Goal: Task Accomplishment & Management: Manage account settings

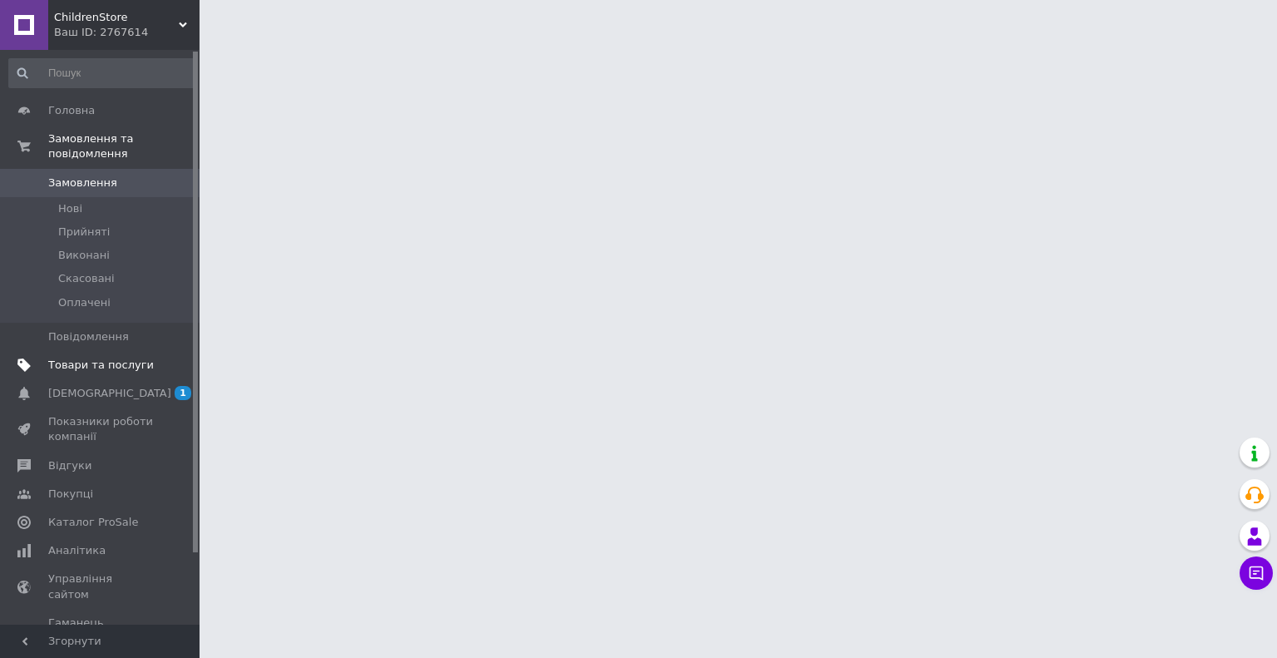
click at [111, 358] on span "Товари та послуги" at bounding box center [101, 365] width 106 height 15
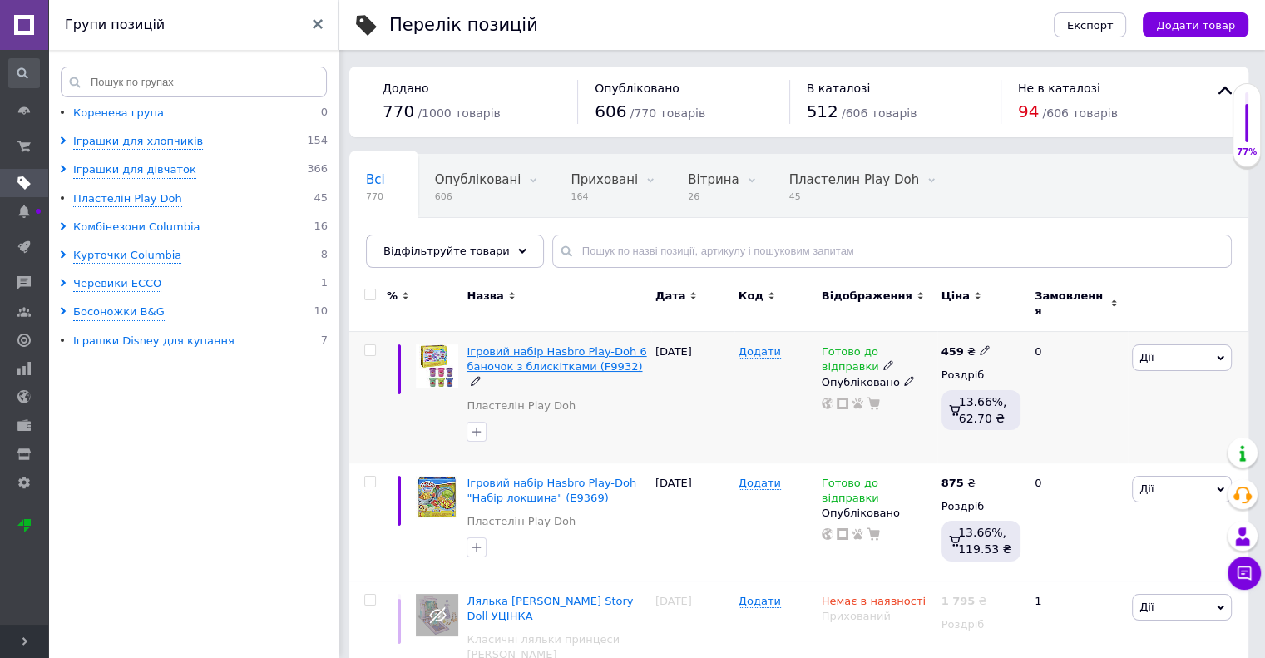
click at [504, 355] on span "Ігровий набір Hasbro Play-Doh 6 баночок з блискітками (F9932)" at bounding box center [557, 358] width 180 height 27
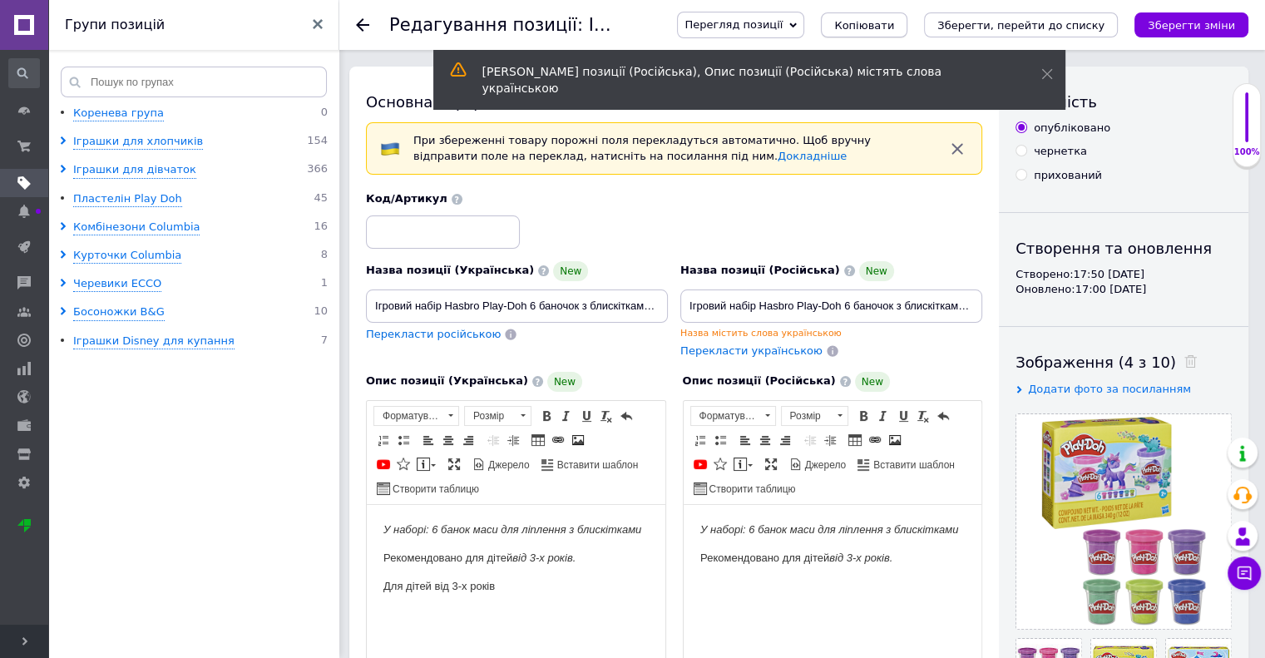
click at [894, 25] on span "Копіювати" at bounding box center [864, 25] width 60 height 12
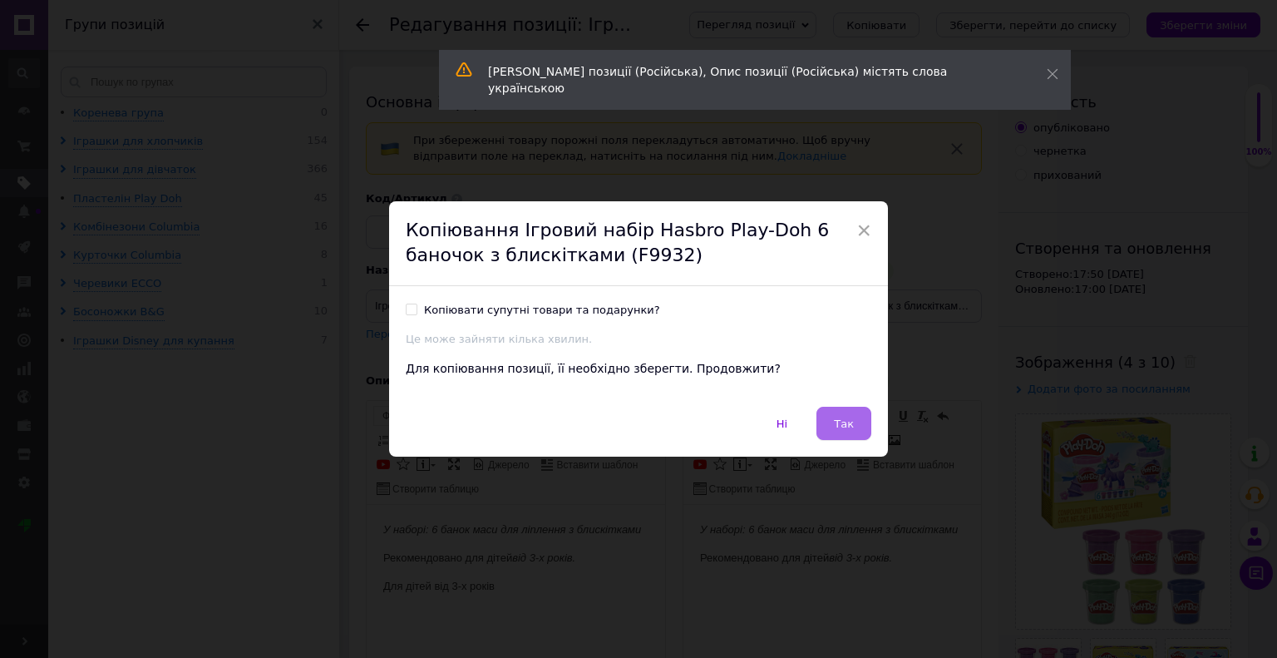
click at [846, 439] on button "Так" at bounding box center [844, 423] width 55 height 33
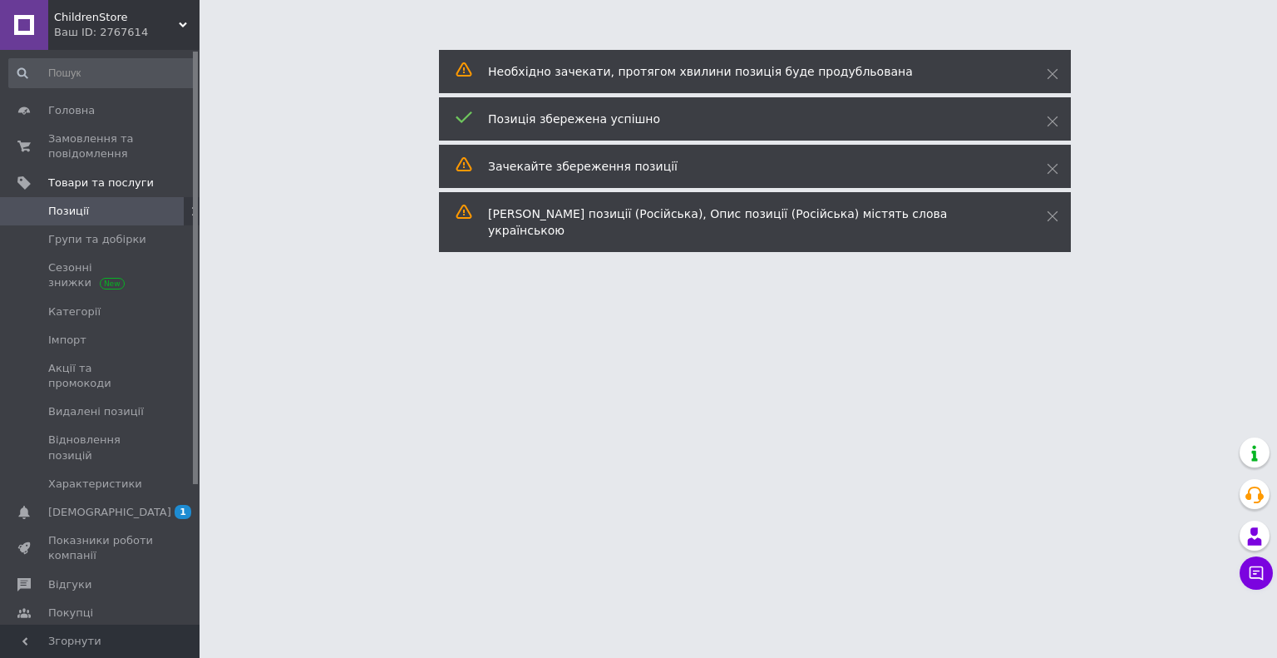
drag, startPoint x: 526, startPoint y: 302, endPoint x: 544, endPoint y: 302, distance: 17.5
click at [544, 42] on html "ChildrenStore Ваш ID: 2767614 Сайт ChildrenStore Кабінет покупця Перевірити ста…" at bounding box center [638, 21] width 1277 height 42
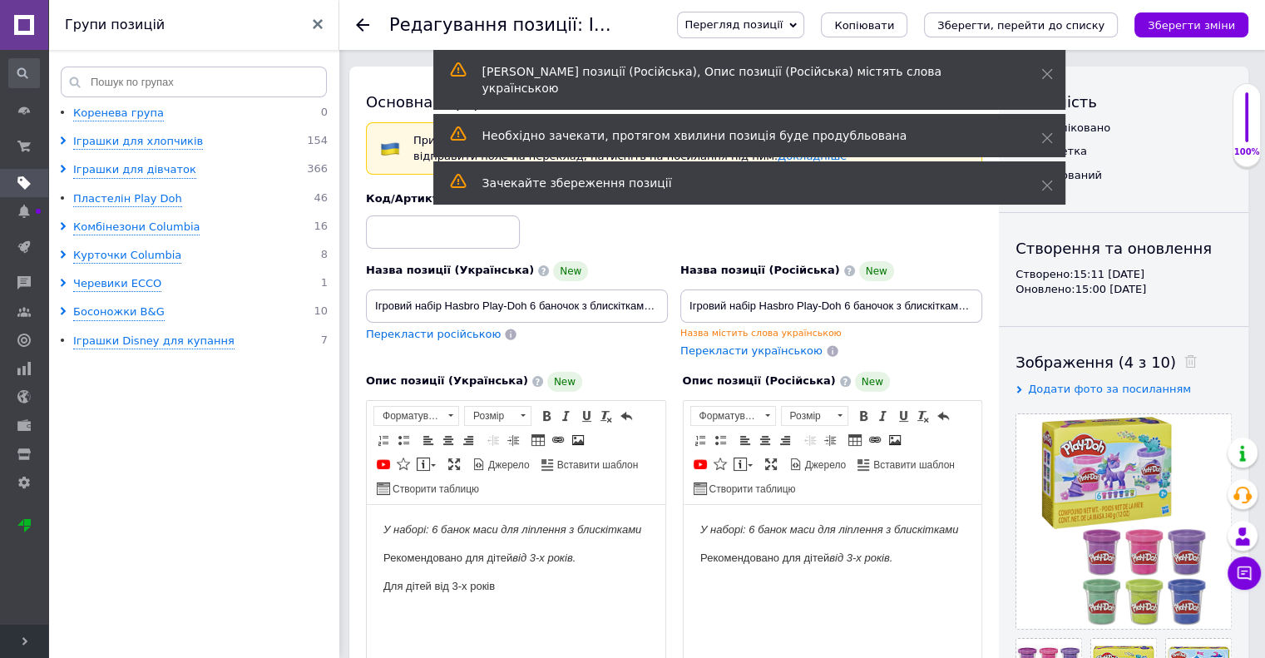
click at [1175, 364] on div "Зображення (4 з 10)" at bounding box center [1123, 362] width 216 height 21
click at [1184, 363] on icon at bounding box center [1190, 361] width 12 height 12
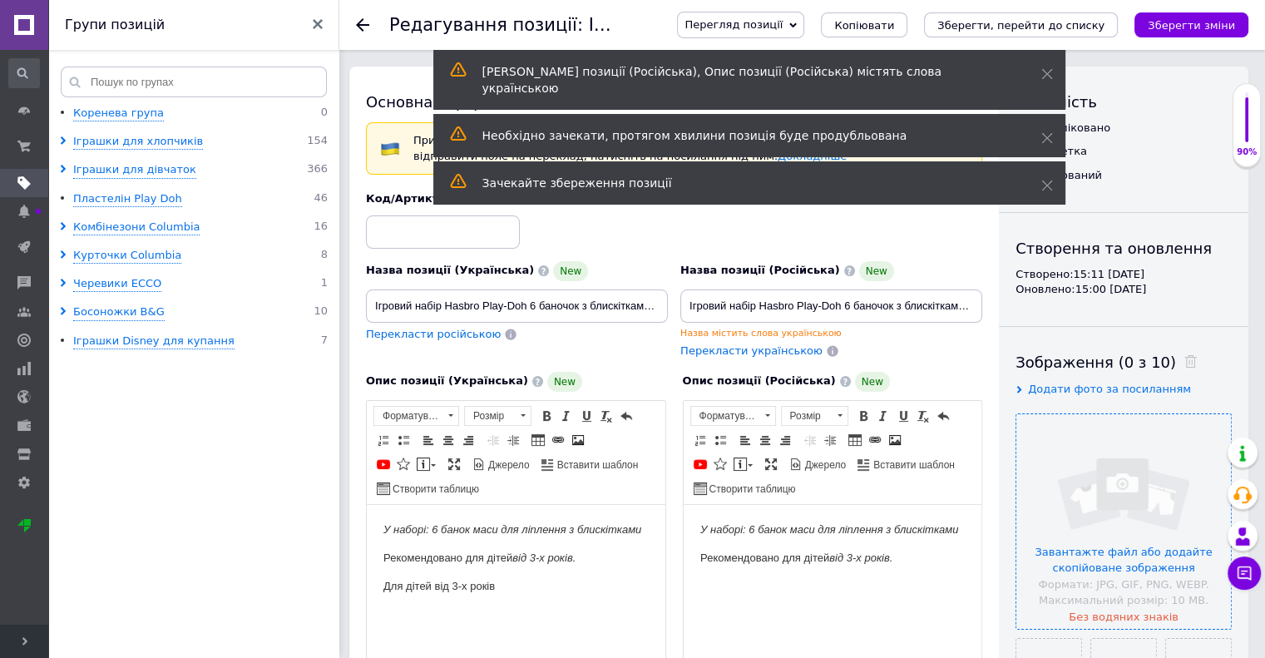
click at [1109, 457] on input "file" at bounding box center [1123, 521] width 215 height 215
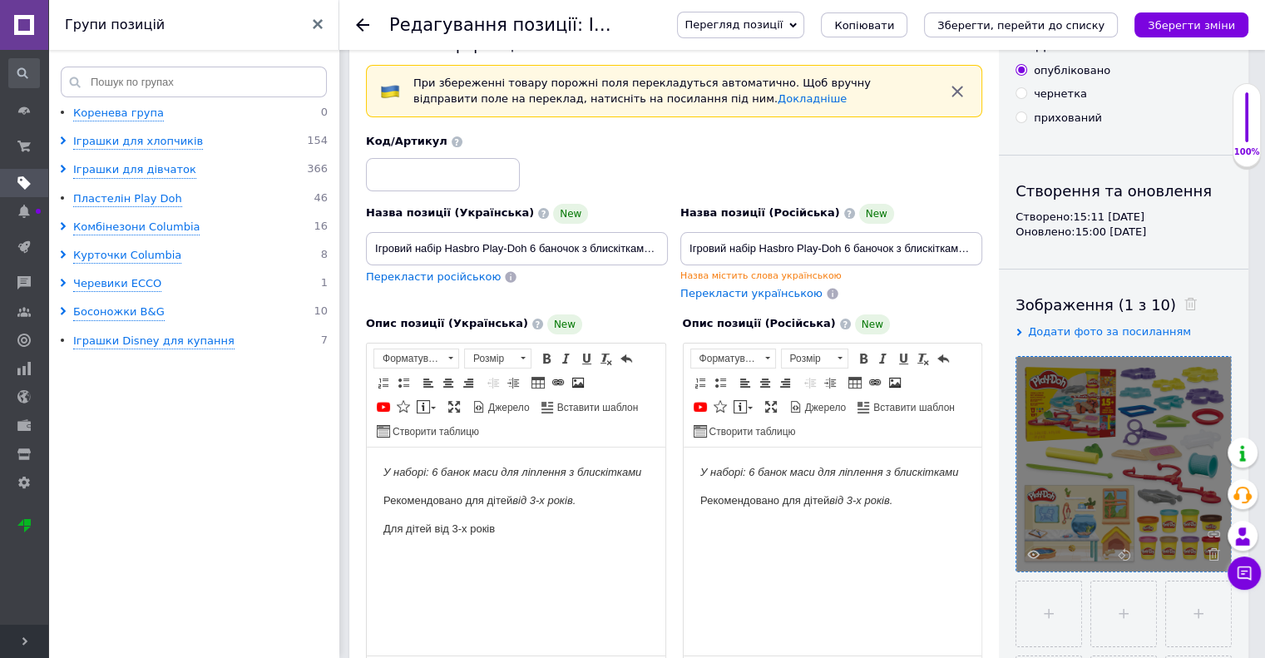
scroll to position [83, 0]
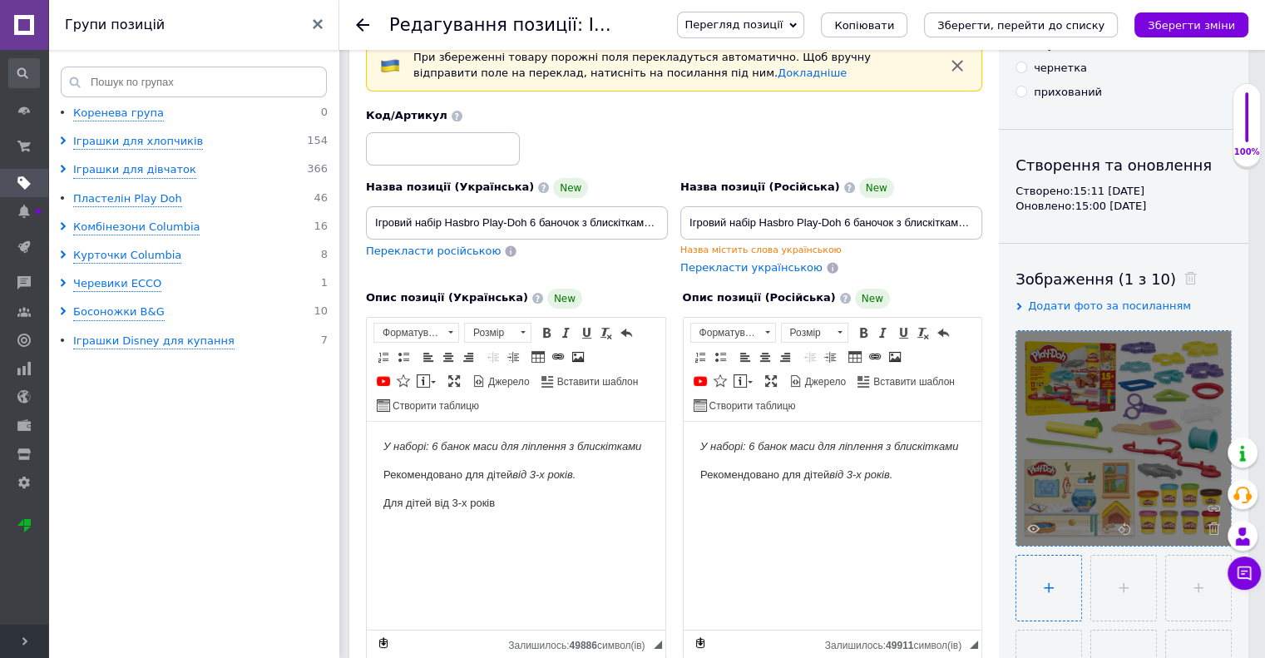
click at [1046, 581] on input "file" at bounding box center [1048, 588] width 65 height 65
type input "C:\fakepath\G0346_LS_PD_CREATE_AND_CARE_VET_ATF_4_2000px_300DPI.jpg"
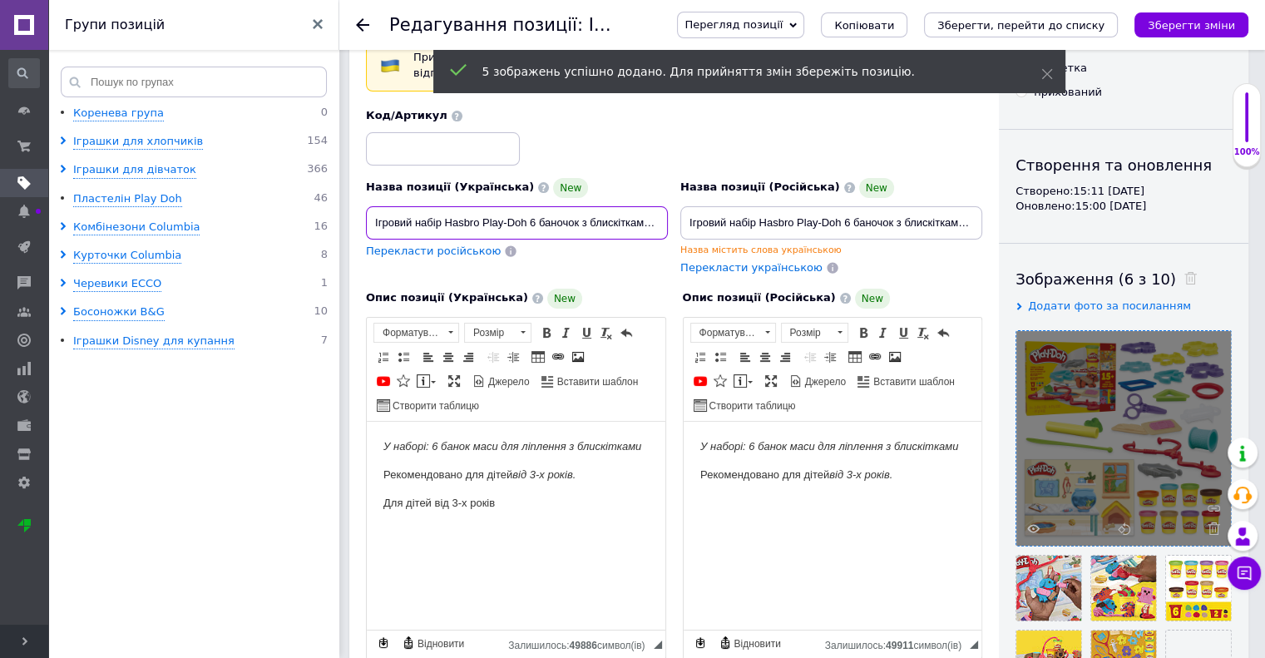
scroll to position [0, 33]
drag, startPoint x: 526, startPoint y: 225, endPoint x: 616, endPoint y: 214, distance: 91.3
click at [616, 214] on input "Ігровий набір Hasbro Play-Doh 6 баночок з блискітками (F9932)" at bounding box center [517, 222] width 302 height 33
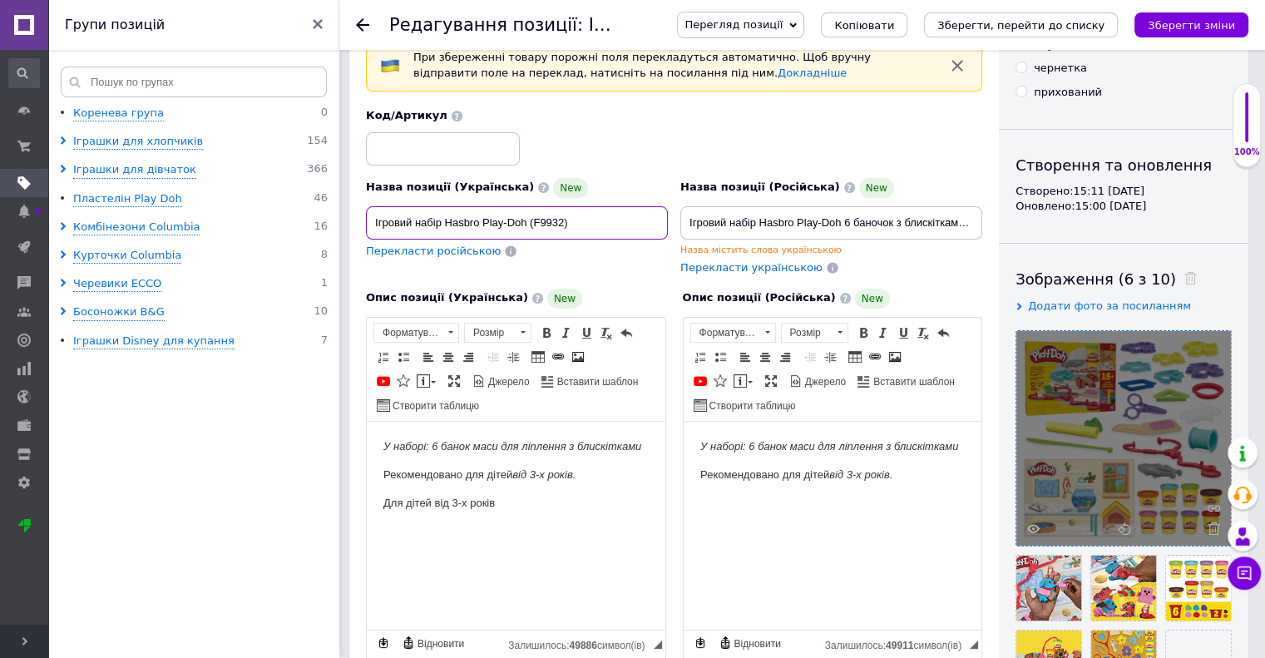
scroll to position [0, 0]
click at [636, 224] on input "Ігровий набір Hasbro Play-Doh Ветеринарна клініка (F9932)" at bounding box center [517, 222] width 302 height 33
type input "Ігровий набір Hasbro Play-Doh Ветеринарна клініка (G0346)"
drag, startPoint x: 372, startPoint y: 222, endPoint x: 676, endPoint y: 238, distance: 304.8
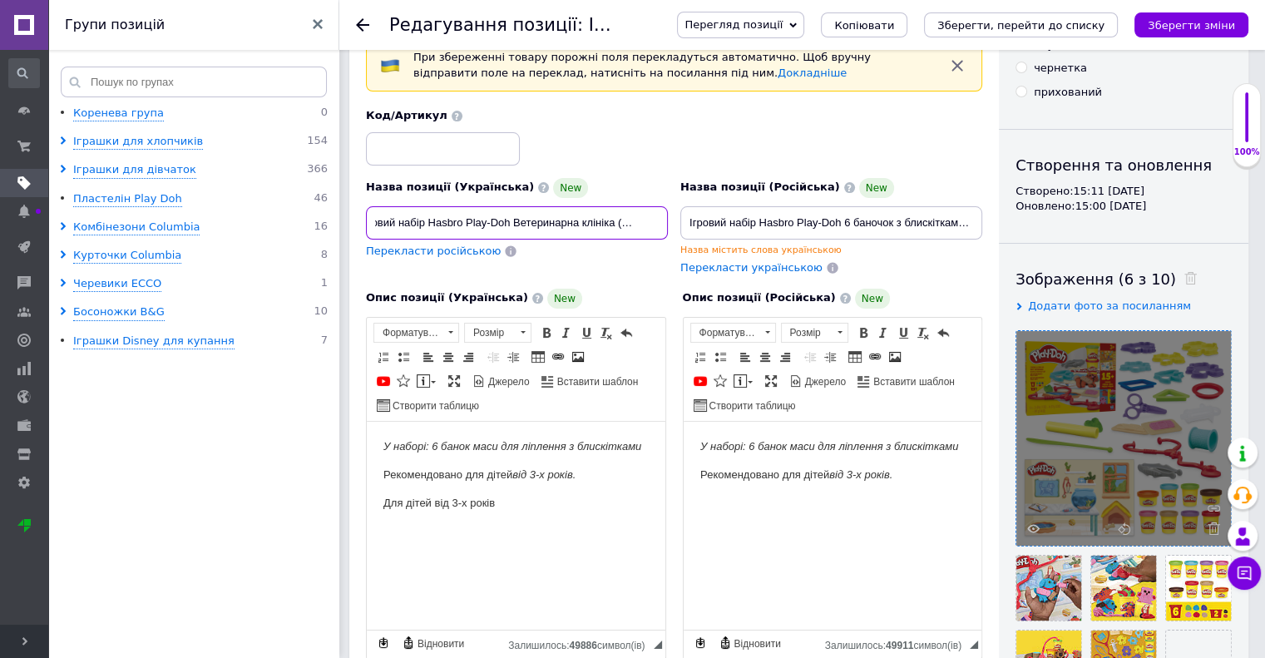
click at [676, 238] on div "Назва позиції (Українська) New Ігровий набір Hasbro Play-Doh Ветеринарна клінік…" at bounding box center [674, 192] width 629 height 180
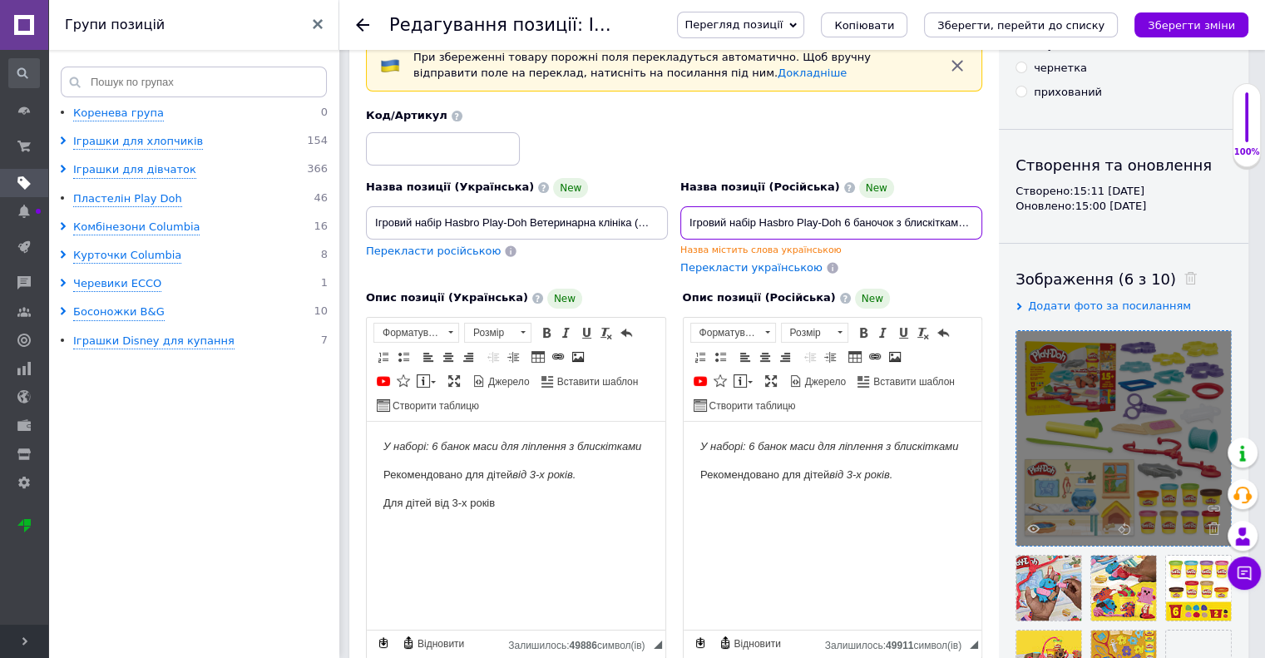
scroll to position [0, 33]
drag, startPoint x: 690, startPoint y: 219, endPoint x: 1001, endPoint y: 219, distance: 311.0
click at [1001, 219] on div "Основна інформація При збереженні товару порожні поля перекладуться автоматично…" at bounding box center [798, 552] width 899 height 1138
paste input "Ветеринарна клініка (G0346"
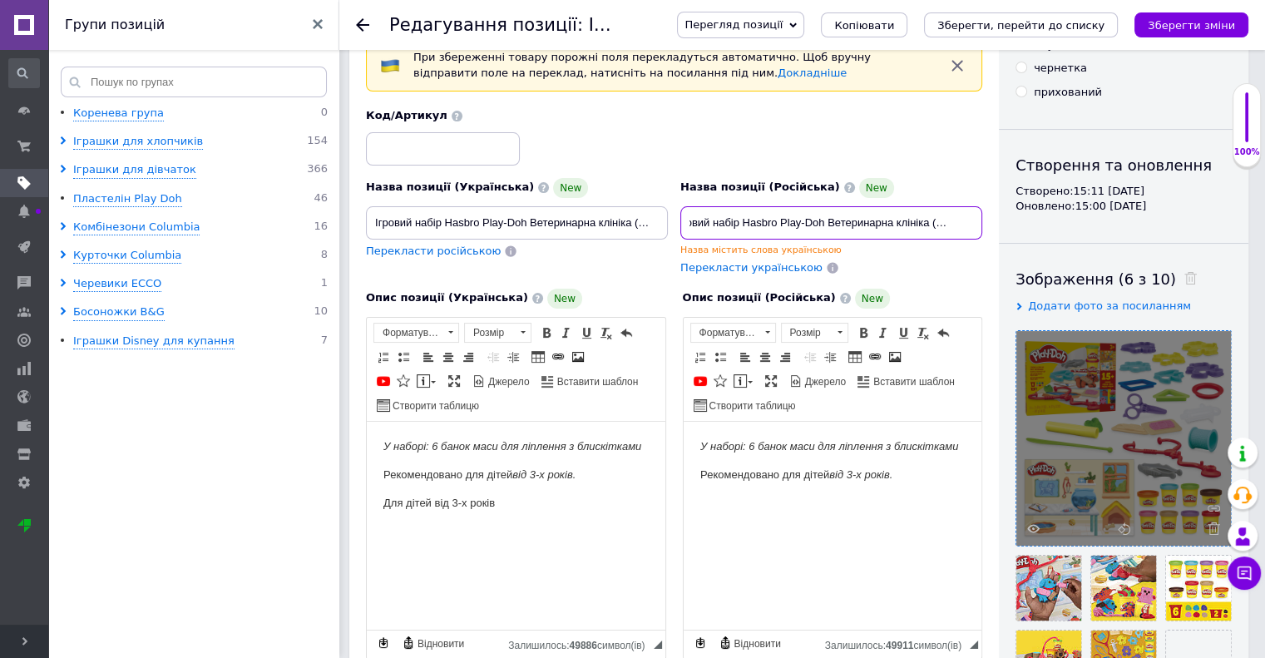
type input "Ігровий набір Hasbro Play-Doh Ветеринарна клініка (G0346)"
click at [432, 447] on em "У наборі: 6 банок маси для ліплення з блискітками" at bounding box center [512, 445] width 258 height 12
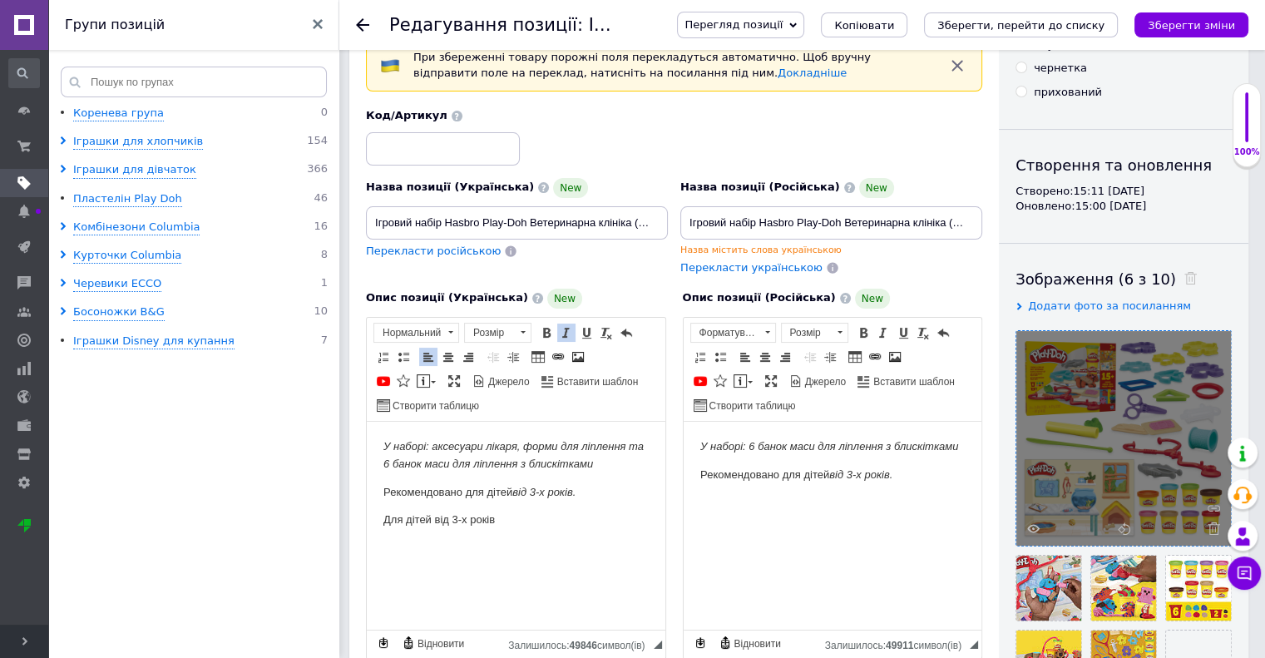
click at [387, 462] on em "У наборі: аксесуари лікаря, форми для ліплення та 6 банок маси для ліплення з б…" at bounding box center [513, 454] width 260 height 30
drag, startPoint x: 519, startPoint y: 463, endPoint x: 607, endPoint y: 464, distance: 88.2
click at [607, 464] on p "У наборі: аксесуари лікаря, форми для ліплення та 8 банок маси для ліплення з б…" at bounding box center [515, 454] width 265 height 35
drag, startPoint x: 517, startPoint y: 522, endPoint x: 332, endPoint y: 522, distance: 185.4
click at [367, 522] on html "У наборі: аксесуари лікаря, форми для ліплення та 8 банок маси для ліплення Рек…" at bounding box center [516, 483] width 299 height 124
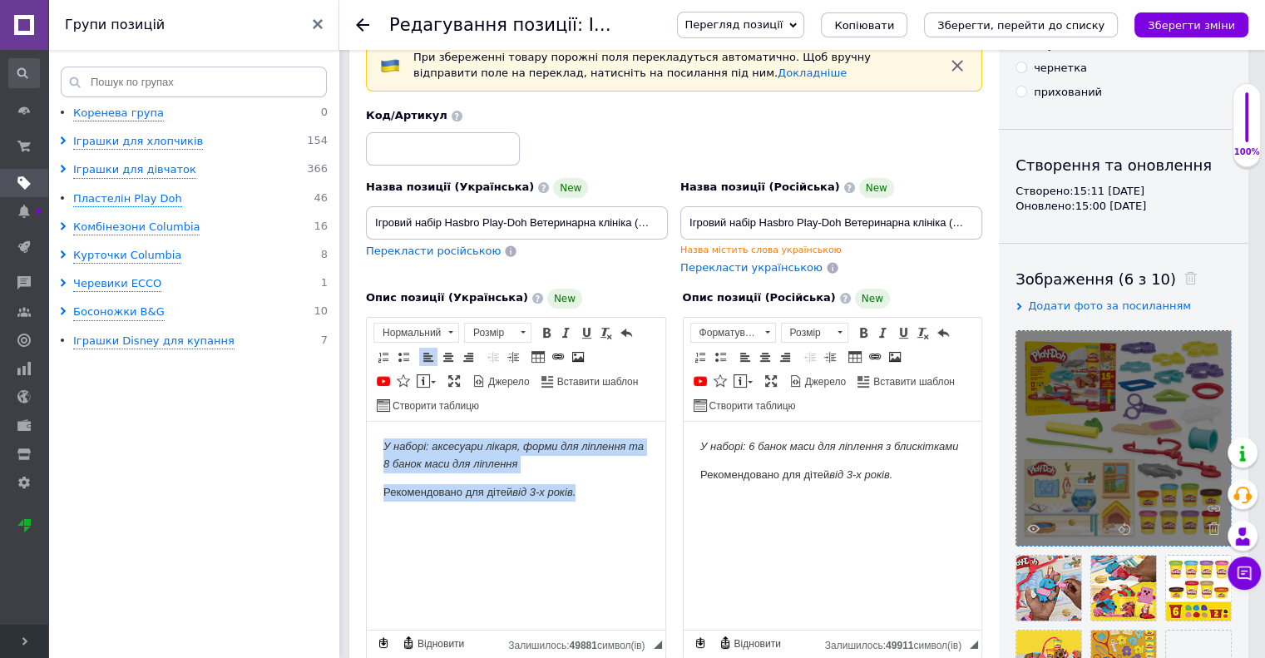
drag, startPoint x: 600, startPoint y: 482, endPoint x: 373, endPoint y: 449, distance: 229.4
click at [373, 449] on html "У наборі: аксесуари лікаря, форми для ліплення та 8 банок маси для ліплення Рек…" at bounding box center [516, 483] width 299 height 124
copy body "У наборі: аксесуари лікаря, форми для ліплення та 8 банок маси для ліплення Рек…"
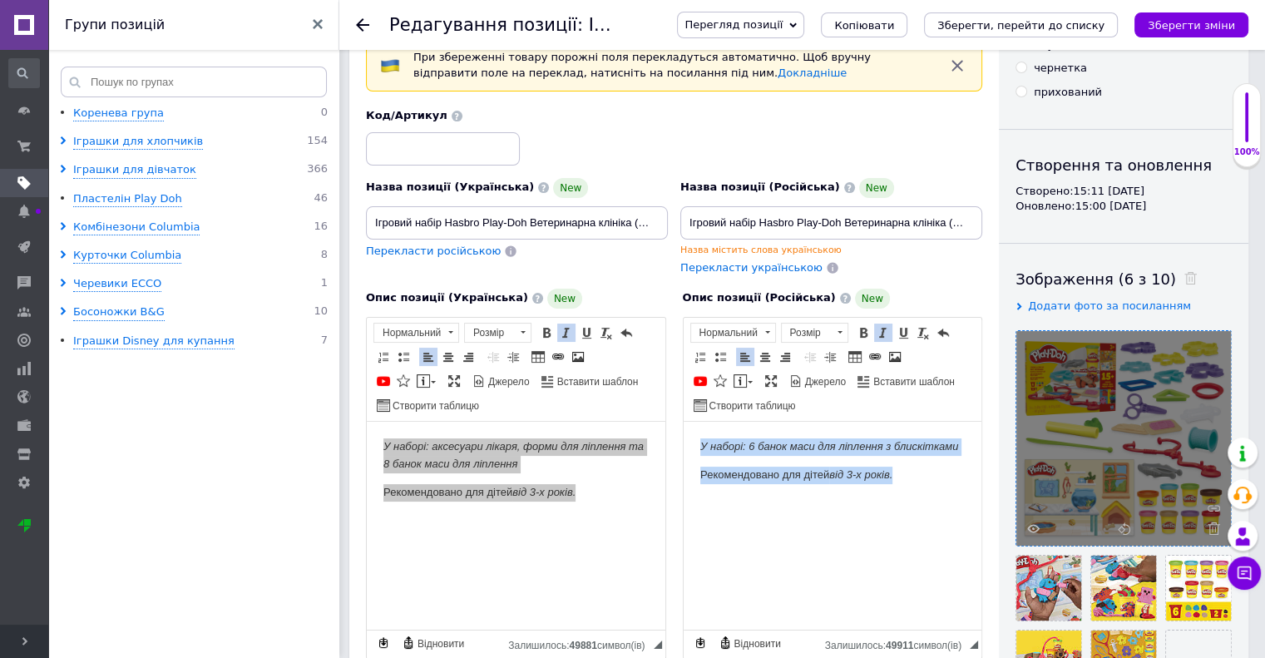
drag, startPoint x: 932, startPoint y: 476, endPoint x: 685, endPoint y: 437, distance: 249.9
click at [685, 437] on html "У наборі: 6 банок маси для ліплення з блискітками Рекомендовано для дітей від 3…" at bounding box center [832, 460] width 299 height 79
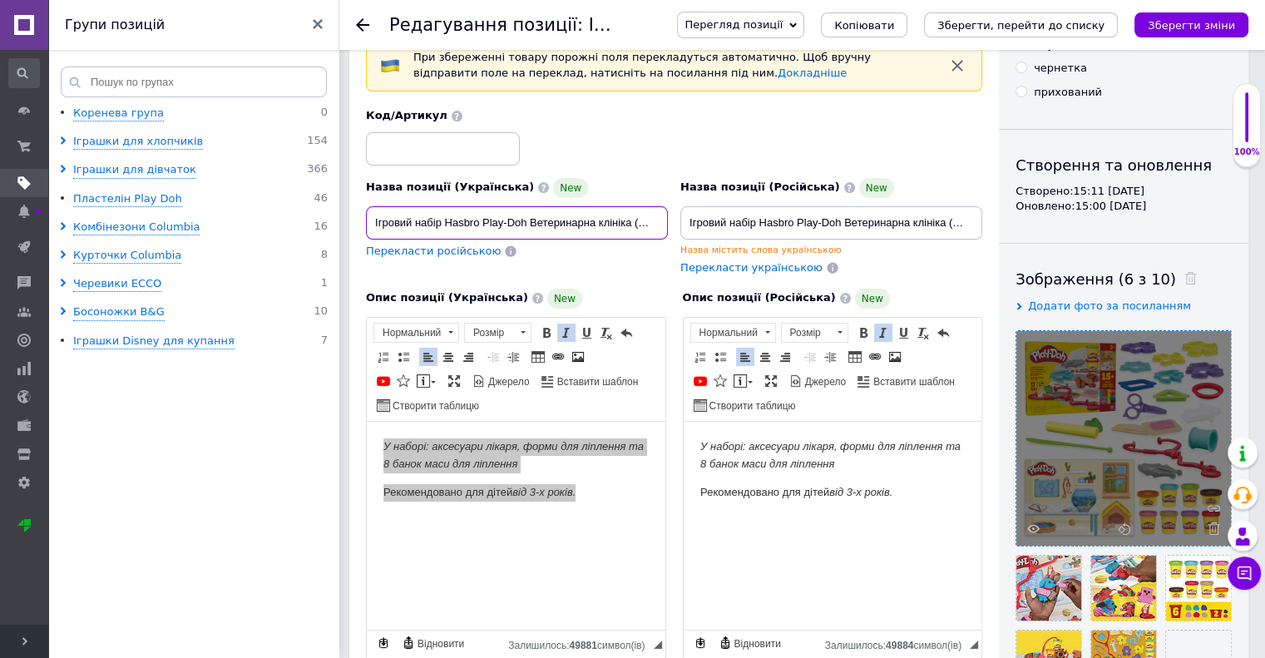
scroll to position [0, 17]
drag, startPoint x: 370, startPoint y: 221, endPoint x: 752, endPoint y: 221, distance: 381.7
click at [752, 221] on div "Назва позиції (Українська) New Ігровий набір Hasbro Play-Doh Ветеринарна клінік…" at bounding box center [674, 192] width 629 height 180
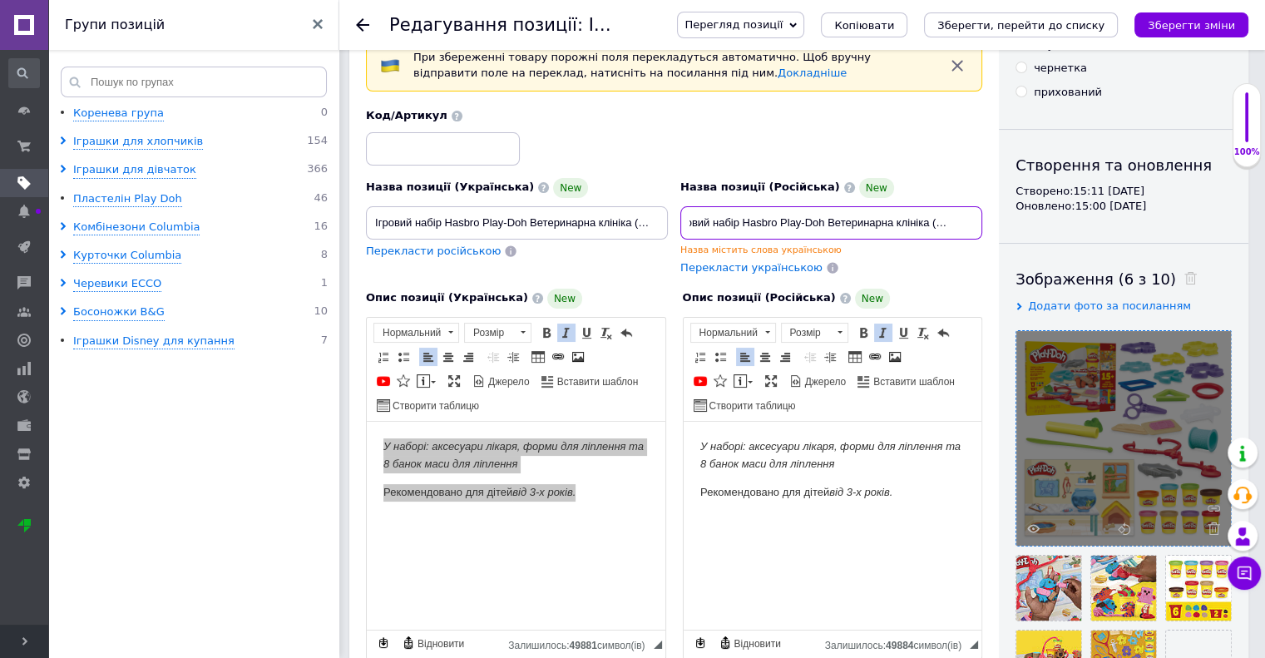
drag, startPoint x: 681, startPoint y: 218, endPoint x: 991, endPoint y: 218, distance: 310.2
click at [991, 218] on div "Основна інформація При збереженні товару порожні поля перекладуться автоматично…" at bounding box center [673, 552] width 649 height 1138
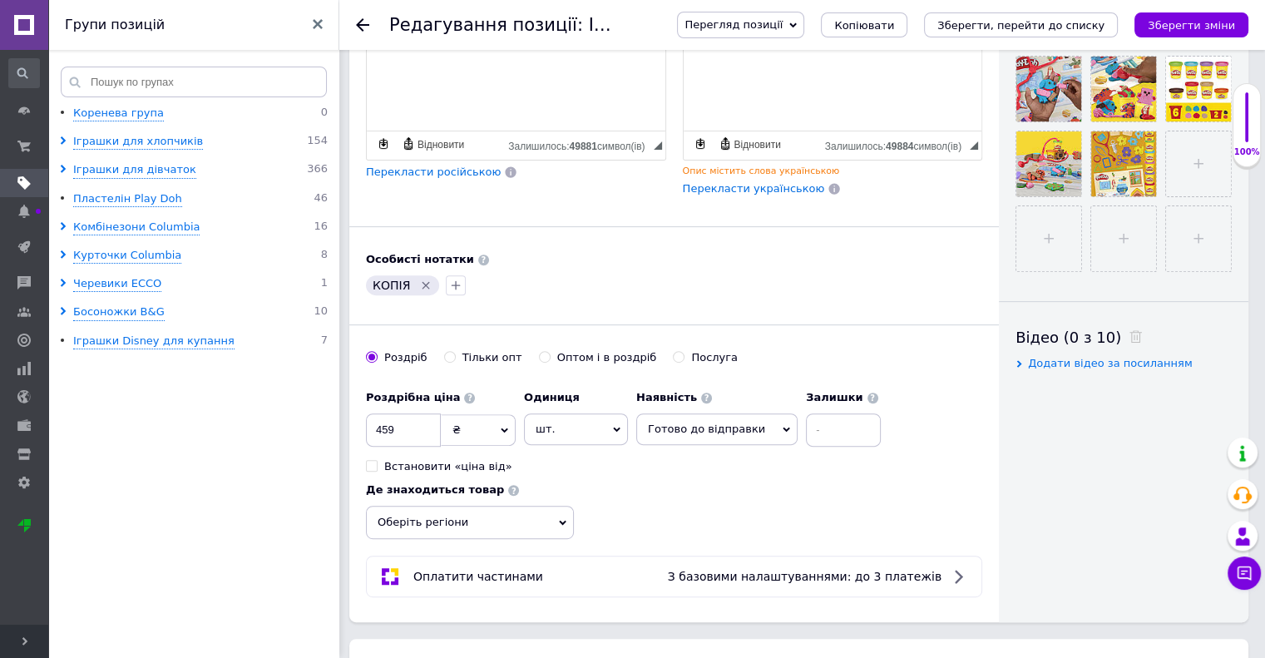
scroll to position [0, 0]
click at [426, 284] on icon "Видалити мітку" at bounding box center [425, 285] width 13 height 13
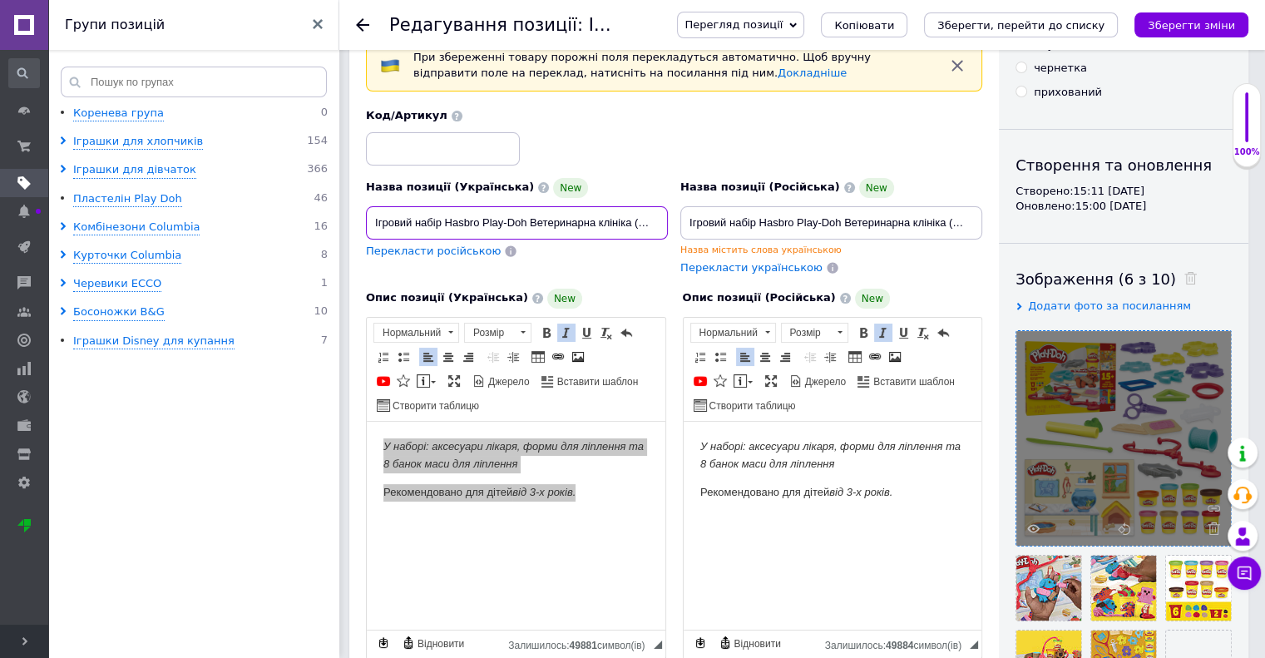
scroll to position [0, 17]
drag, startPoint x: 370, startPoint y: 219, endPoint x: 692, endPoint y: 219, distance: 321.8
click at [692, 219] on div "Назва позиції (Українська) New Ігровий набір Hasbro Play-Doh Ветеринарна клінік…" at bounding box center [674, 192] width 629 height 180
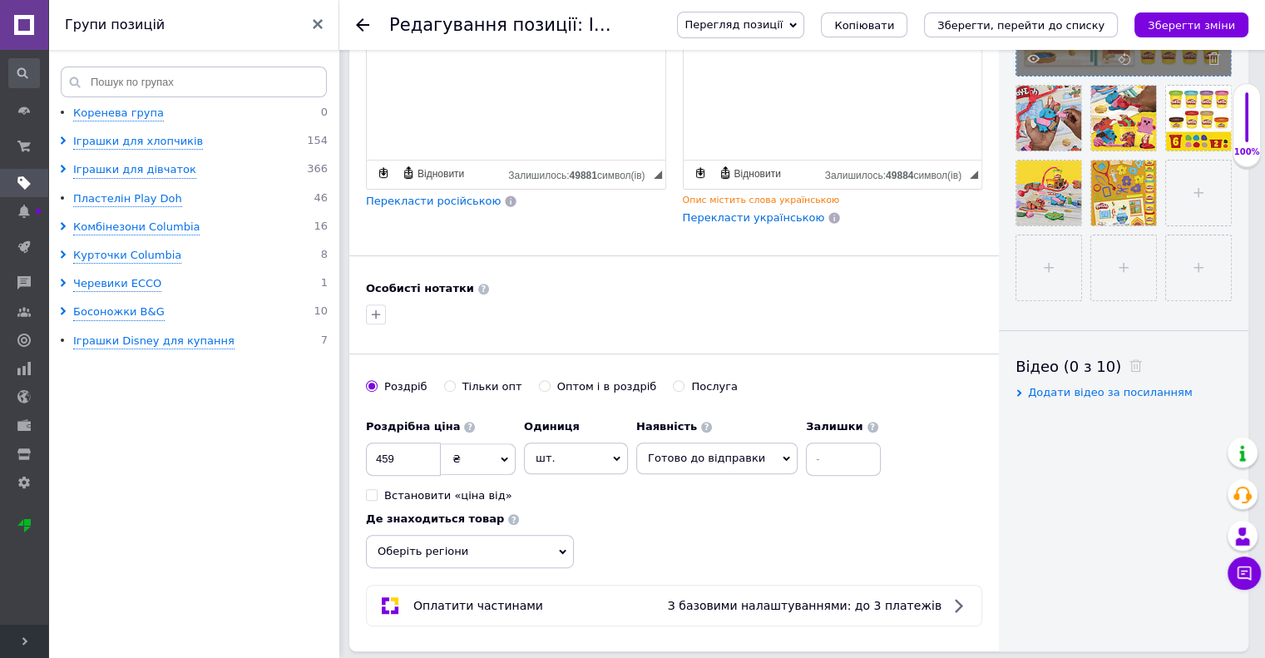
scroll to position [582, 0]
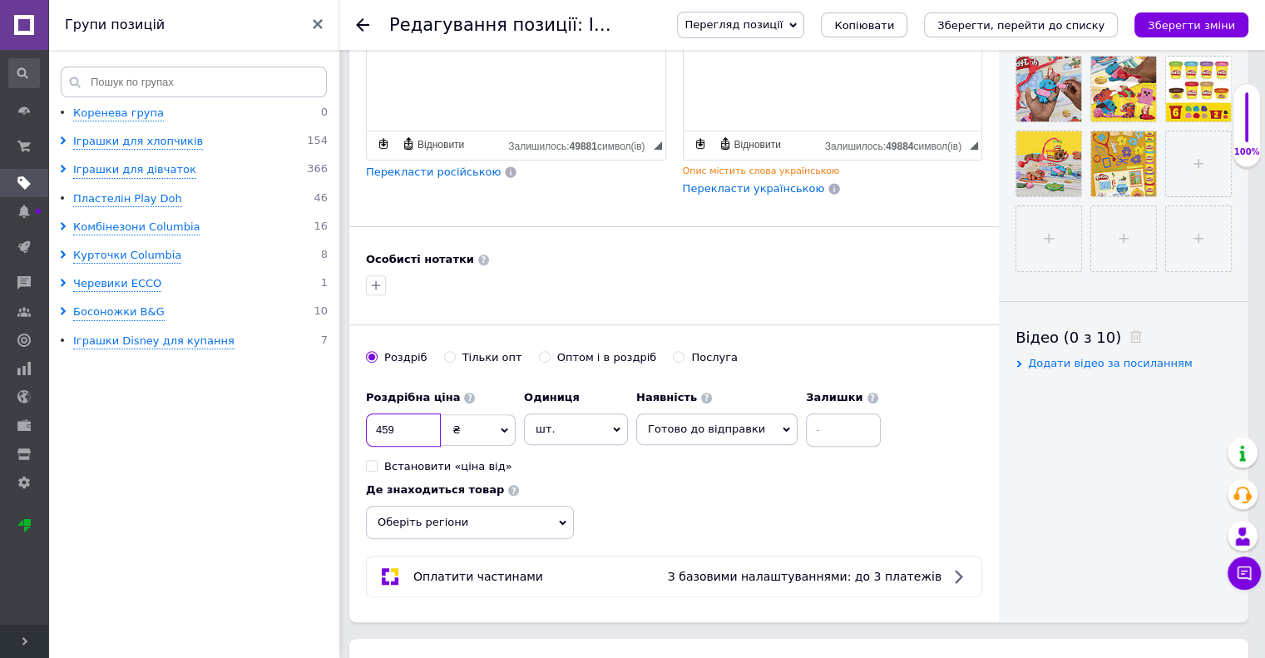
drag, startPoint x: 406, startPoint y: 427, endPoint x: 373, endPoint y: 422, distance: 33.6
click at [373, 422] on input "459" at bounding box center [403, 429] width 75 height 33
type input "1150"
click at [806, 408] on div "Залишки" at bounding box center [843, 414] width 75 height 65
click at [807, 413] on input at bounding box center [843, 429] width 75 height 33
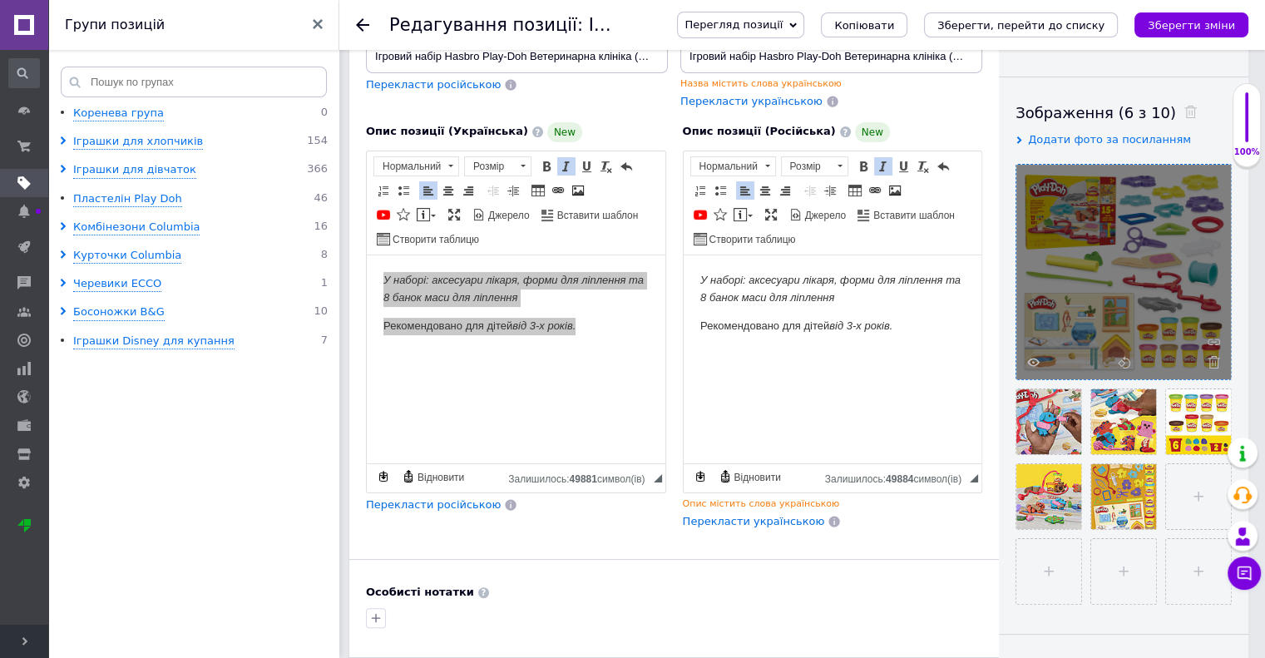
scroll to position [0, 0]
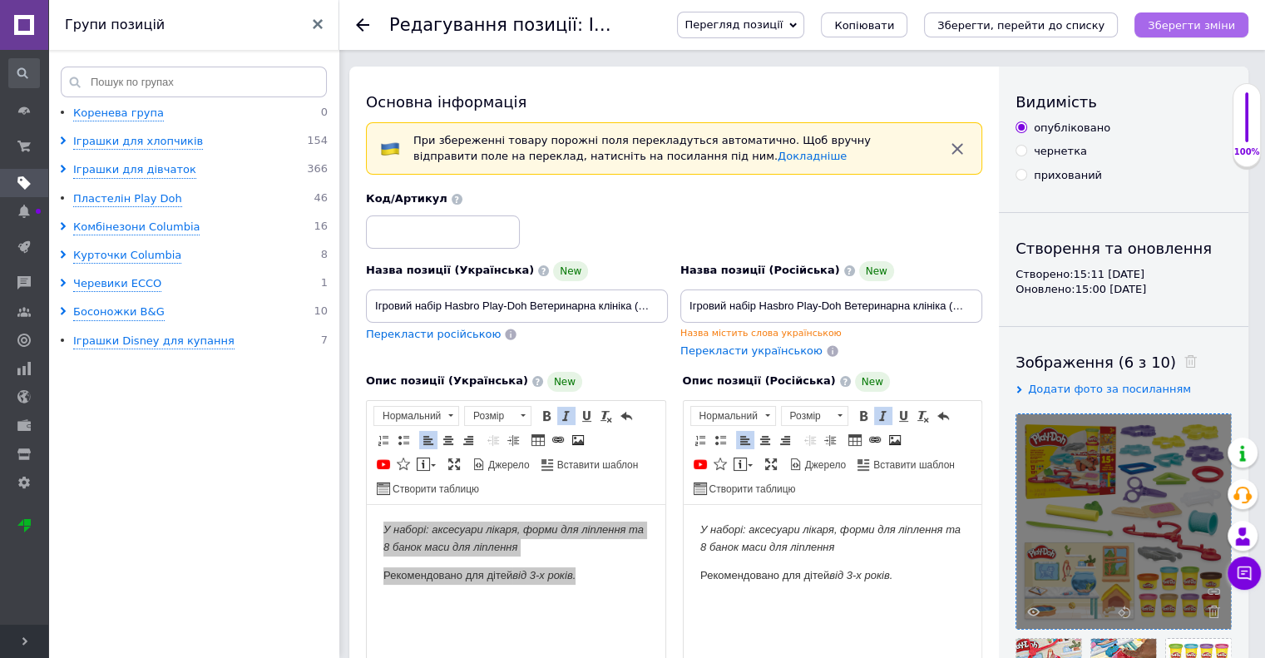
type input "2"
click at [1195, 22] on icon "Зберегти зміни" at bounding box center [1191, 25] width 87 height 12
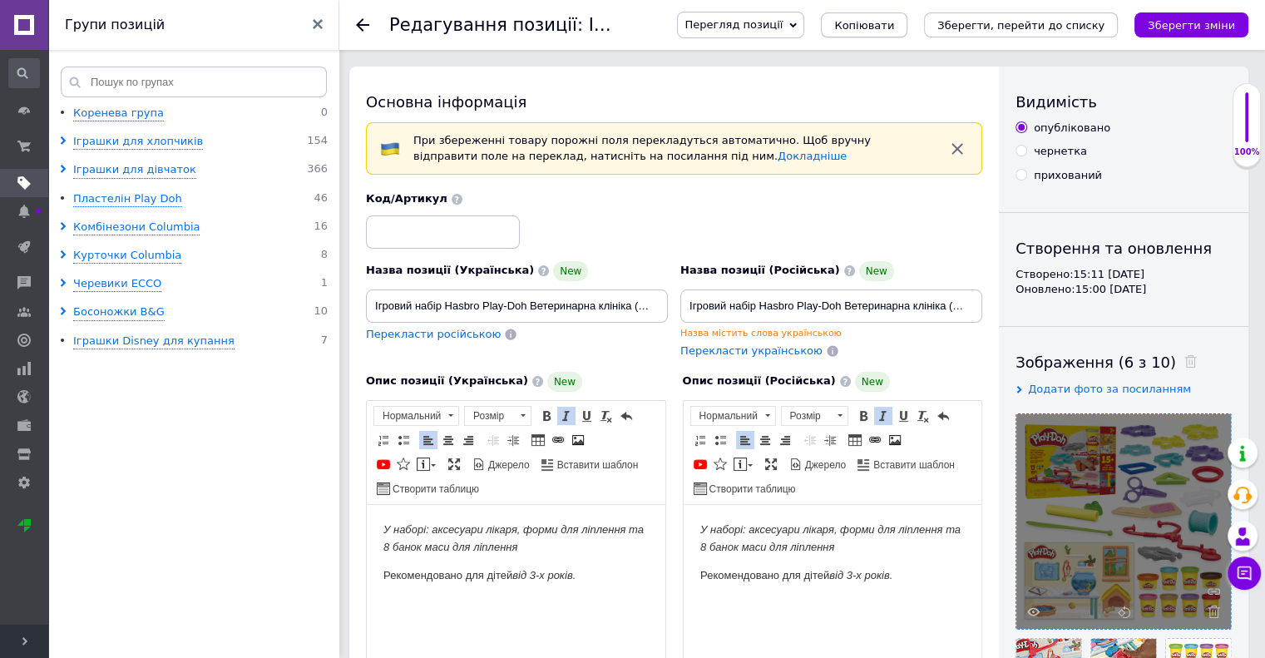
click at [894, 19] on span "Копіювати" at bounding box center [864, 25] width 60 height 12
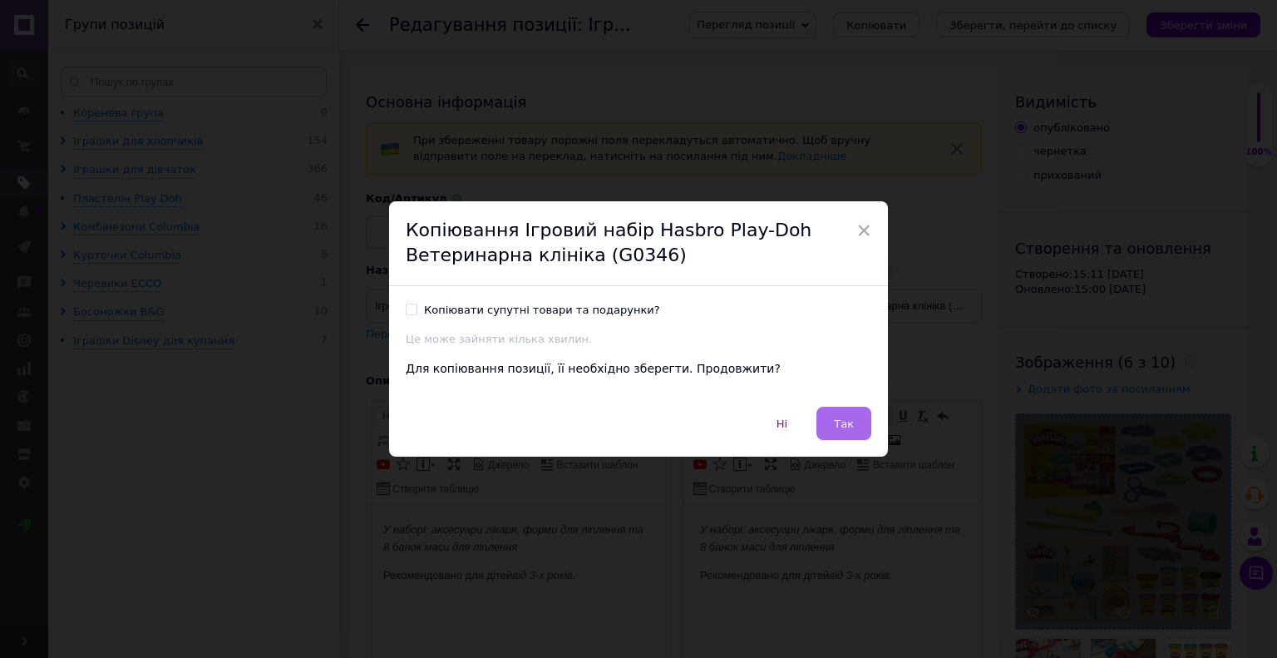
click at [837, 421] on span "Так" at bounding box center [844, 423] width 20 height 12
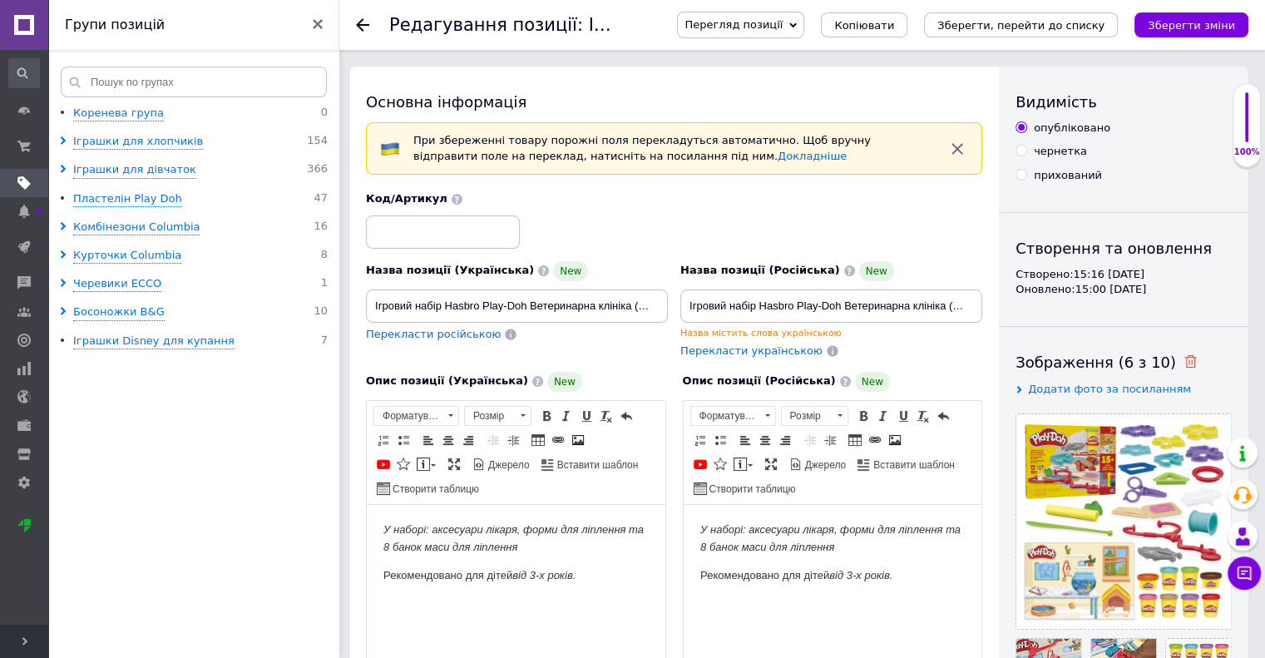
click at [1184, 364] on icon at bounding box center [1190, 361] width 12 height 12
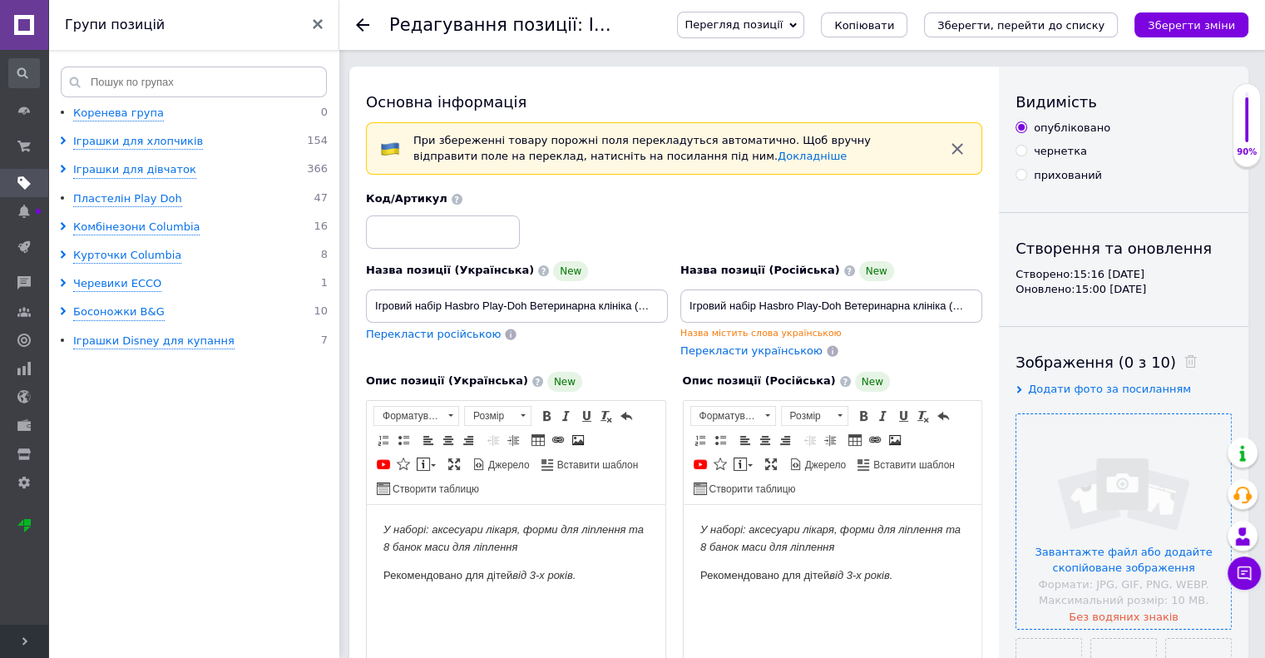
click at [1141, 518] on input "file" at bounding box center [1123, 521] width 215 height 215
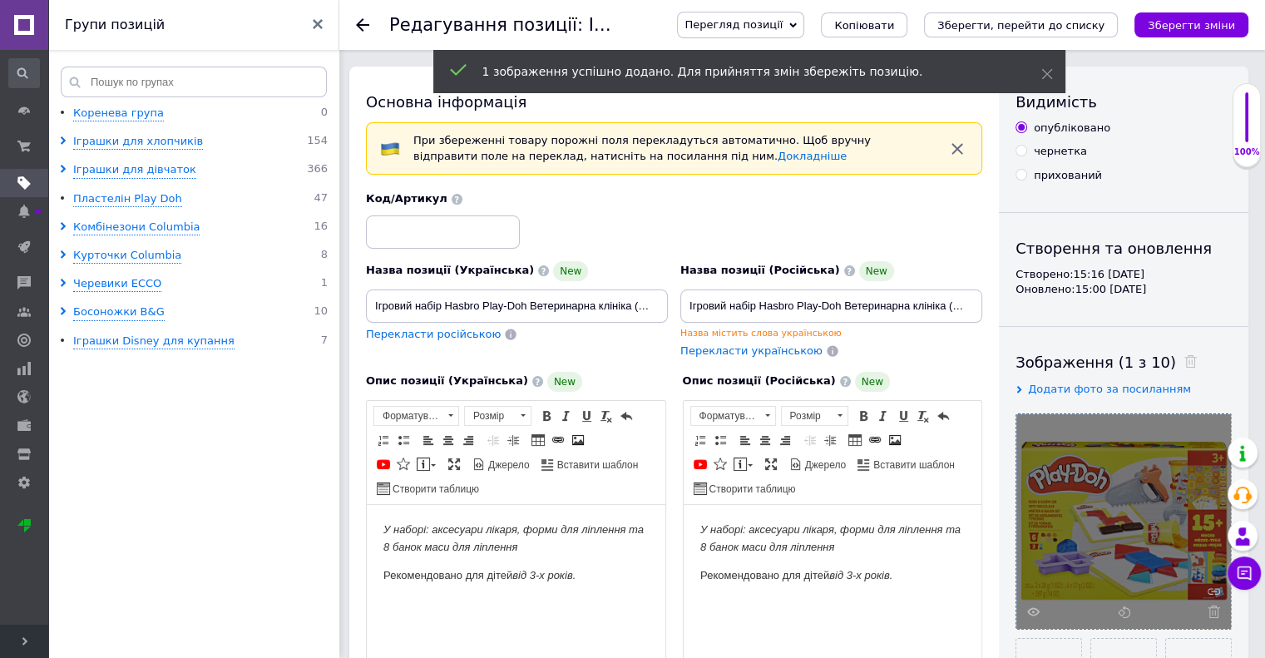
scroll to position [166, 0]
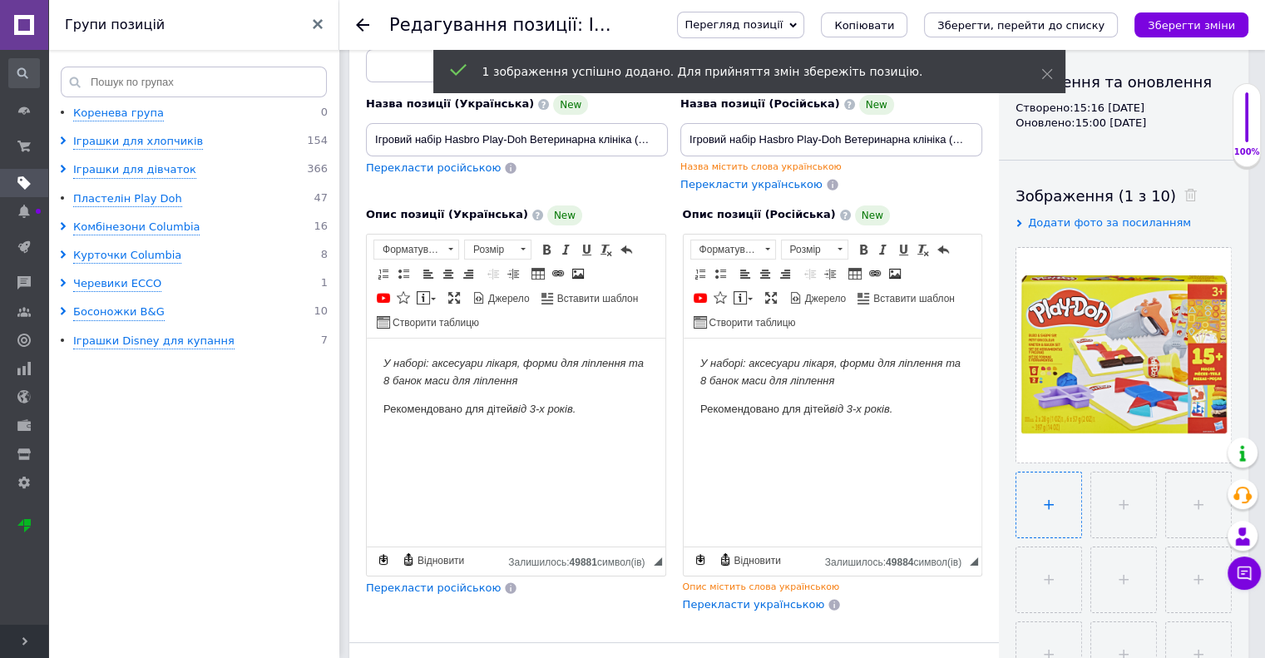
click at [1051, 517] on input "file" at bounding box center [1048, 504] width 65 height 65
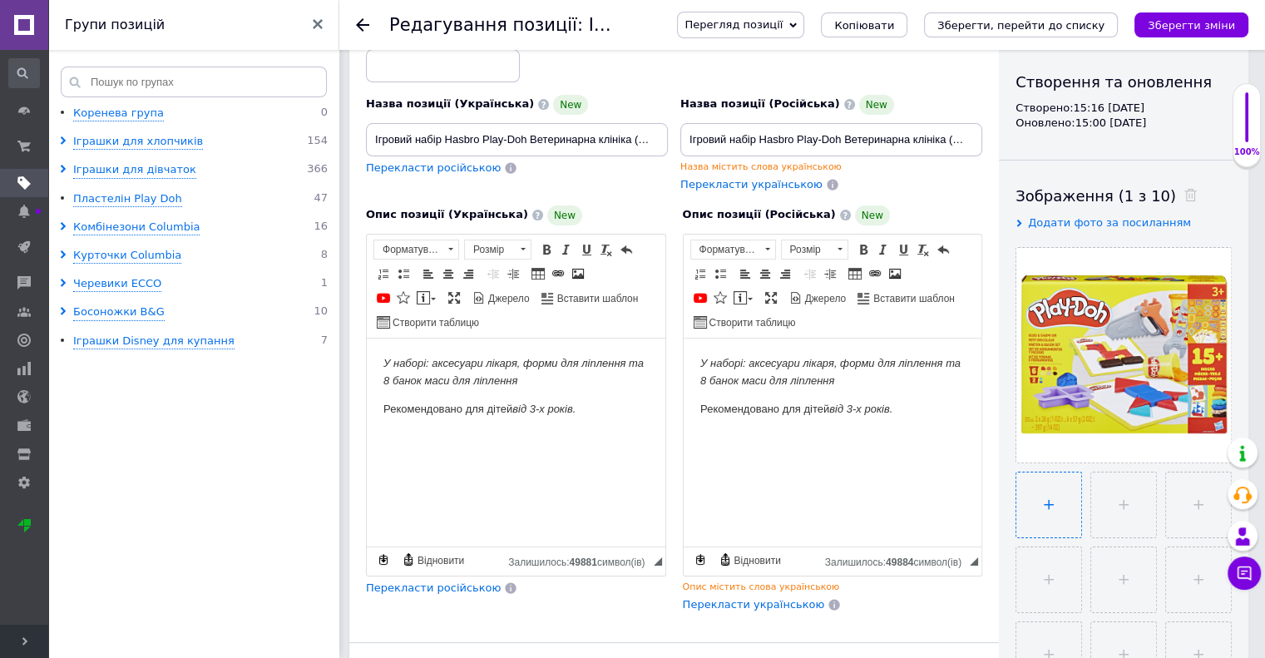
type input "C:\fakepath\G0347_LS_PD_BUILD_AND_SHAPE_SET_ATF_5_2000px_300DPI.jpg"
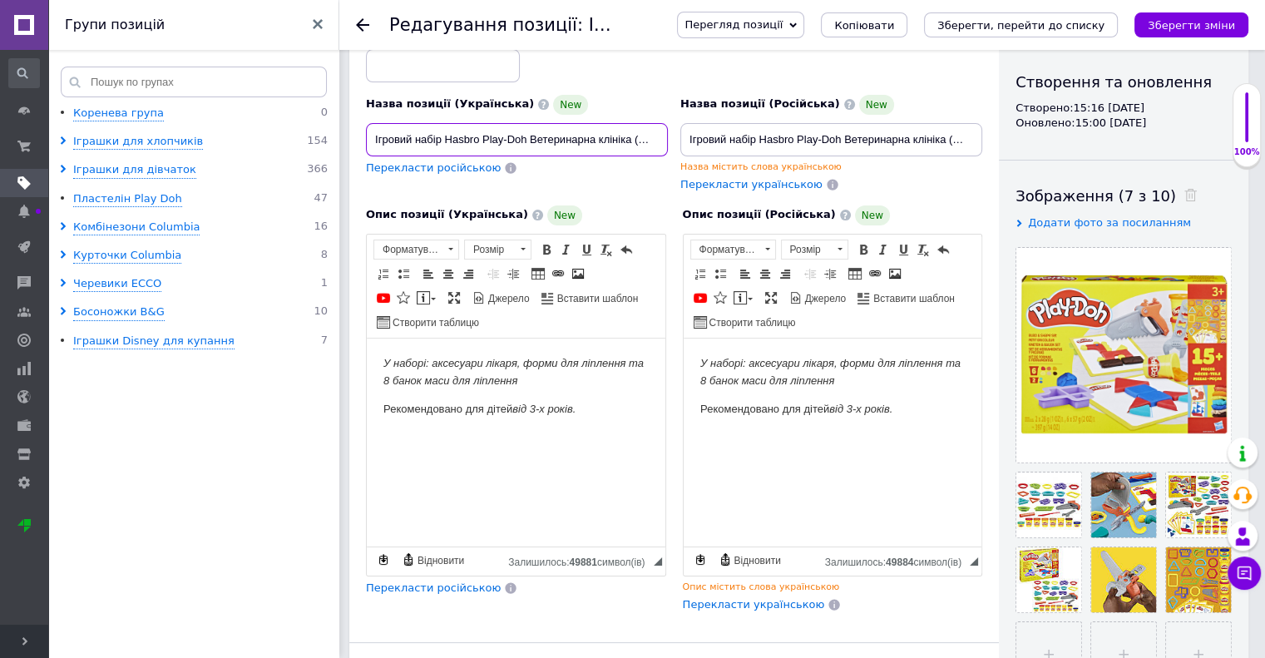
drag, startPoint x: 529, startPoint y: 136, endPoint x: 629, endPoint y: 136, distance: 99.8
click at [629, 136] on input "Ігровий набір Hasbro Play-Doh Ветеринарна клініка (G0346)" at bounding box center [517, 139] width 302 height 33
click at [629, 136] on input "Ігровий набір Hasbro Play-Doh Будівельник (G0346)" at bounding box center [517, 139] width 302 height 33
drag, startPoint x: 646, startPoint y: 143, endPoint x: 368, endPoint y: 139, distance: 278.6
click at [368, 139] on input "Ігровий набір Hasbro Play-Doh Будівельник (G0347)" at bounding box center [517, 139] width 302 height 33
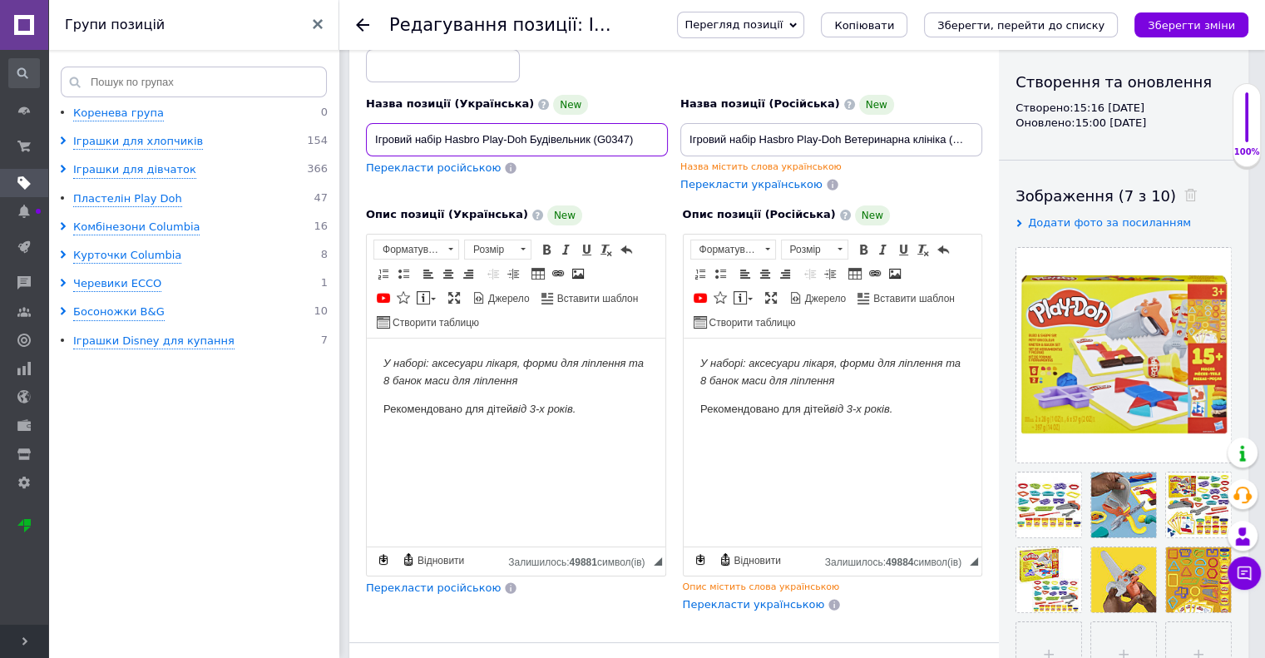
type input "Ігровий набір Hasbro Play-Doh Будівельник (G0347)"
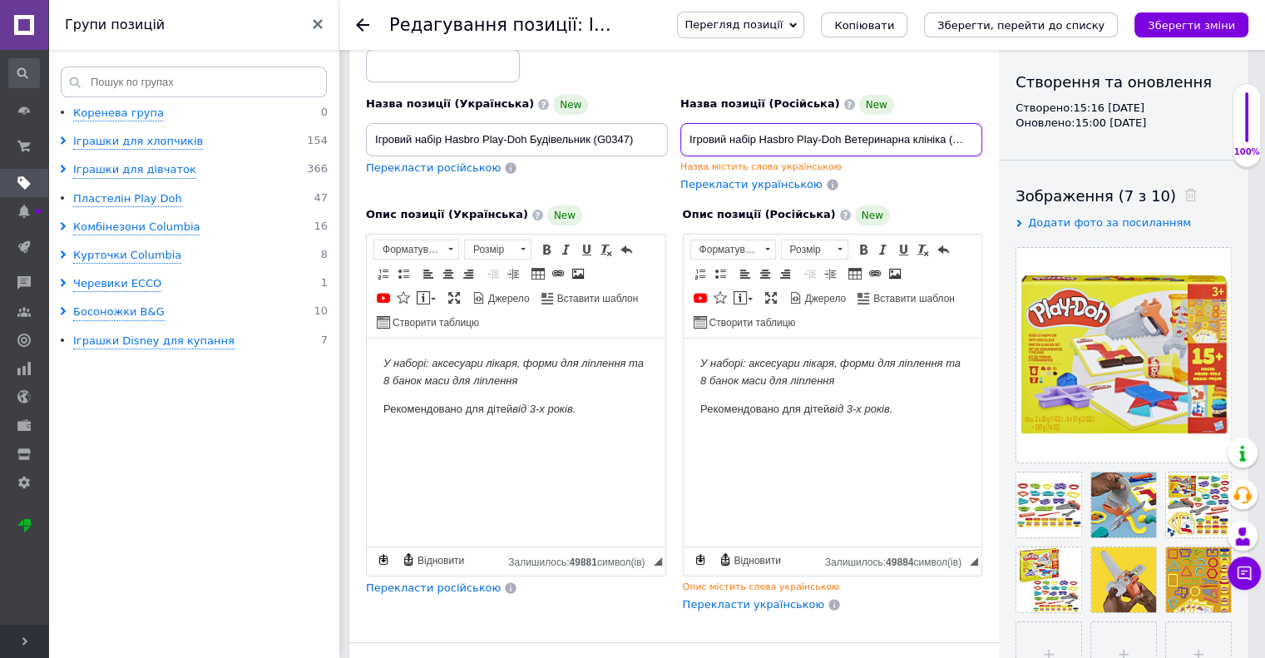
scroll to position [0, 17]
drag, startPoint x: 703, startPoint y: 137, endPoint x: 1043, endPoint y: 136, distance: 340.1
click at [1043, 136] on div "Основна інформація При збереженні товару порожні поля перекладуться автоматично…" at bounding box center [798, 469] width 899 height 1138
paste input "удівельник (G0347"
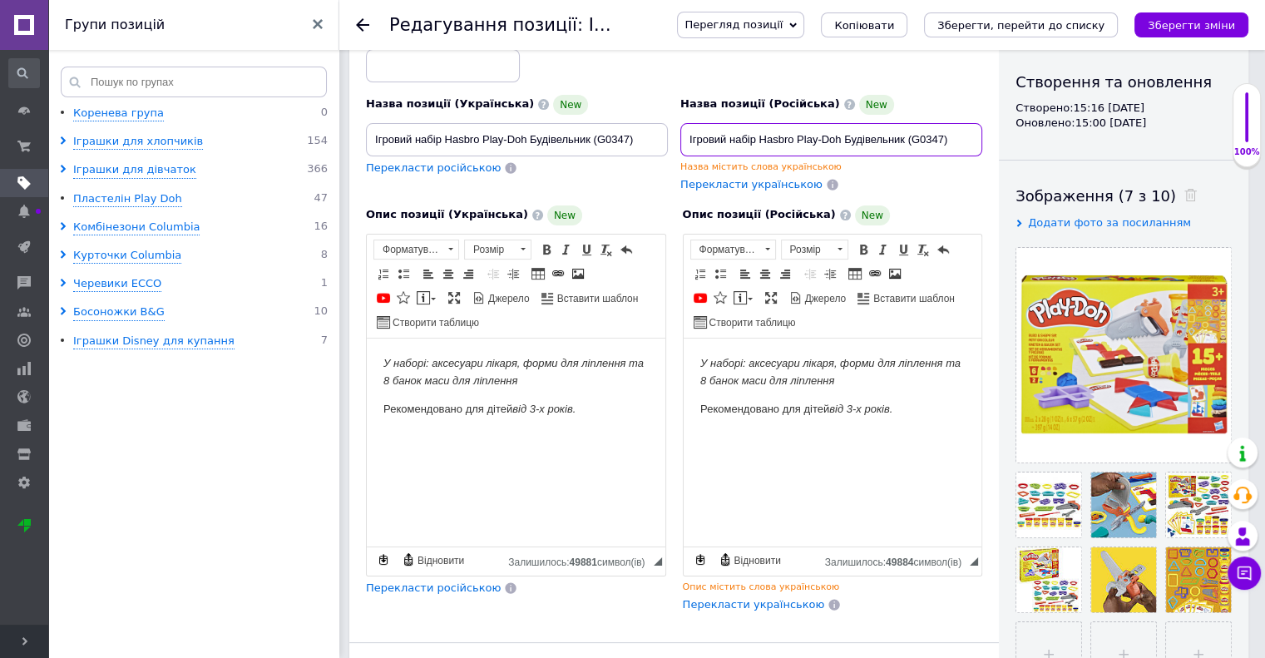
type input "Ігровий набір Hasbro Play-Doh Будівельник (G0347)"
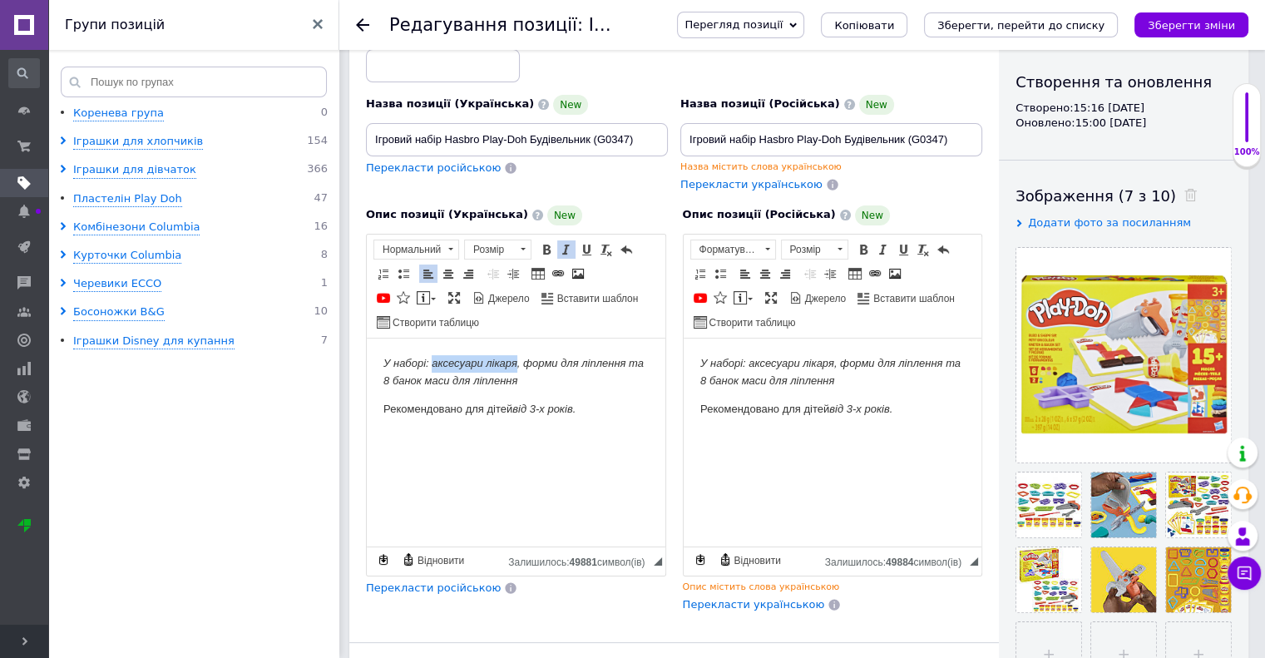
drag, startPoint x: 434, startPoint y: 361, endPoint x: 515, endPoint y: 350, distance: 81.4
click at [515, 350] on html "У наборі: аксесуари лікаря, форми для ліплення та 8 банок маси для ліплення Рек…" at bounding box center [516, 400] width 299 height 124
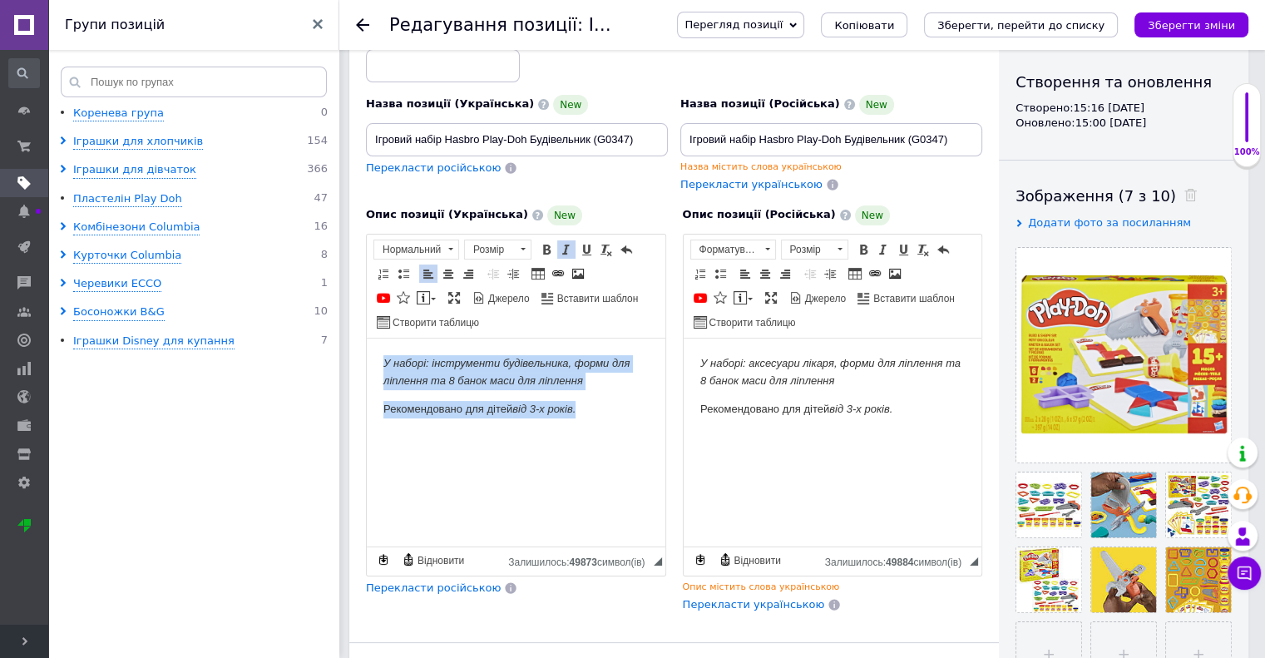
drag, startPoint x: 580, startPoint y: 402, endPoint x: 328, endPoint y: 334, distance: 260.8
click at [367, 338] on html "У наборі: інструменти будівельника, форми для ліплення та 8 банок маси для ліпл…" at bounding box center [516, 400] width 299 height 124
copy body "У наборі: інструменти будівельника, форми для ліплення та 8 банок маси для ліпл…"
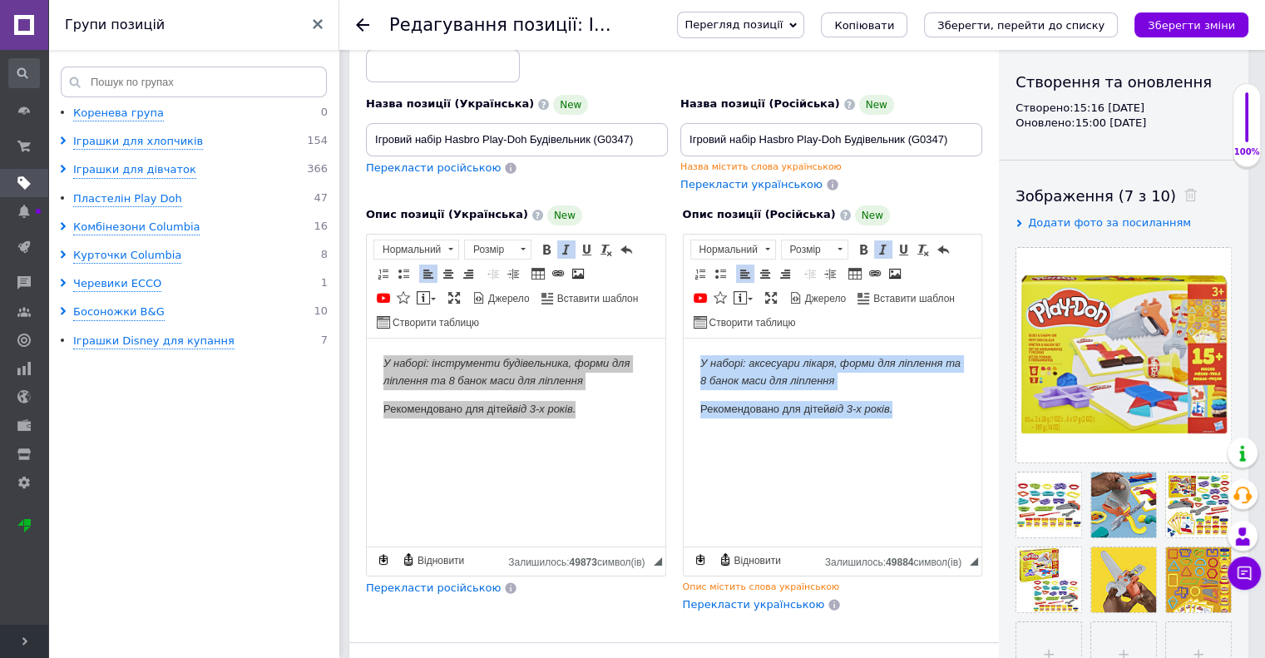
drag, startPoint x: 906, startPoint y: 415, endPoint x: 944, endPoint y: 339, distance: 84.4
click at [683, 339] on html "У наборі: аксесуари лікаря, форми для ліплення та 8 банок маси для ліплення Рек…" at bounding box center [832, 386] width 299 height 96
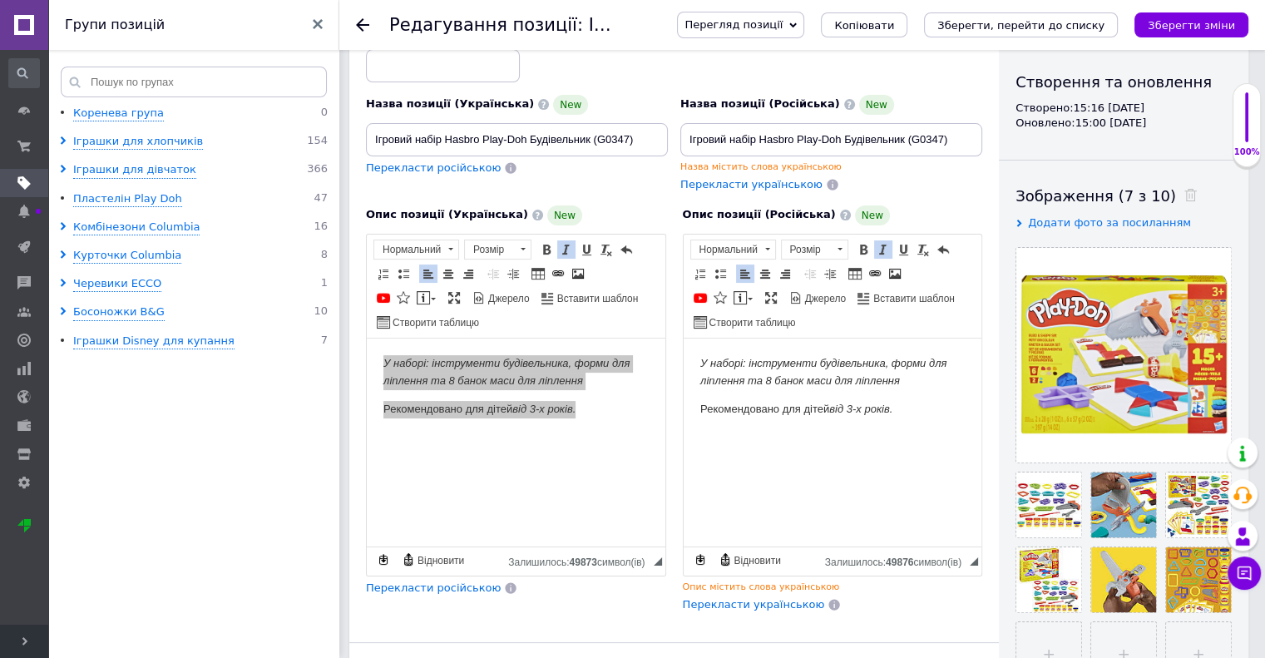
scroll to position [416, 0]
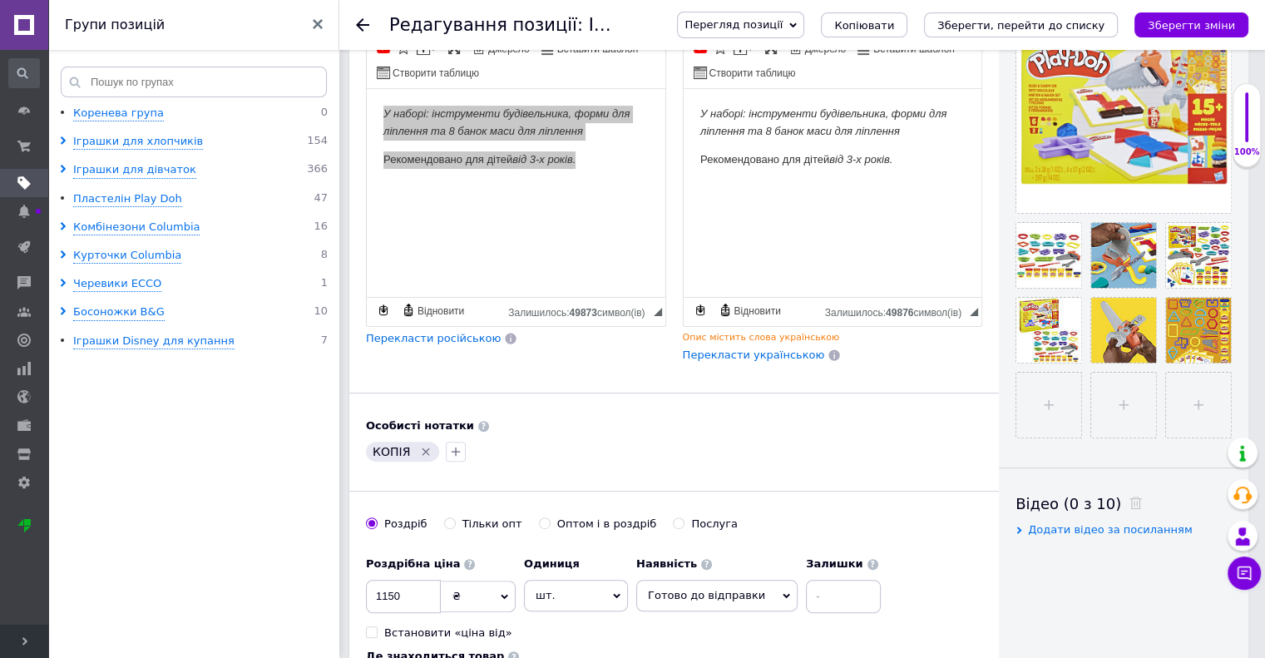
click at [422, 445] on icon "Видалити мітку" at bounding box center [425, 451] width 13 height 13
click at [806, 591] on input at bounding box center [843, 596] width 75 height 33
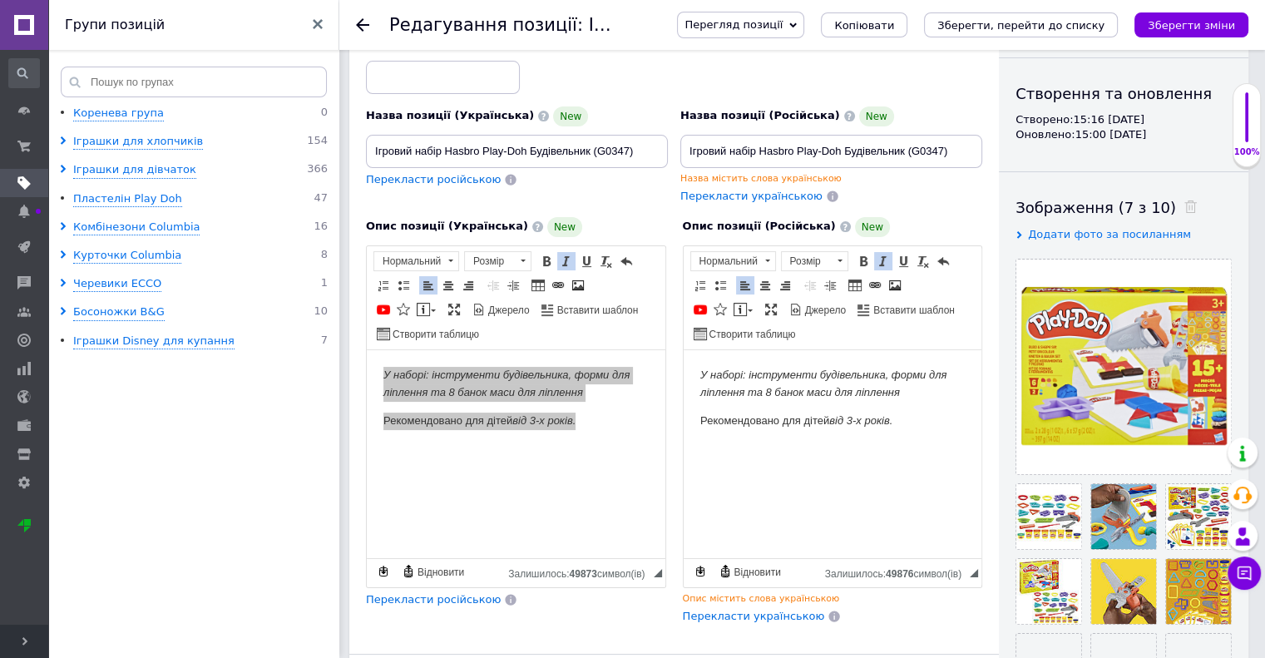
scroll to position [0, 0]
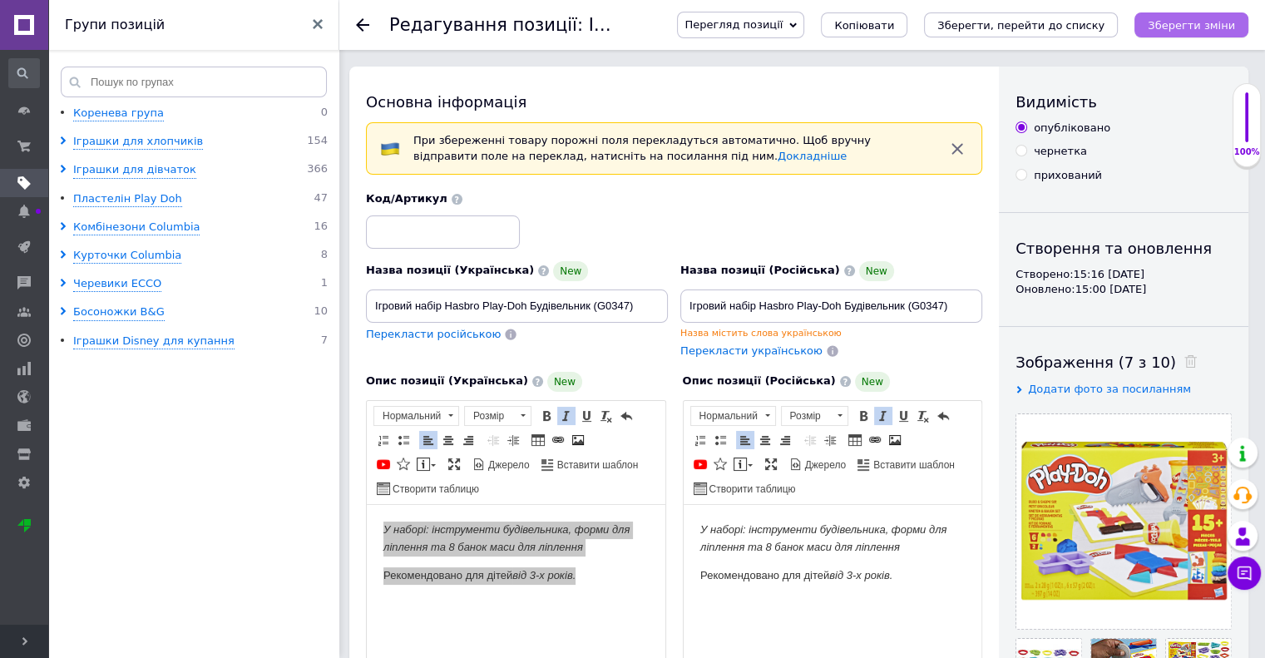
type input "2"
click at [1191, 29] on icon "Зберегти зміни" at bounding box center [1191, 25] width 87 height 12
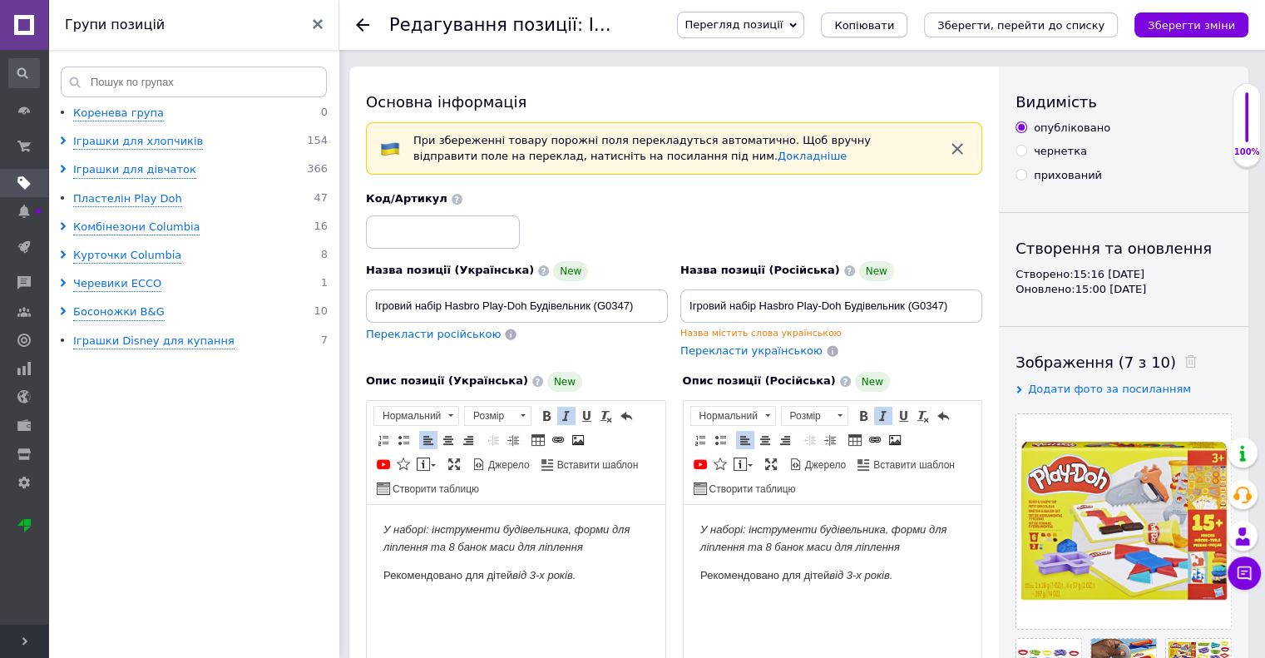
click at [894, 27] on span "Копіювати" at bounding box center [864, 25] width 60 height 12
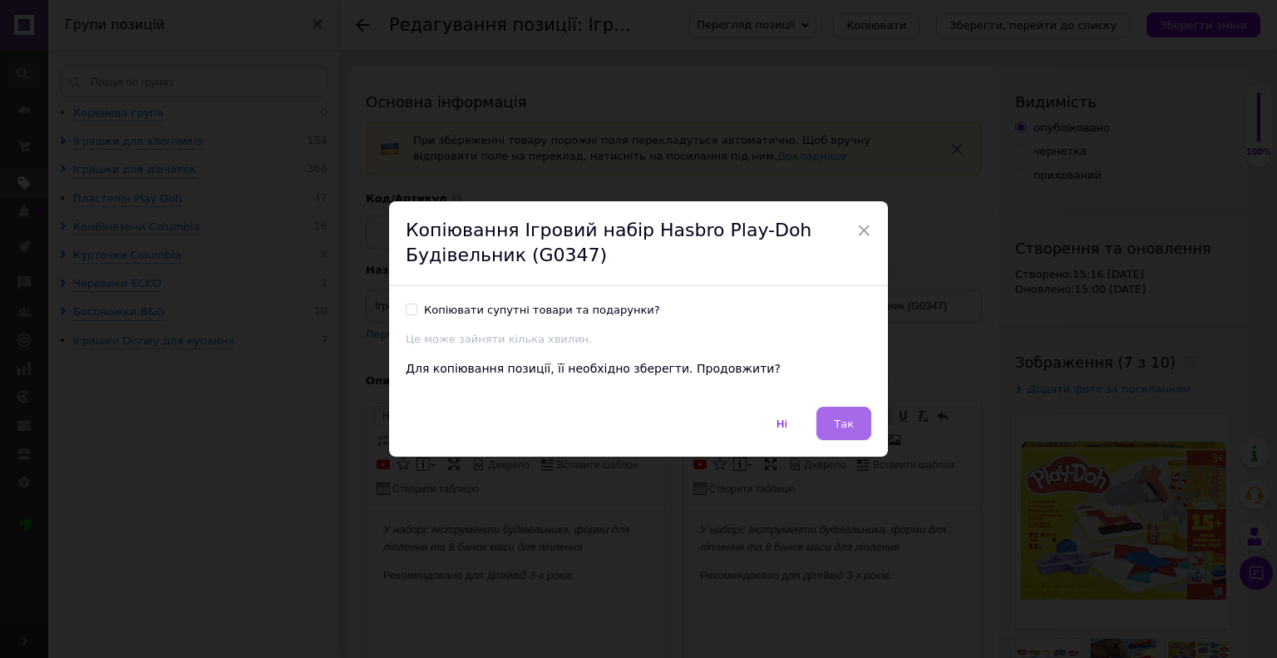
click at [849, 429] on span "Так" at bounding box center [844, 423] width 20 height 12
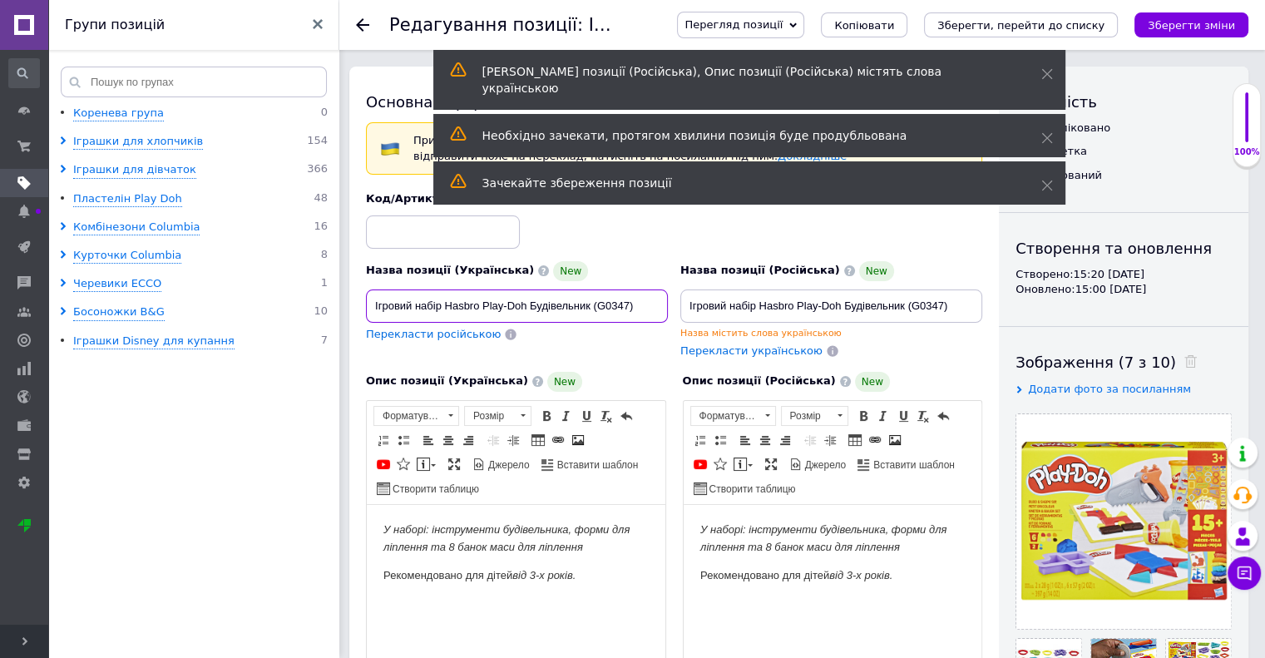
drag, startPoint x: 529, startPoint y: 312, endPoint x: 590, endPoint y: 307, distance: 61.7
click at [590, 307] on input "Ігровий набір Hasbro Play-Doh Будівельник (G0347)" at bounding box center [517, 305] width 302 height 33
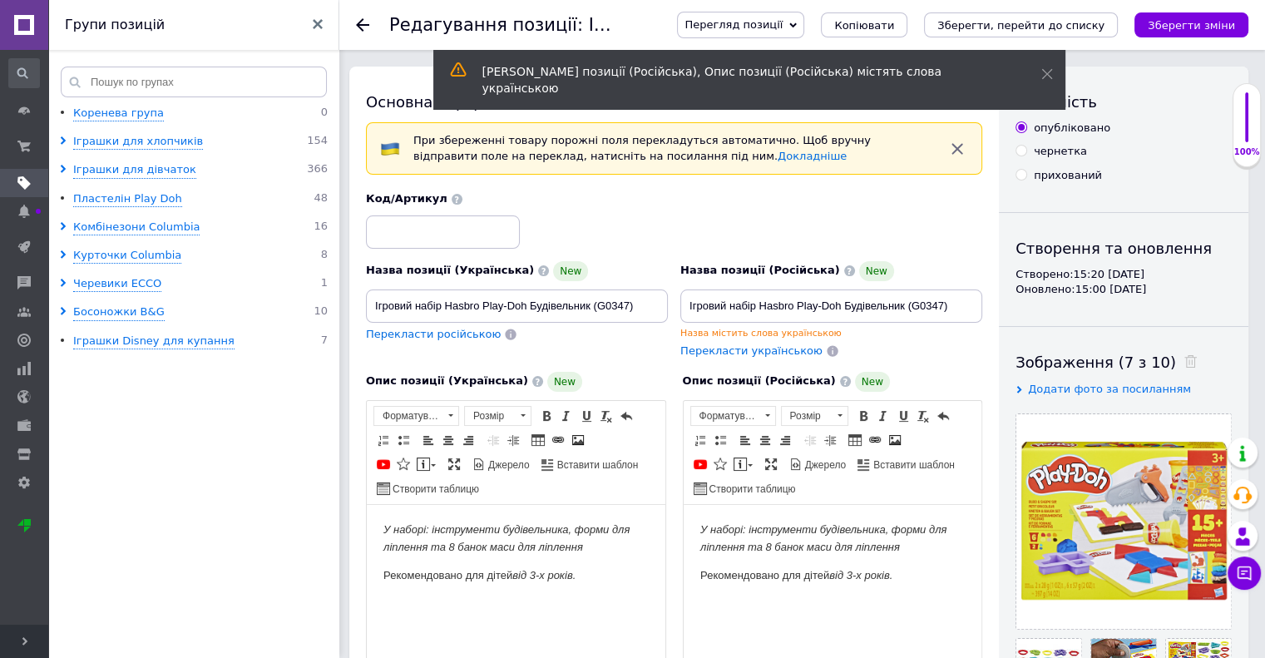
click at [629, 472] on span "Панель інструментів редактора Форматування Форматування Розмір Розмір Жирний Сп…" at bounding box center [516, 453] width 299 height 104
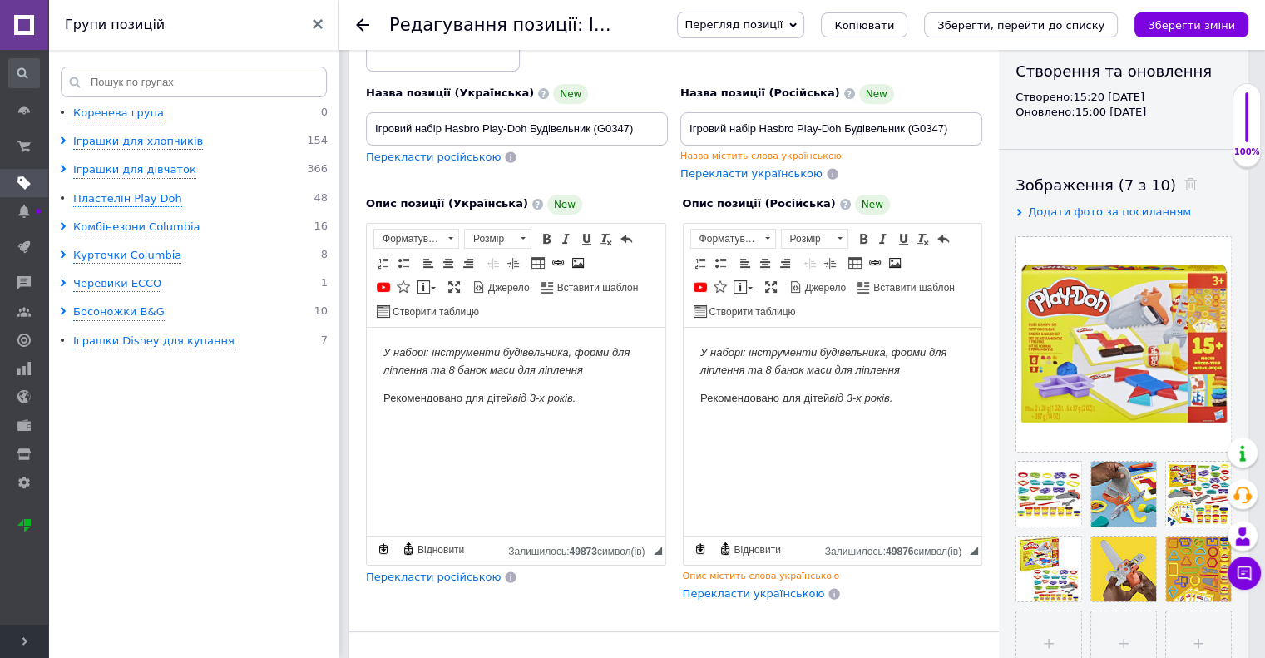
scroll to position [166, 0]
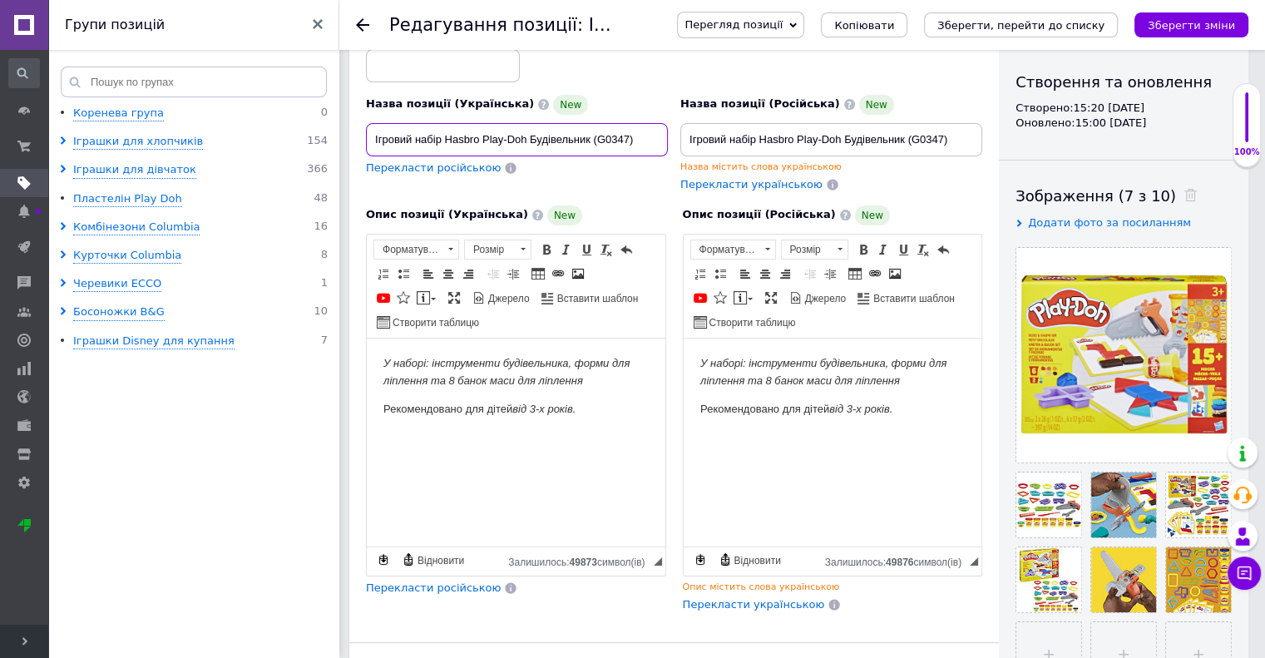
drag, startPoint x: 369, startPoint y: 136, endPoint x: 665, endPoint y: 149, distance: 296.3
click at [665, 149] on input "Ігровий набір Hasbro Play-Doh Будівельник (G0347)" at bounding box center [517, 139] width 302 height 33
click at [499, 151] on input "Ігровий набір Hasbro Play-Doh Будівельник (G0347)" at bounding box center [517, 139] width 302 height 33
click at [531, 135] on input "Ігровий набір Hasbro Play-Doh Будівельник (G0347)" at bounding box center [517, 139] width 302 height 33
drag, startPoint x: 531, startPoint y: 135, endPoint x: 590, endPoint y: 136, distance: 59.9
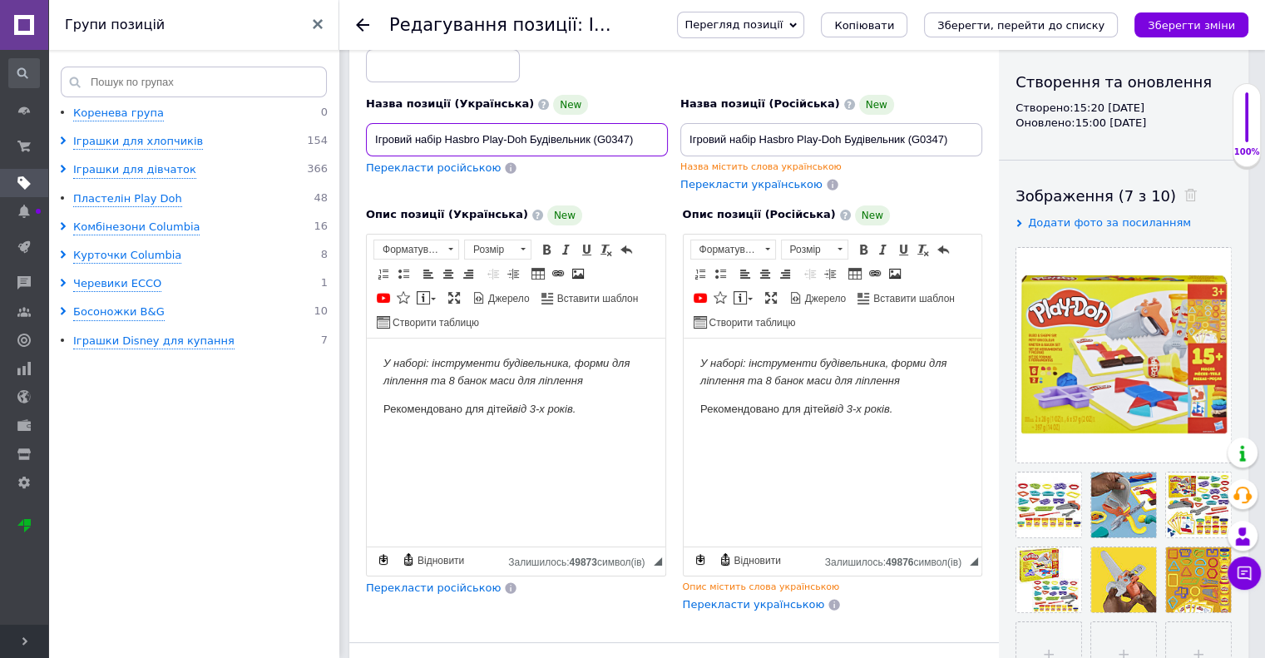
click at [590, 136] on input "Ігровий набір Hasbro Play-Doh Будівельник (G0347)" at bounding box center [517, 139] width 302 height 33
drag, startPoint x: 658, startPoint y: 138, endPoint x: 333, endPoint y: 125, distance: 324.6
type input "Ігровий набір Hasbro Play-Doh Подарунки для вечірки (G0525)"
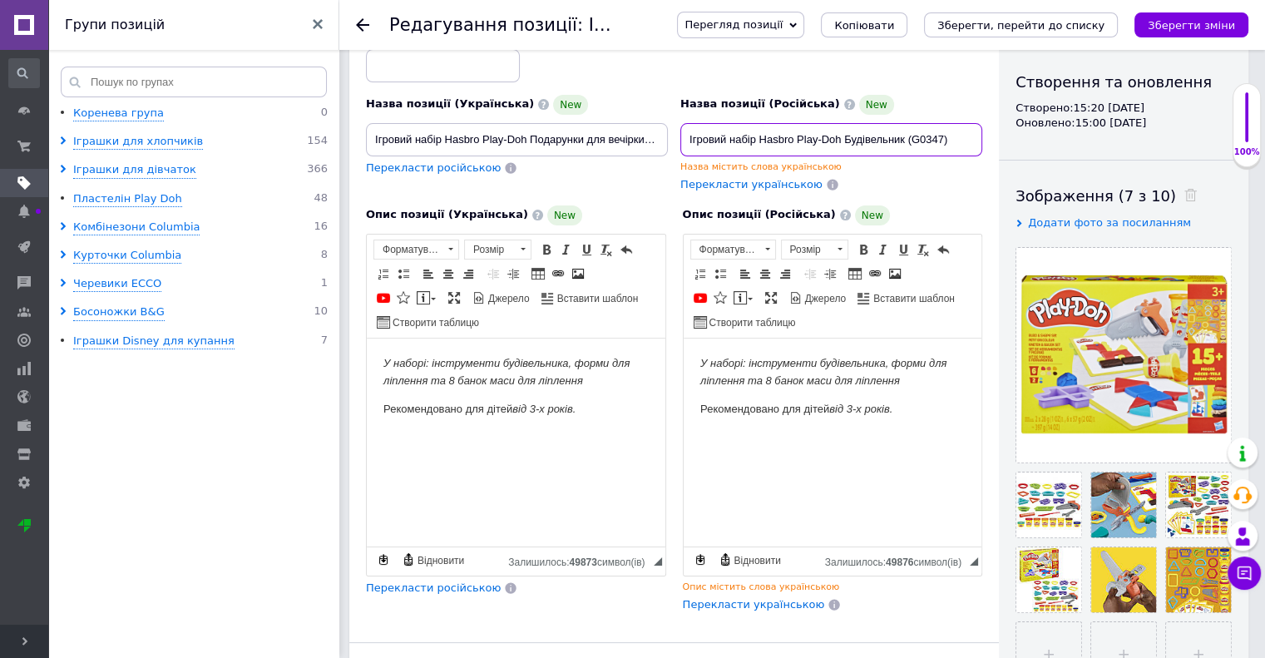
drag, startPoint x: 683, startPoint y: 131, endPoint x: 1011, endPoint y: 157, distance: 329.5
click at [1011, 157] on div "Основна інформація При збереженні товару порожні поля перекладуться автоматично…" at bounding box center [798, 469] width 899 height 1138
paste input "одарунки для вечірки (G0525"
type input "Ігровий набір Hasbro Play-Doh Подарунки для вечірки (G0525)"
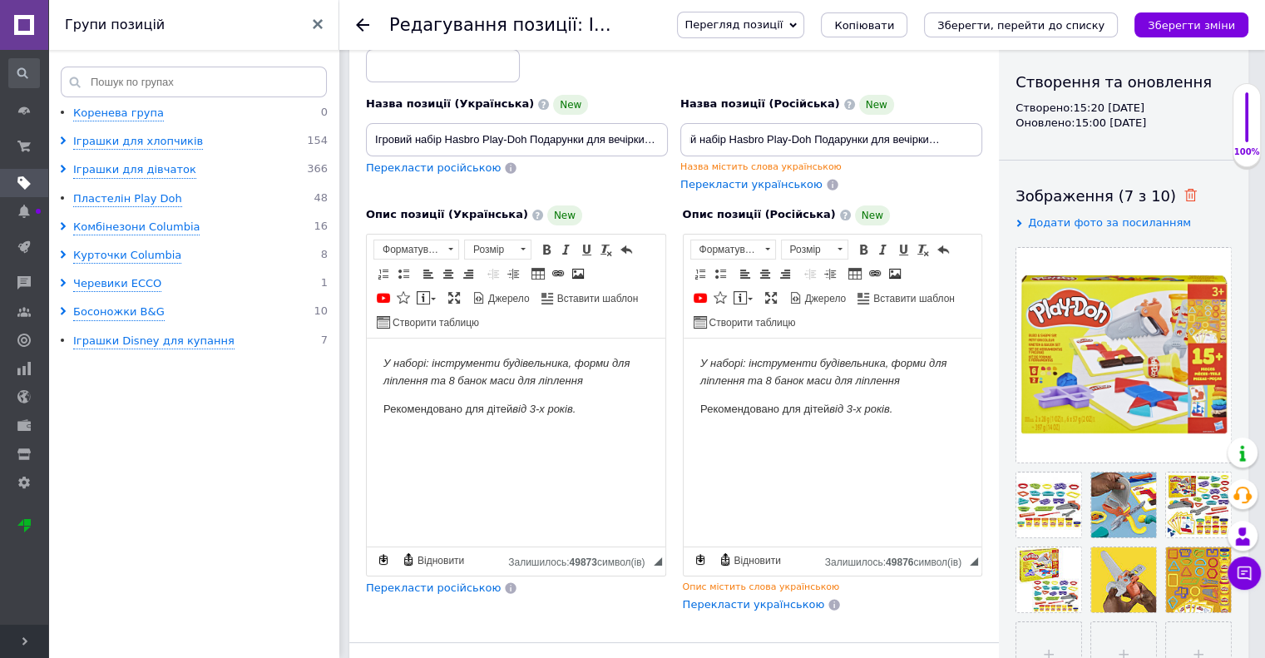
scroll to position [0, 0]
click at [1184, 192] on use at bounding box center [1190, 195] width 12 height 12
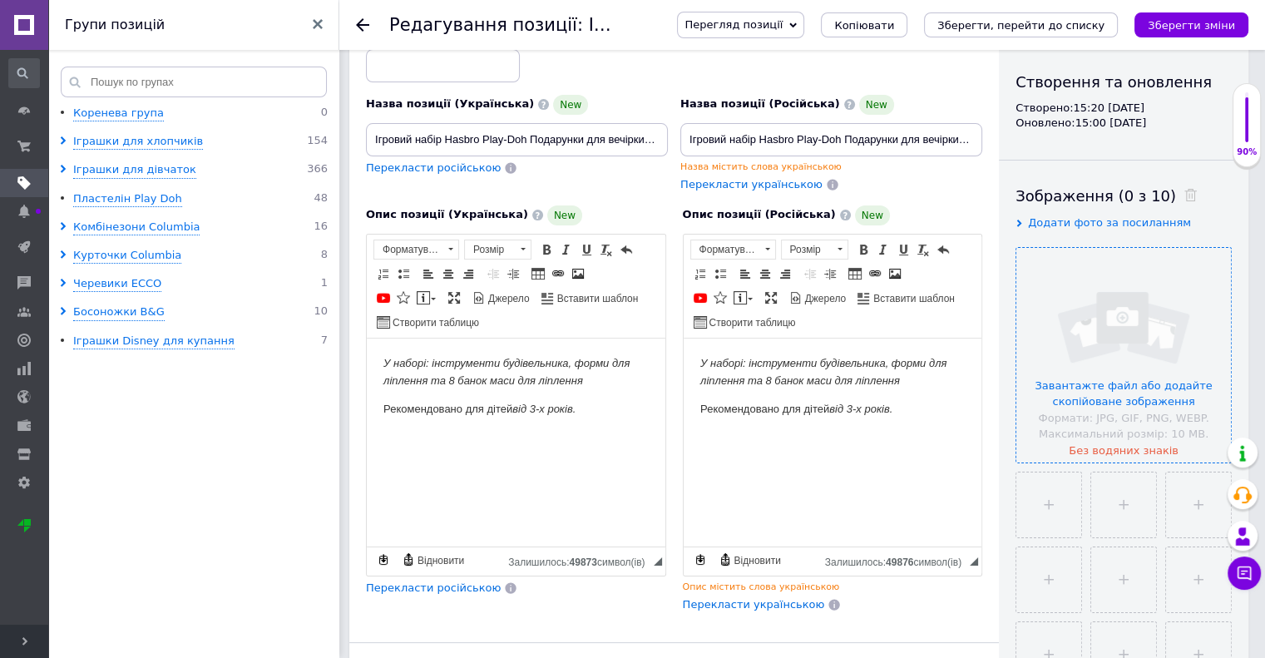
click at [1155, 405] on input "file" at bounding box center [1123, 355] width 215 height 215
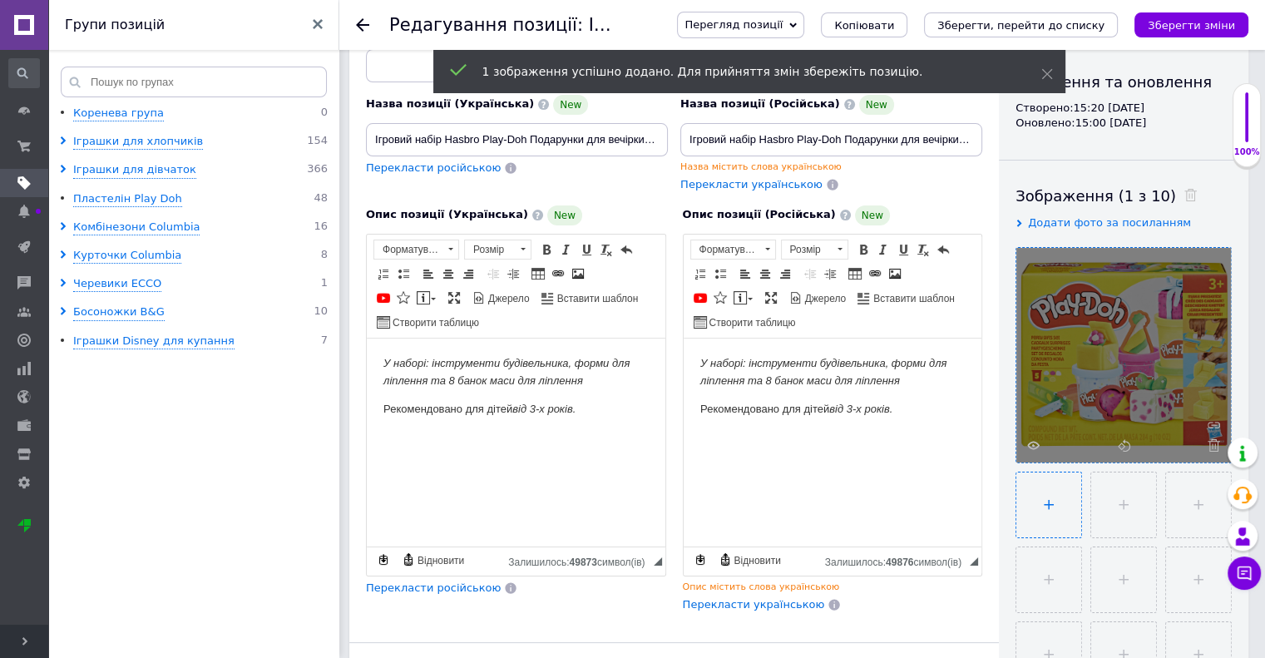
click at [1044, 491] on input "file" at bounding box center [1048, 504] width 65 height 65
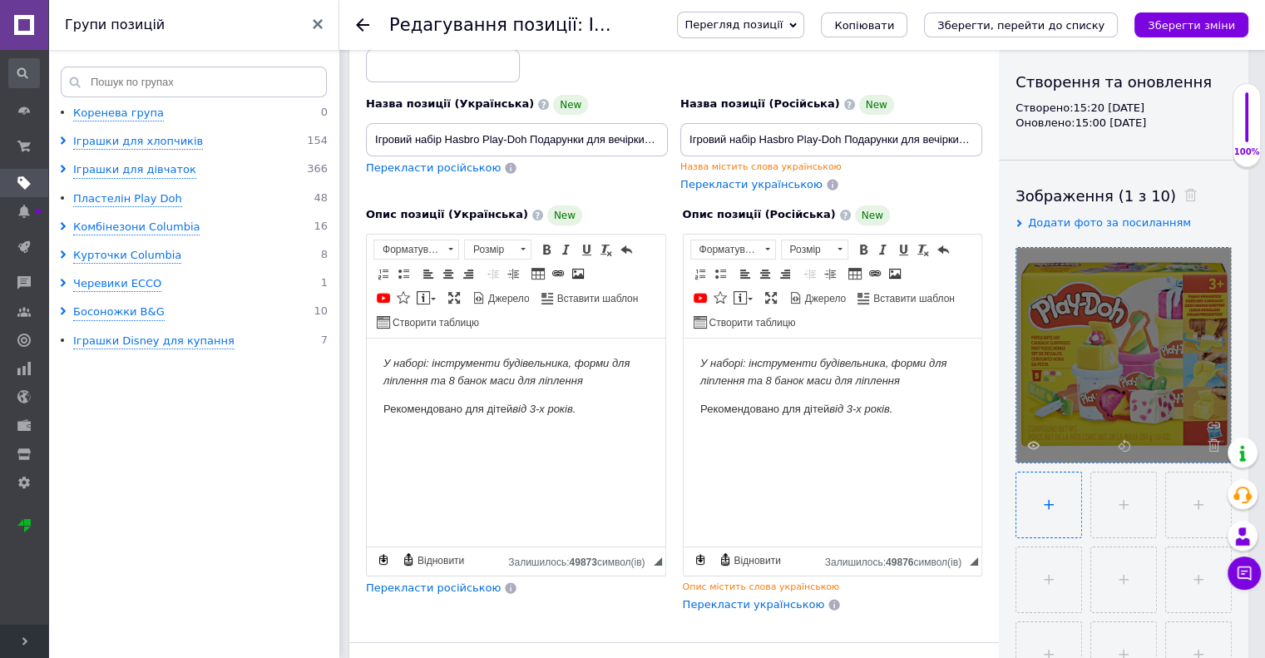
type input "C:\fakepath\G0525_PROD_PD_PARTY_GIFT_SET_ATF_01_2000px_300DPI.jpg"
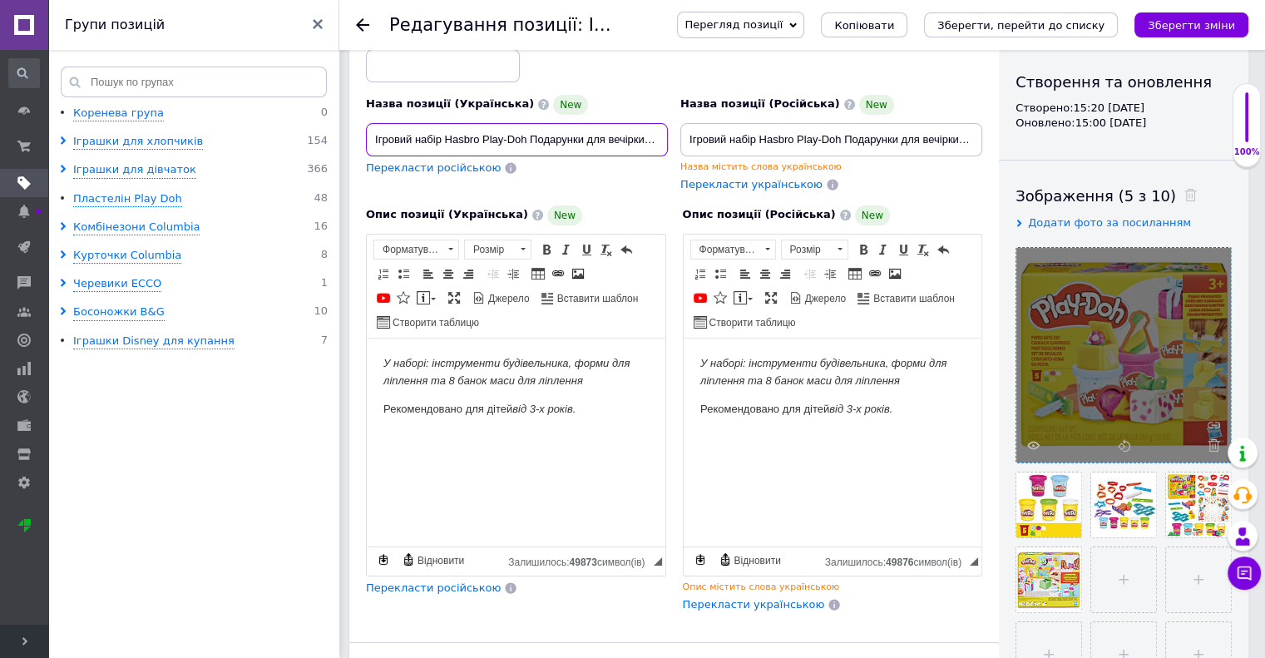
scroll to position [0, 30]
drag, startPoint x: 368, startPoint y: 139, endPoint x: 754, endPoint y: 188, distance: 389.8
click at [754, 188] on div "Назва позиції (Українська) New Ігровий набір Hasbro Play-Doh Подарунки для вечі…" at bounding box center [674, 109] width 629 height 180
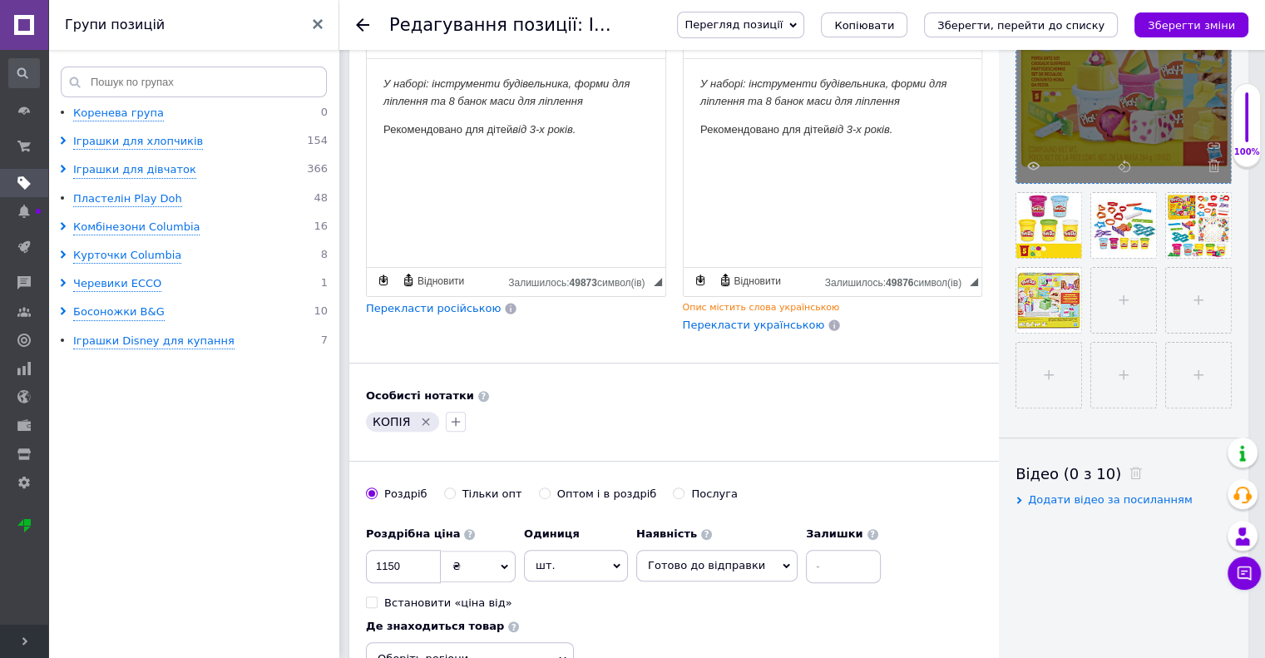
scroll to position [499, 0]
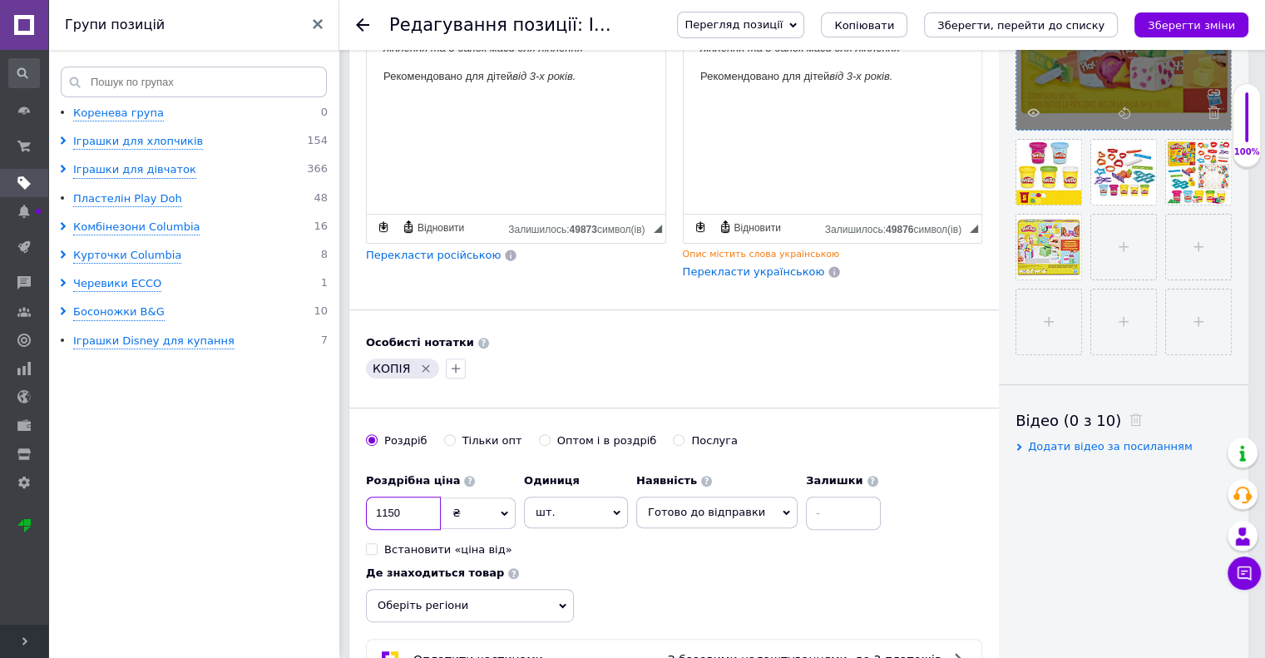
drag, startPoint x: 420, startPoint y: 516, endPoint x: 363, endPoint y: 502, distance: 58.1
click at [363, 502] on div "Основна інформація При збереженні товару порожні поля перекладуться автоматично…" at bounding box center [673, 137] width 649 height 1138
type input "650"
click at [426, 367] on icon "Видалити мітку" at bounding box center [425, 368] width 13 height 13
click at [828, 505] on input at bounding box center [843, 512] width 75 height 33
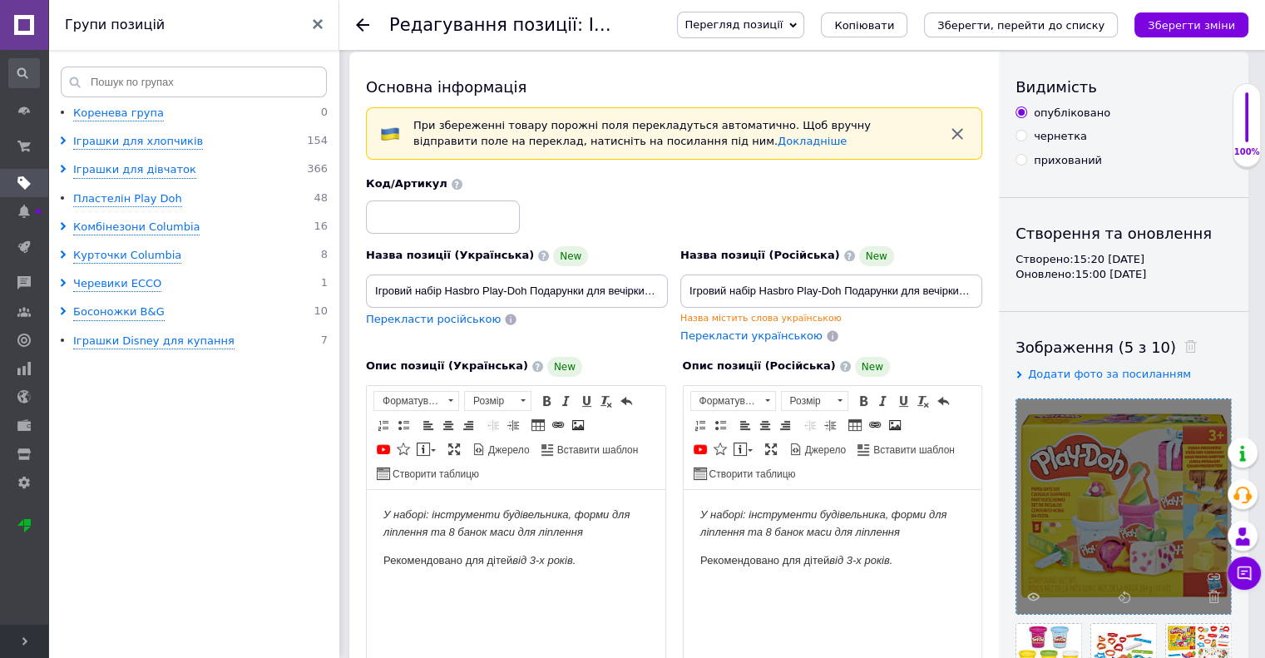
scroll to position [0, 0]
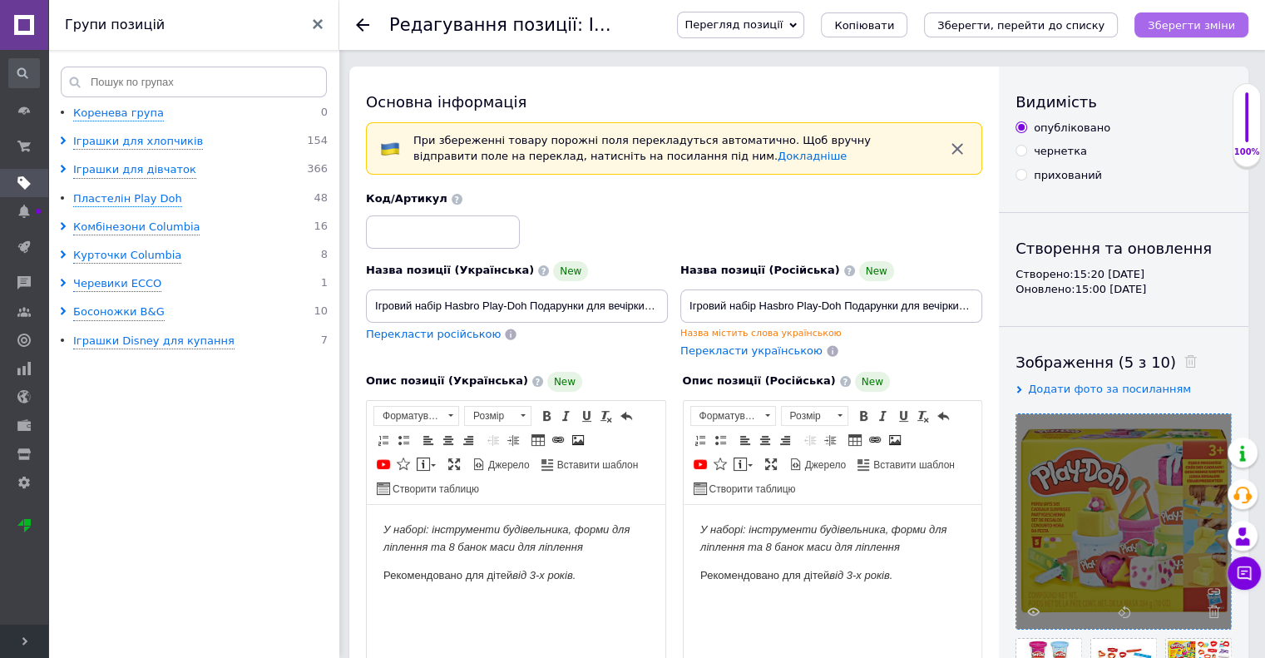
type input "2"
click at [1169, 22] on icon "Зберегти зміни" at bounding box center [1191, 25] width 87 height 12
click at [894, 27] on span "Копіювати" at bounding box center [864, 25] width 60 height 12
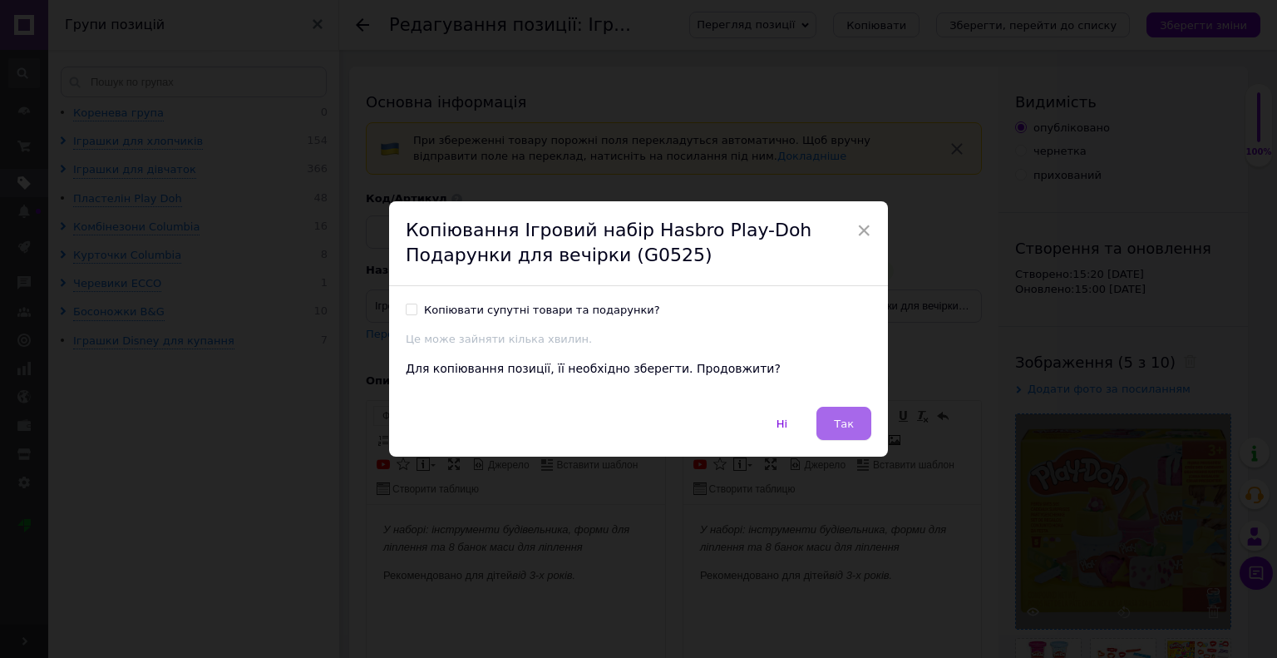
click at [837, 428] on span "Так" at bounding box center [844, 423] width 20 height 12
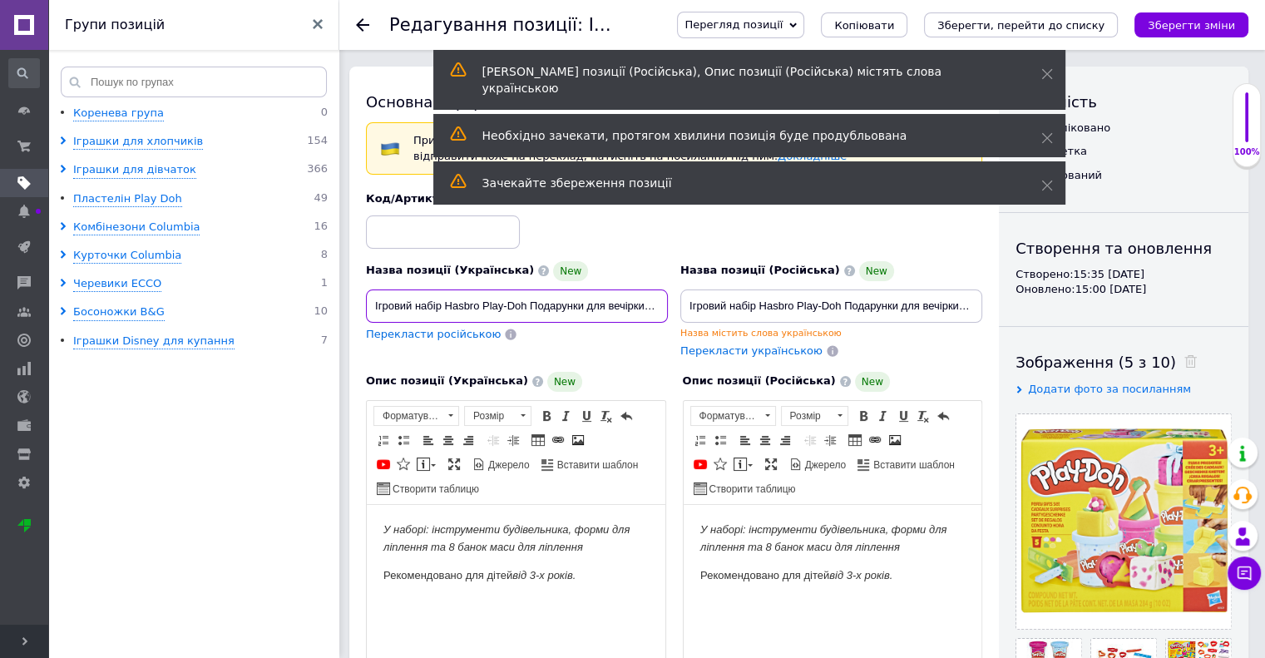
drag, startPoint x: 529, startPoint y: 299, endPoint x: 642, endPoint y: 303, distance: 113.1
click at [642, 303] on input "Ігровий набір Hasbro Play-Doh Подарунки для вечірки (G0525)" at bounding box center [517, 305] width 302 height 33
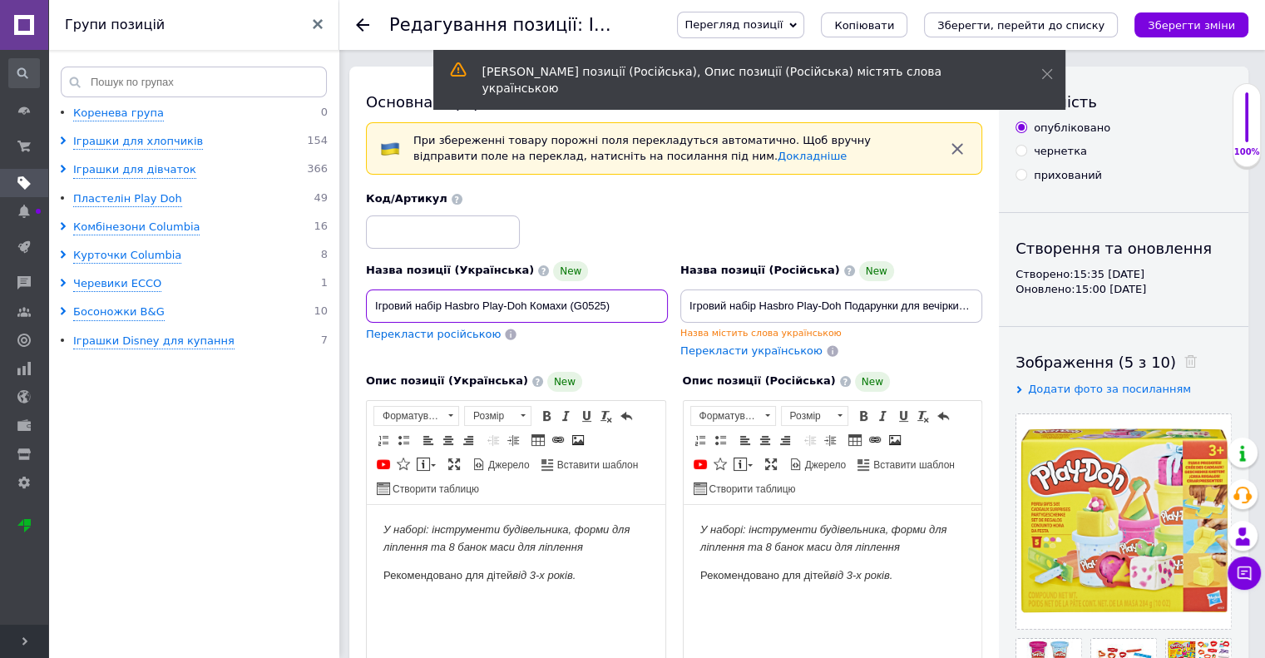
click at [603, 307] on input "Ігровий набір Hasbro Play-Doh Комахи (G0525)" at bounding box center [517, 305] width 302 height 33
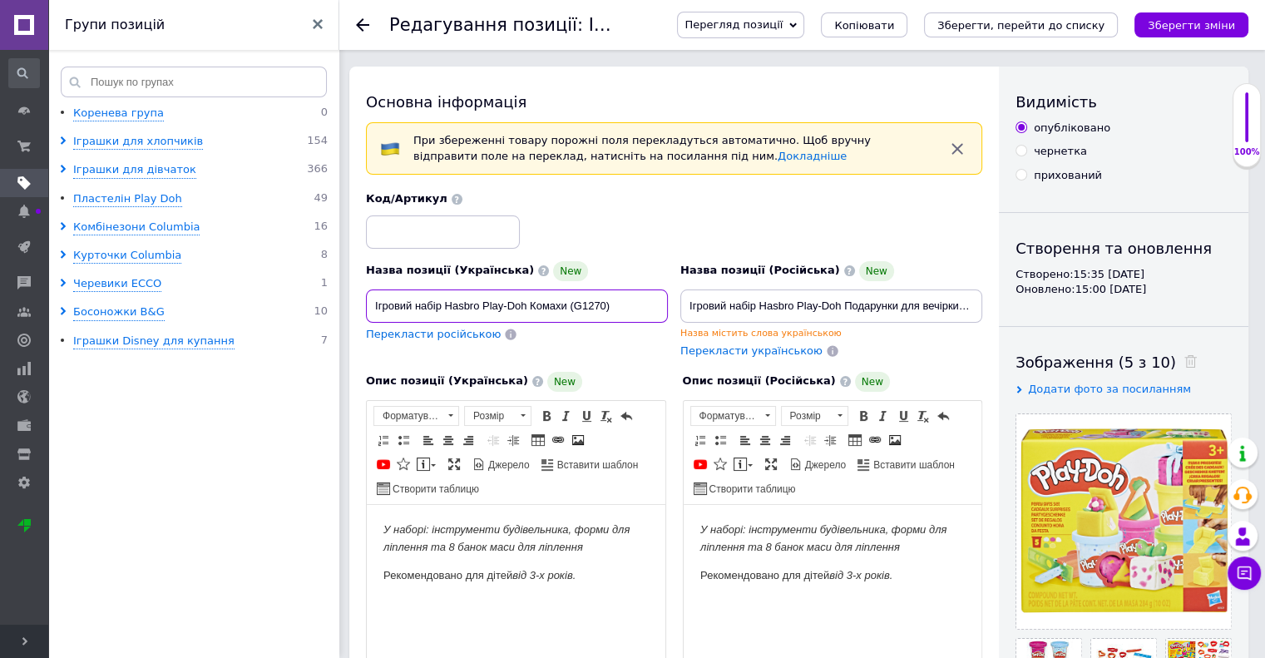
drag, startPoint x: 619, startPoint y: 302, endPoint x: 356, endPoint y: 309, distance: 262.9
click at [356, 309] on div "Основна інформація При збереженні товару порожні поля перекладуться автоматично…" at bounding box center [673, 636] width 649 height 1138
type input "Ігровий набір Hasbro Play-Doh Комахи (G1270)"
drag, startPoint x: 688, startPoint y: 308, endPoint x: 1039, endPoint y: 306, distance: 350.9
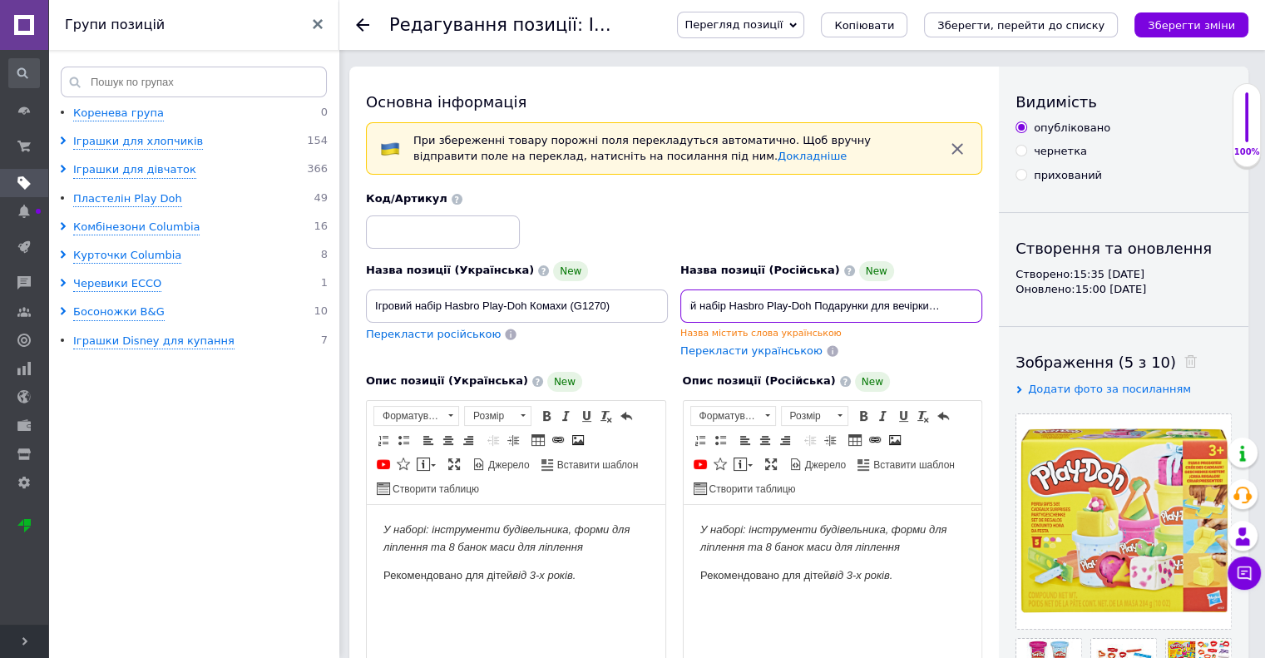
click at [1039, 306] on div "Основна інформація При збереженні товару порожні поля перекладуться автоматично…" at bounding box center [798, 636] width 899 height 1138
paste input "омахи (G1270"
type input "Ігровий набір Hasbro Play-Doh Комахи (G1270)"
click at [1184, 360] on icon at bounding box center [1190, 361] width 12 height 12
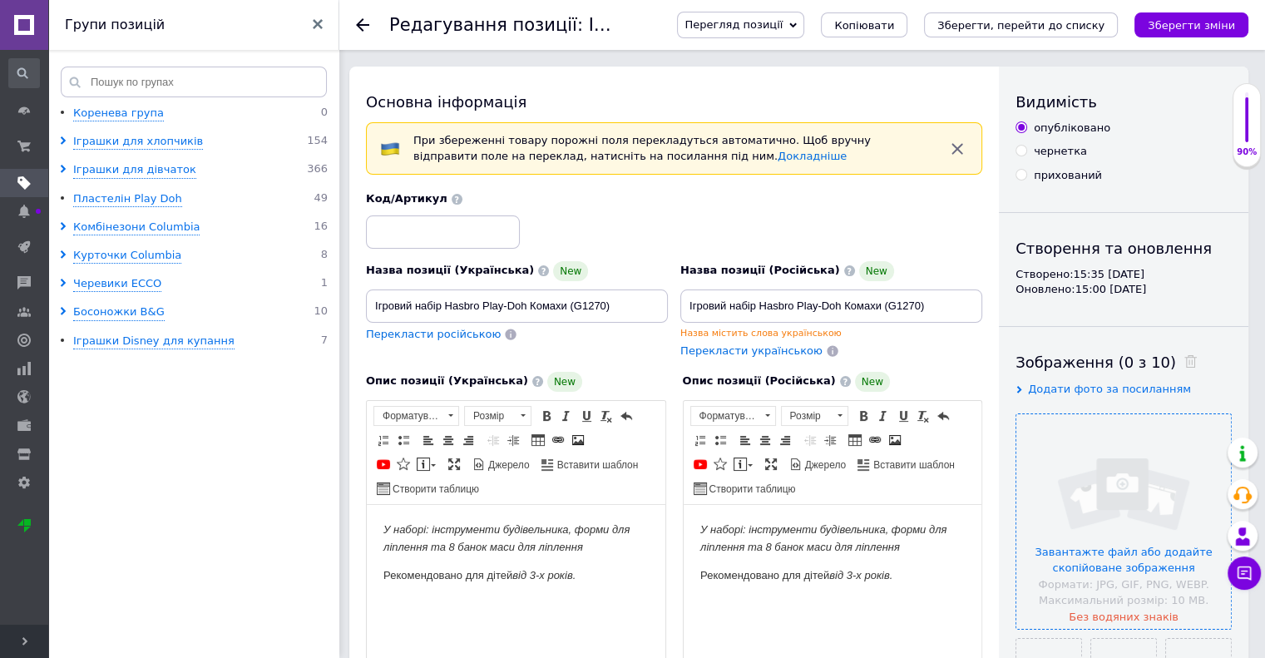
click at [1078, 553] on input "file" at bounding box center [1123, 521] width 215 height 215
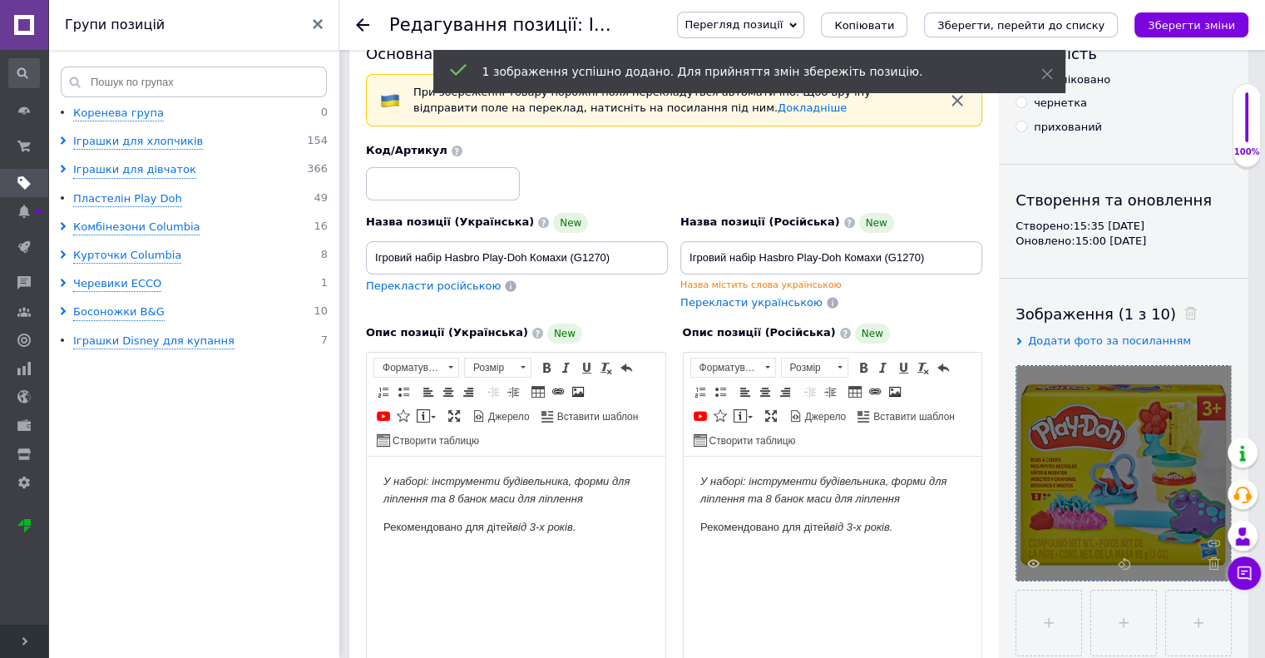
scroll to position [166, 0]
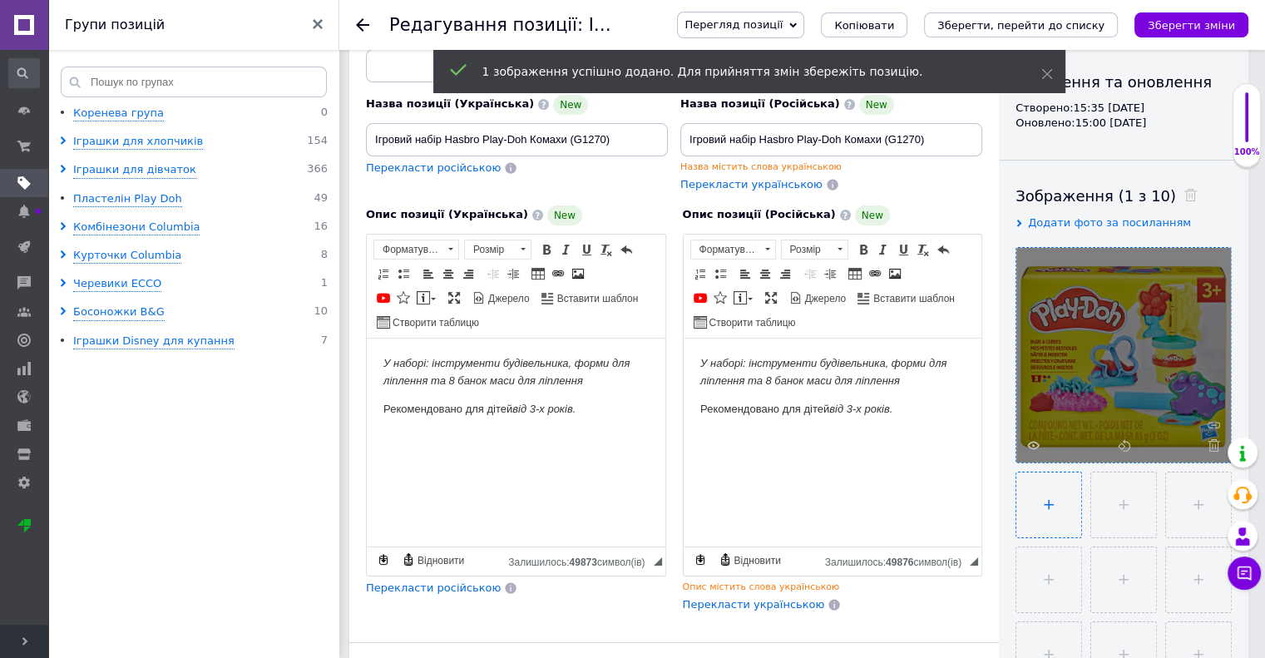
click at [1021, 496] on input "file" at bounding box center [1048, 504] width 65 height 65
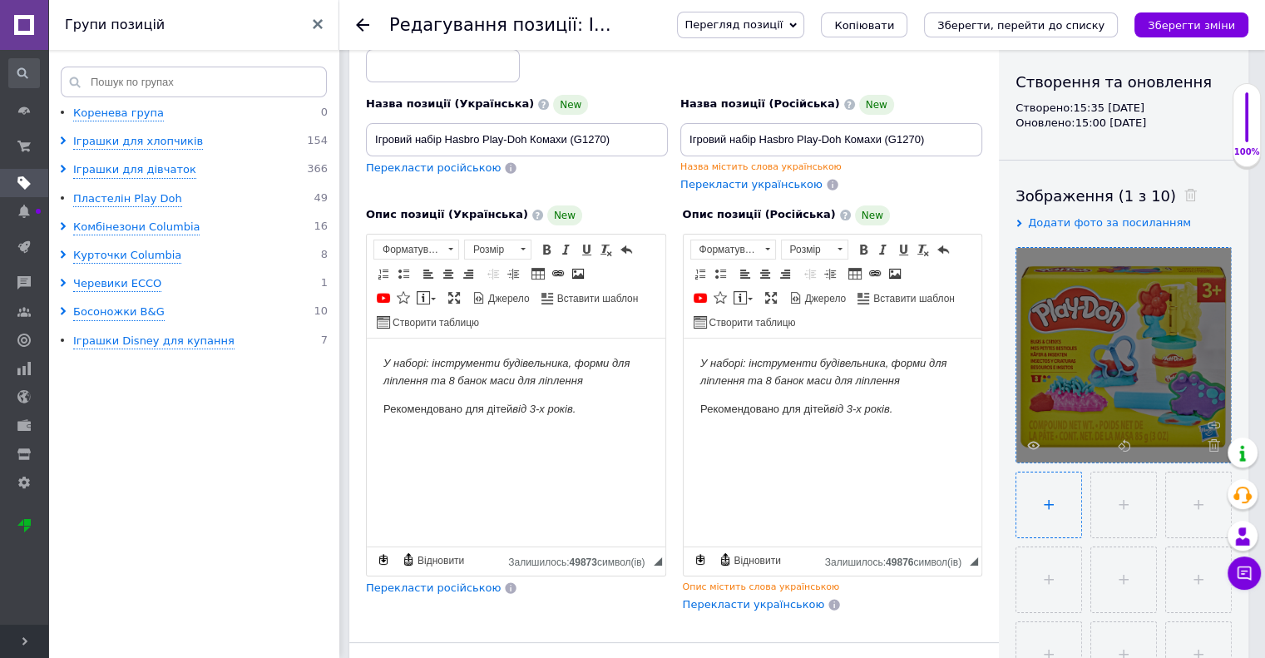
type input "C:\fakepath\G1270_LS_PD_BUGS_N_CRITTERS_ATF_02_2000px_300DPI.jpg"
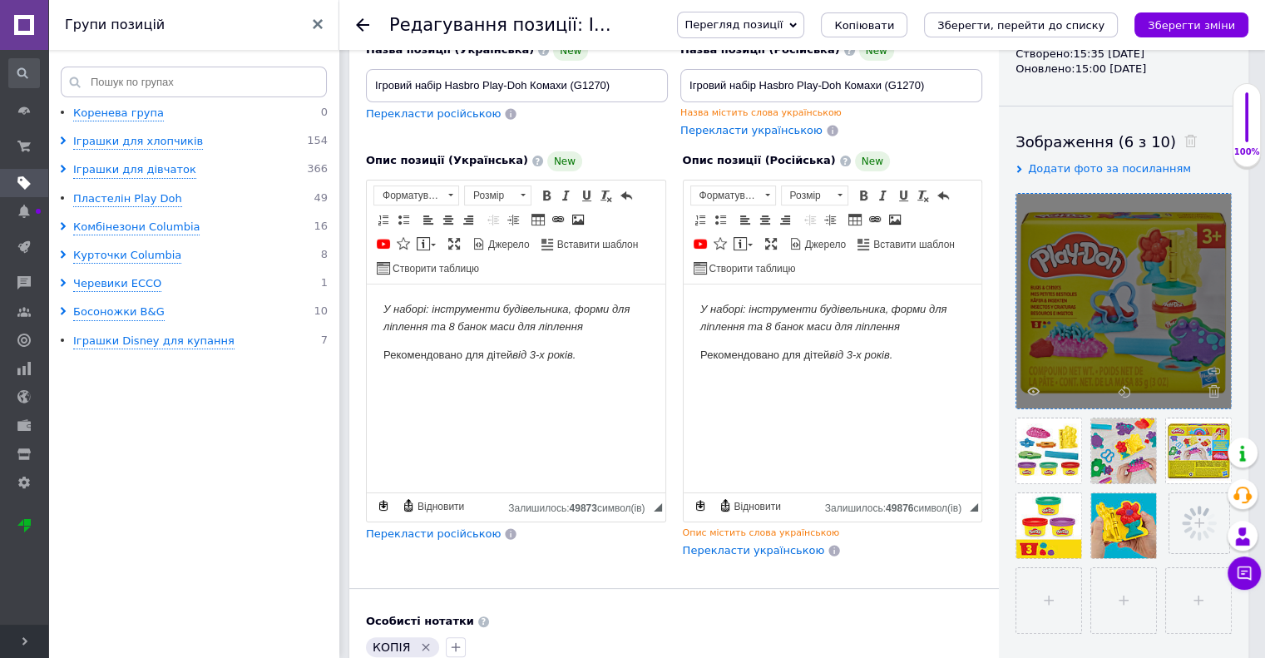
scroll to position [249, 0]
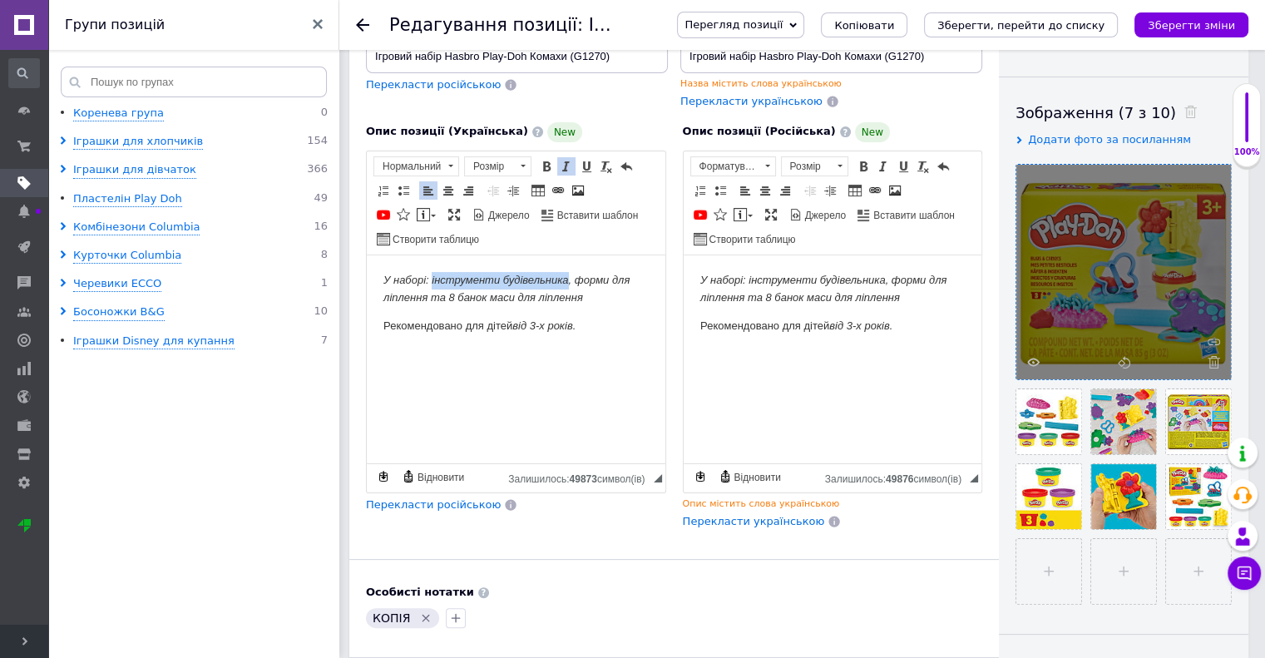
drag, startPoint x: 432, startPoint y: 279, endPoint x: 567, endPoint y: 269, distance: 135.1
click at [567, 269] on html "У наборі: інструменти будівельника, форми для ліплення та 8 банок маси для ліпл…" at bounding box center [516, 316] width 299 height 124
click at [593, 278] on em "У наборі: валик, форми для ліплення та 8 банок маси для ліплення" at bounding box center [505, 288] width 244 height 30
click at [623, 279] on em "У наборі: валик, форми для ліплення та 3 банок маси для ліплення" at bounding box center [505, 288] width 244 height 30
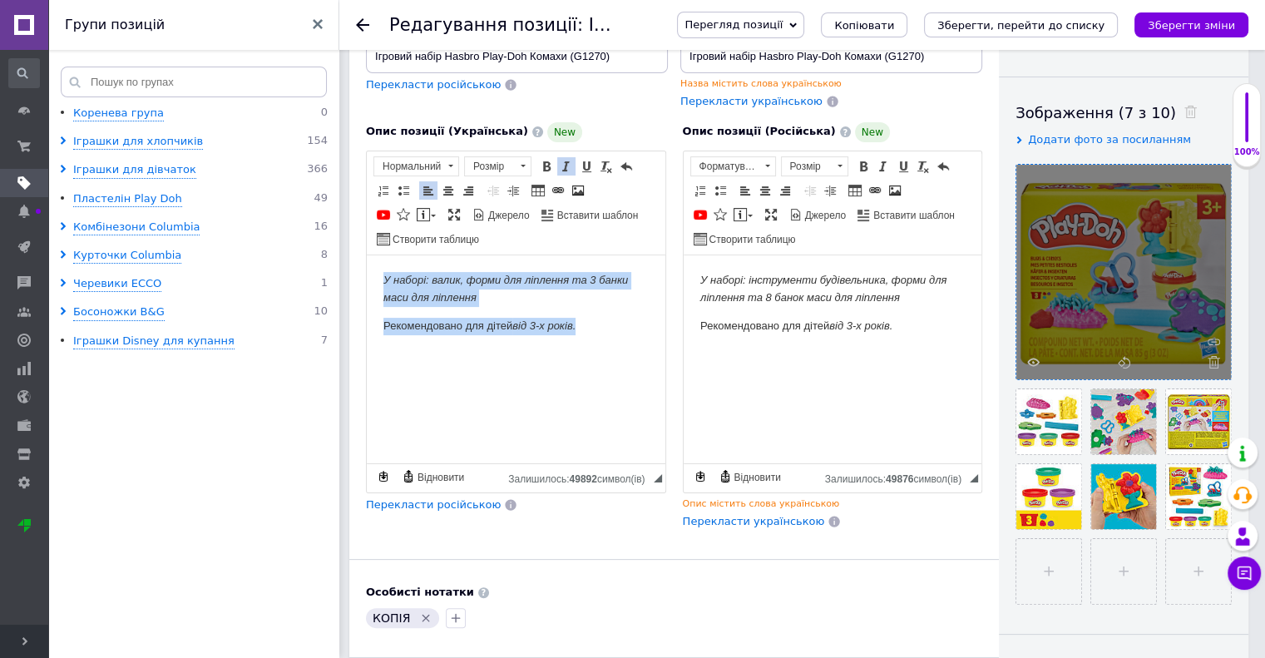
drag, startPoint x: 596, startPoint y: 332, endPoint x: 714, endPoint y: 523, distance: 224.3
click at [367, 271] on html "У наборі: валик, форми для ліплення та 3 банки маси для ліплення Рекомендовано …" at bounding box center [516, 316] width 299 height 124
copy body "У наборі: валик, форми для ліплення та 3 банки маси для ліплення Рекомендовано …"
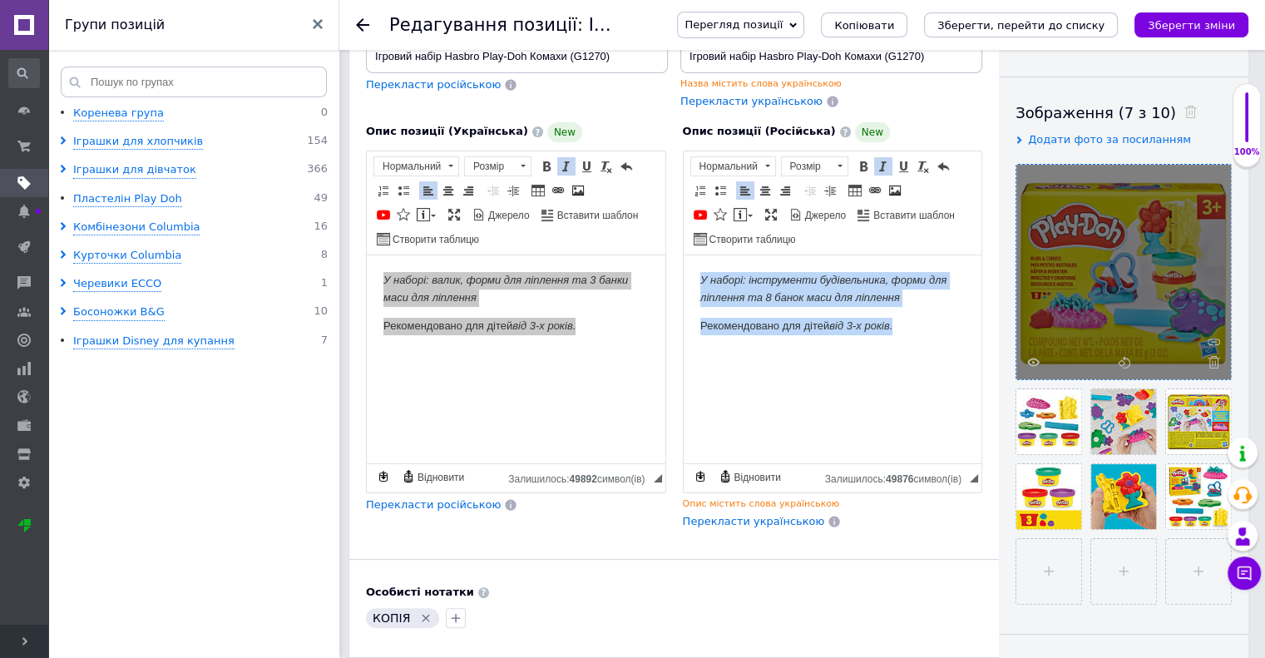
drag, startPoint x: 701, startPoint y: 278, endPoint x: 974, endPoint y: 346, distance: 281.2
click at [974, 346] on html "У наборі: інструменти будівельника, форми для ліплення та 8 банок маси для ліпл…" at bounding box center [832, 302] width 299 height 96
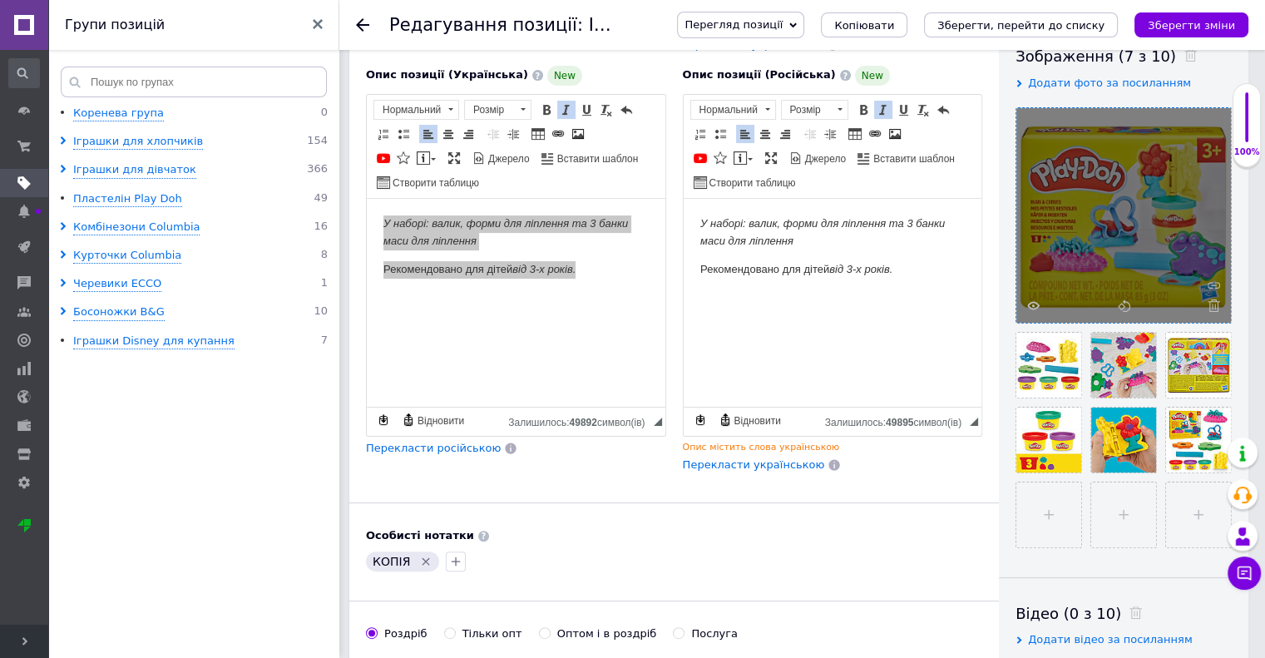
scroll to position [166, 0]
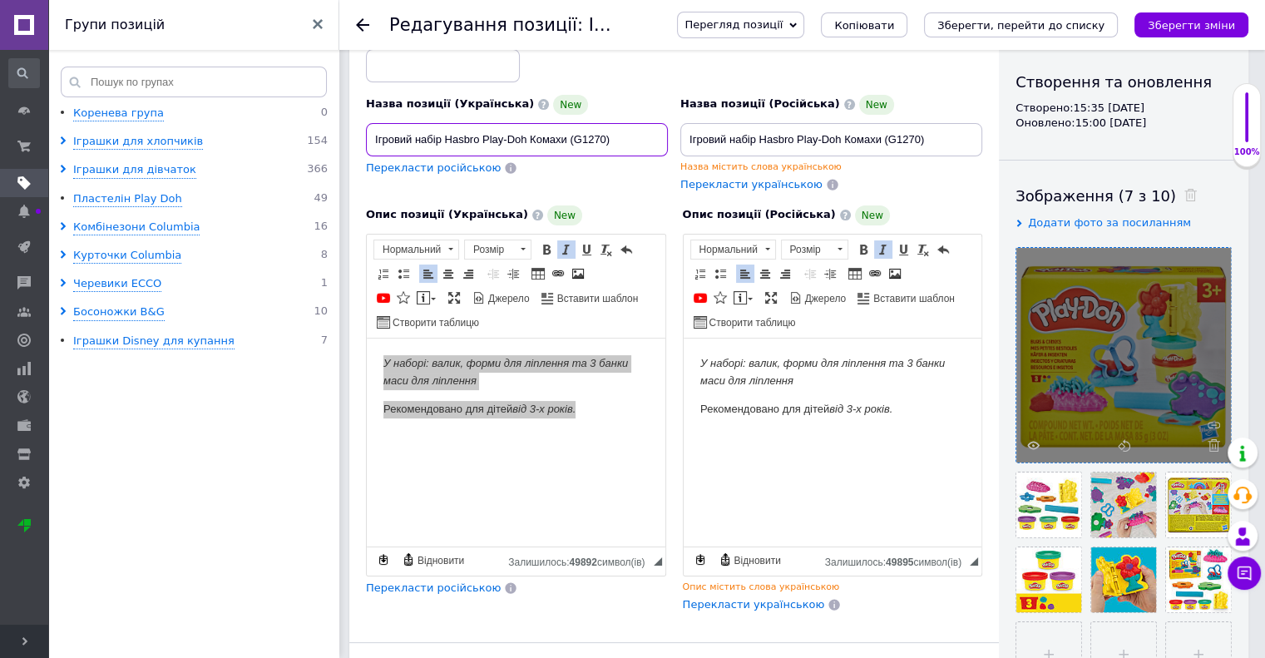
drag, startPoint x: 625, startPoint y: 132, endPoint x: 362, endPoint y: 131, distance: 263.6
click at [362, 131] on div "Назва позиції (Українська) New Ігровий набір Hasbro Play-Doh Комахи (G1270) Пер…" at bounding box center [517, 143] width 314 height 111
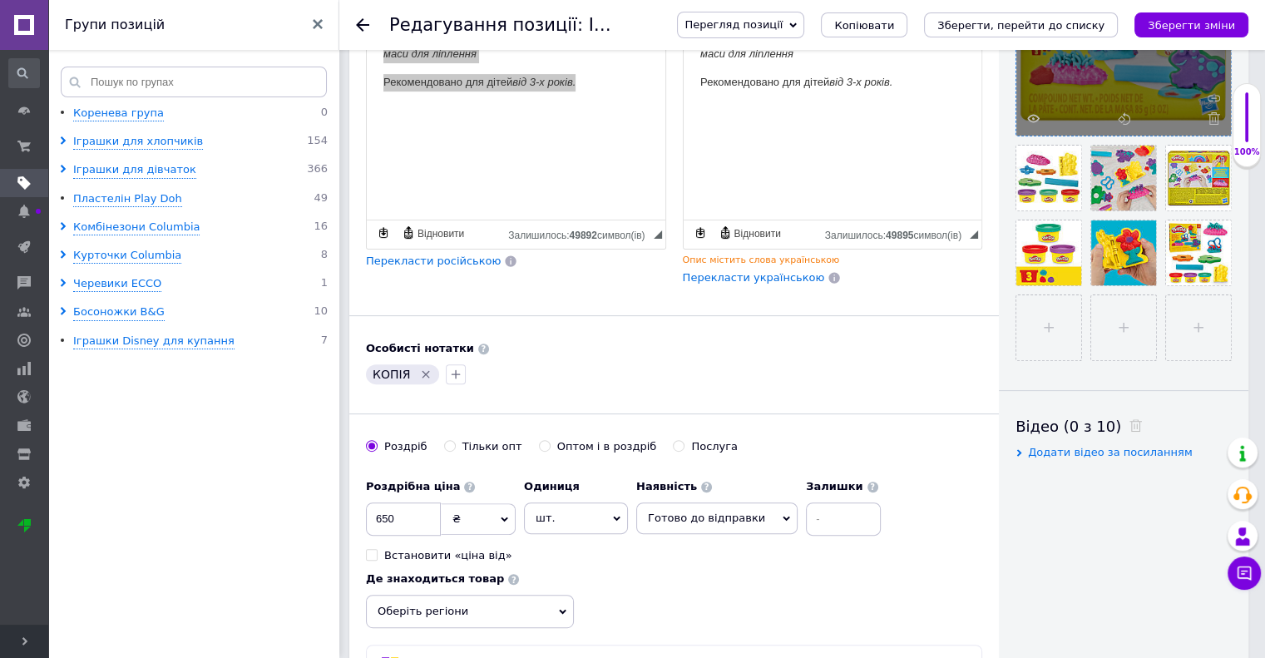
scroll to position [499, 0]
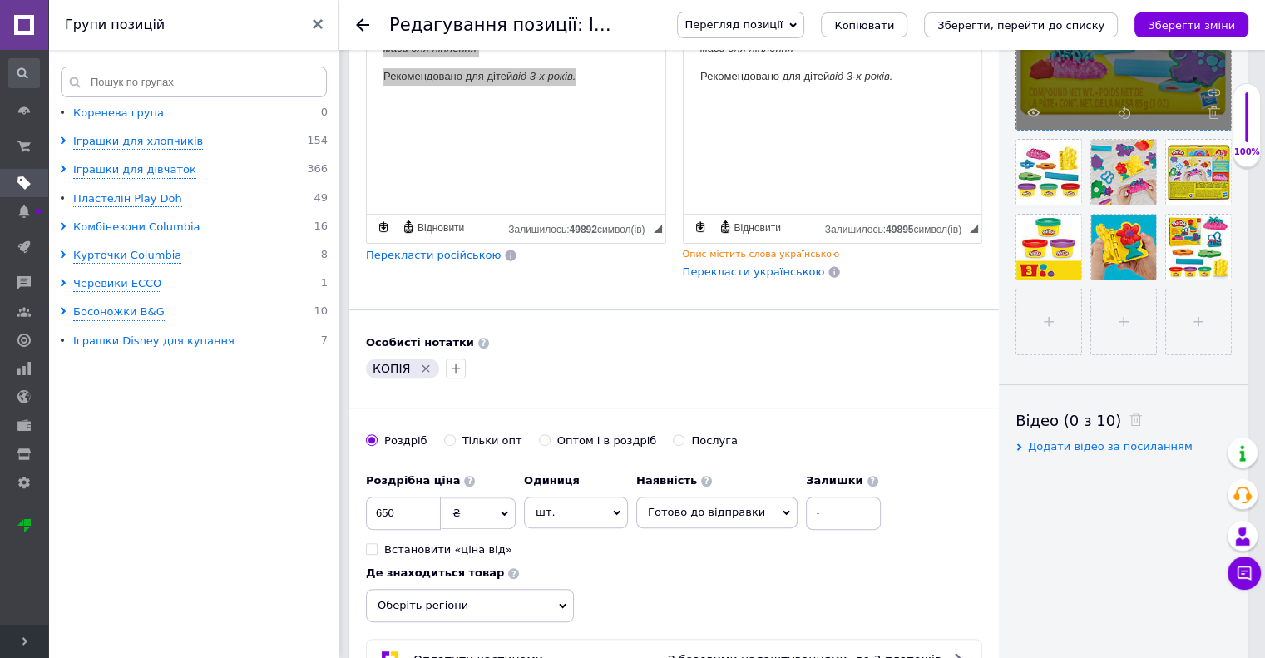
click at [424, 362] on icon "Видалити мітку" at bounding box center [425, 368] width 13 height 13
drag, startPoint x: 397, startPoint y: 511, endPoint x: 365, endPoint y: 502, distance: 32.7
click at [365, 502] on div "Основна інформація При збереженні товару порожні поля перекладуться автоматично…" at bounding box center [673, 137] width 649 height 1138
type input "440"
click at [827, 496] on input at bounding box center [843, 512] width 75 height 33
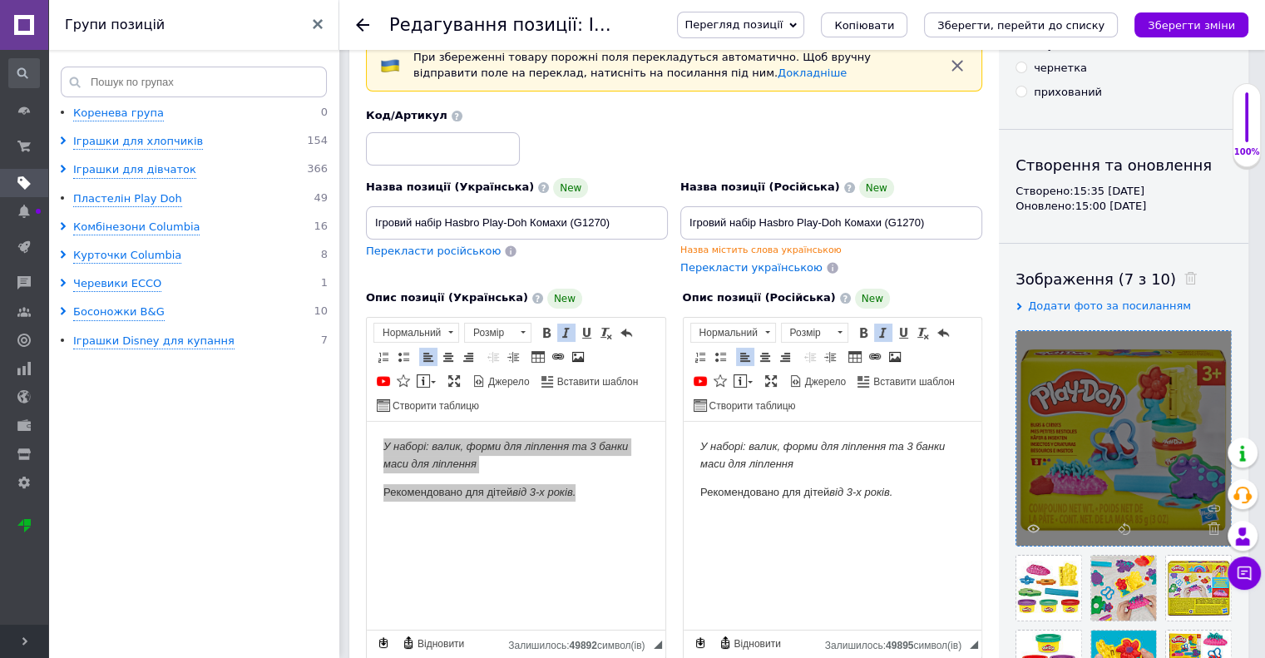
scroll to position [0, 0]
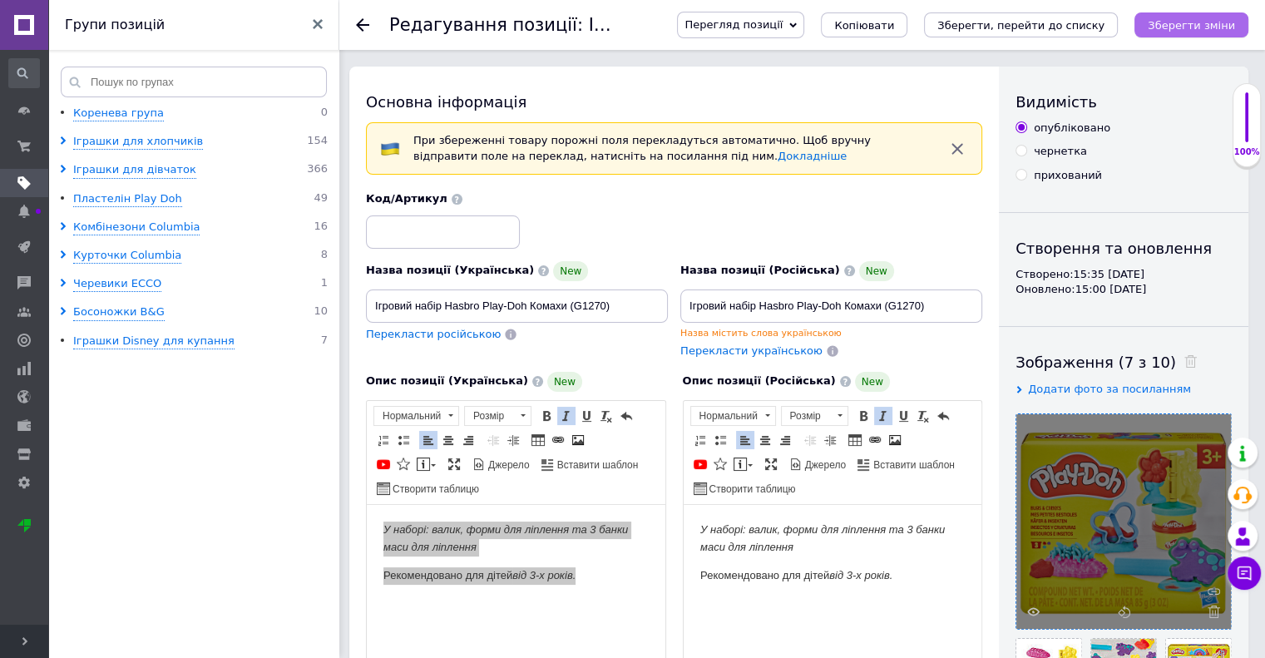
type input "2"
click at [1217, 27] on icon "Зберегти зміни" at bounding box center [1191, 25] width 87 height 12
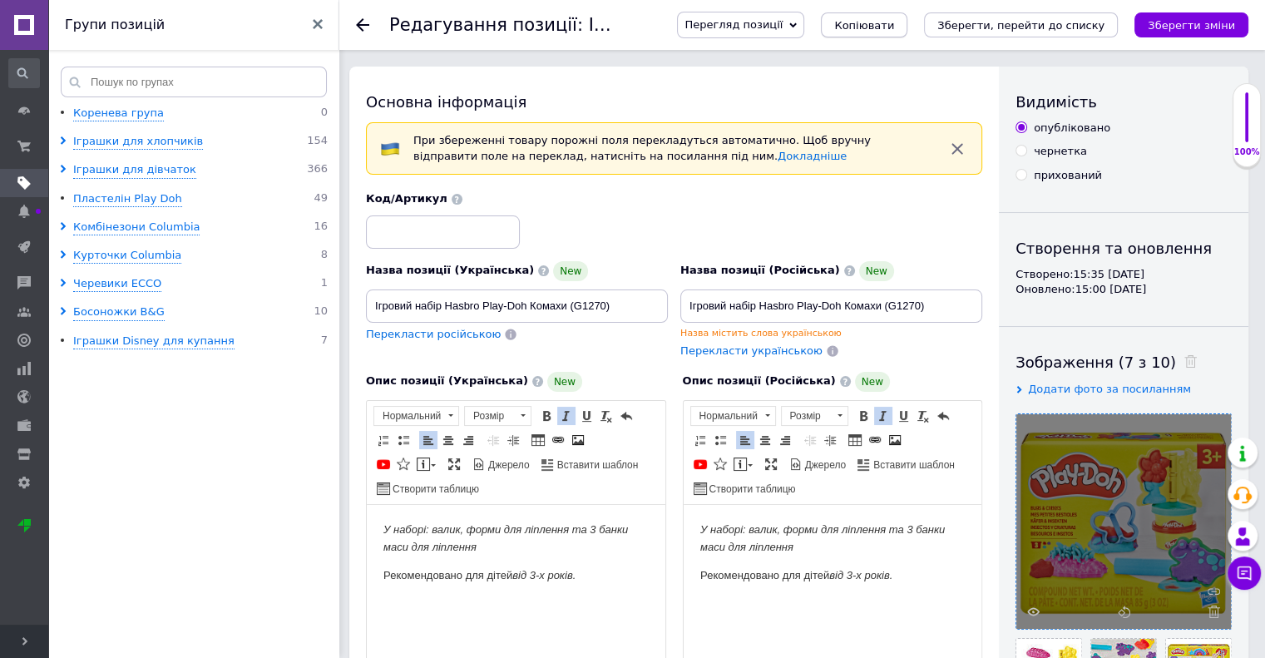
click at [894, 26] on span "Копіювати" at bounding box center [864, 25] width 60 height 12
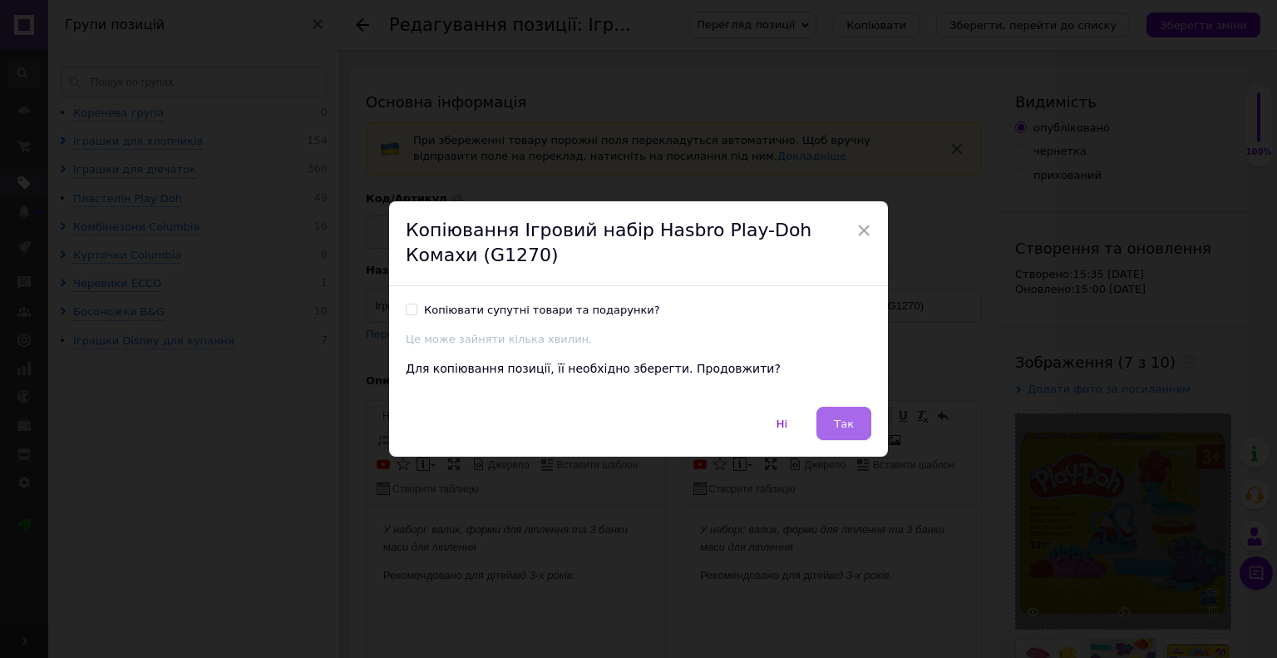
click at [853, 438] on button "Так" at bounding box center [844, 423] width 55 height 33
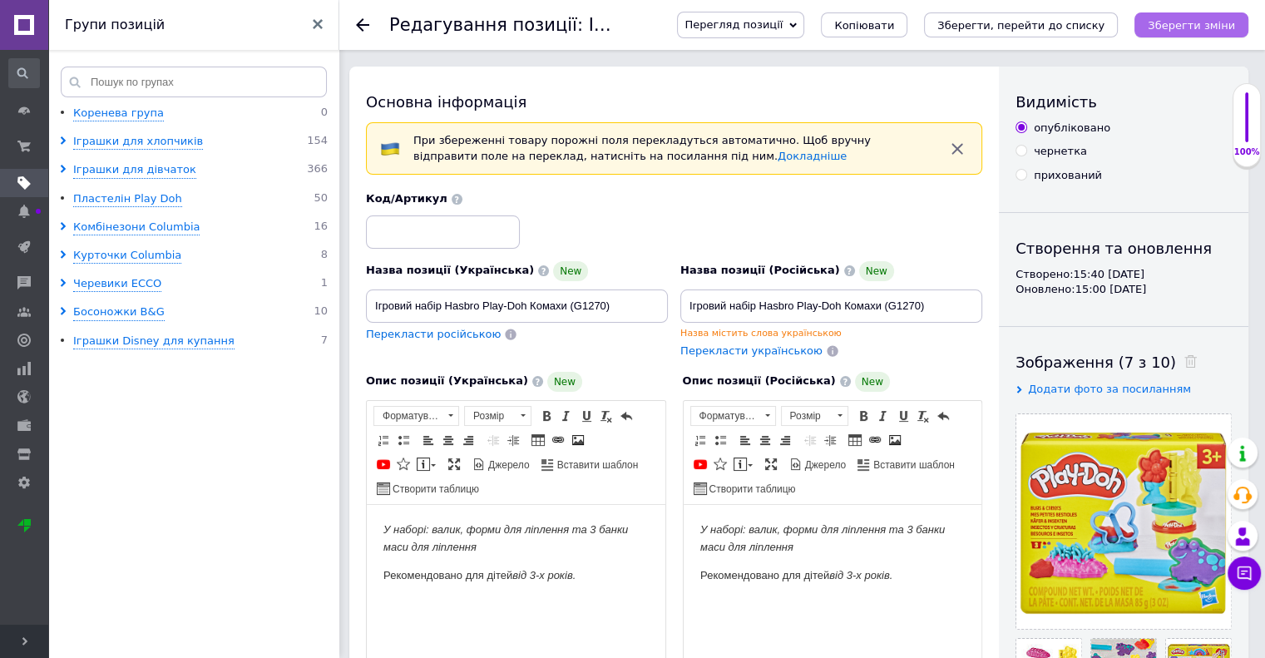
click at [1193, 26] on icon "Зберегти зміни" at bounding box center [1191, 25] width 87 height 12
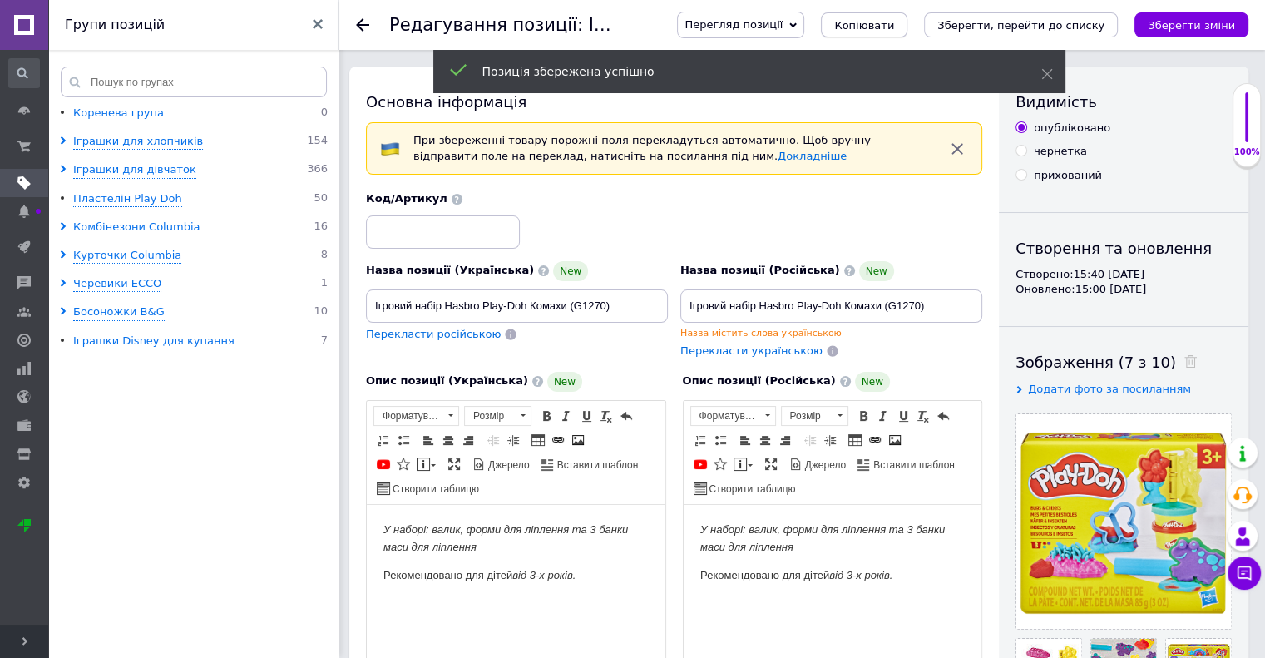
click at [894, 26] on span "Копіювати" at bounding box center [864, 25] width 60 height 12
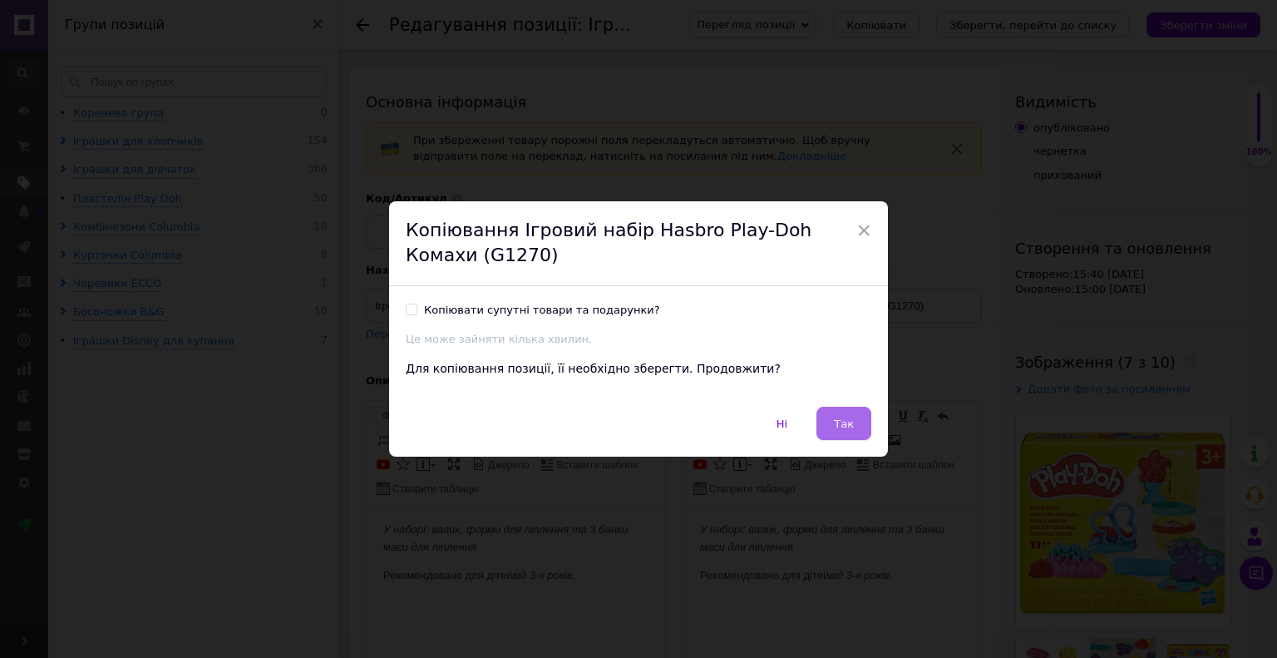
click at [840, 429] on span "Так" at bounding box center [844, 423] width 20 height 12
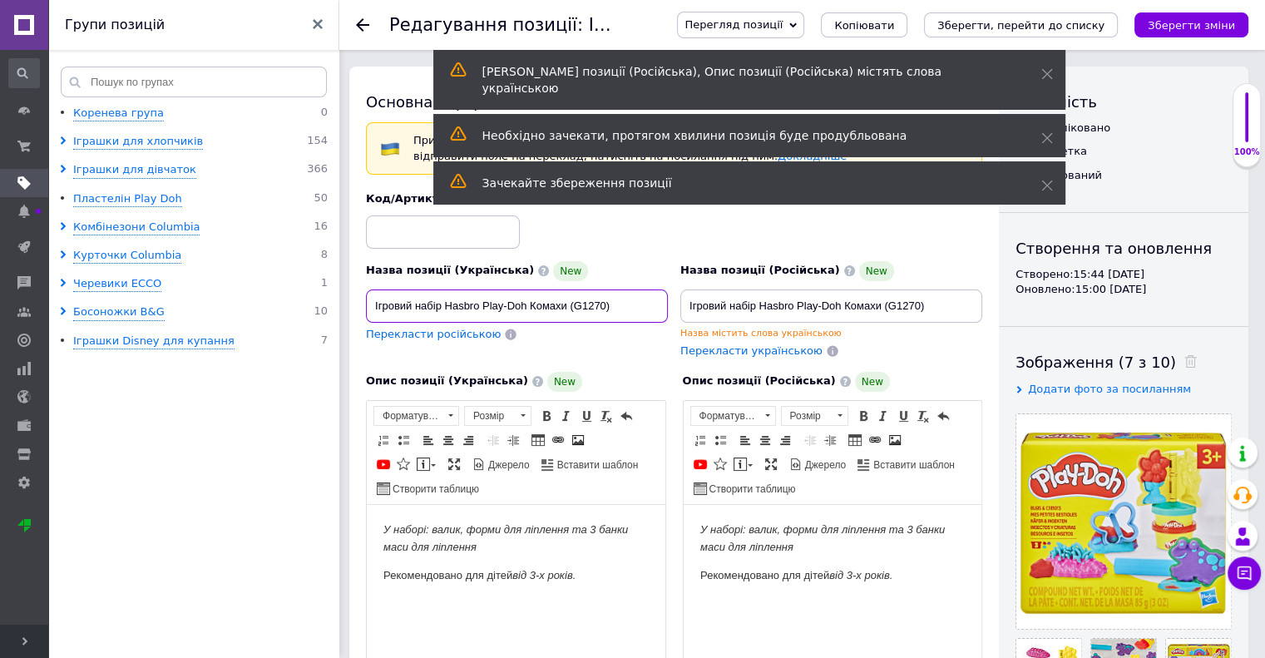
drag, startPoint x: 529, startPoint y: 305, endPoint x: 565, endPoint y: 300, distance: 36.9
click at [565, 300] on input "Ігровий набір Hasbro Play-Doh Комахи (G1270)" at bounding box center [517, 305] width 302 height 33
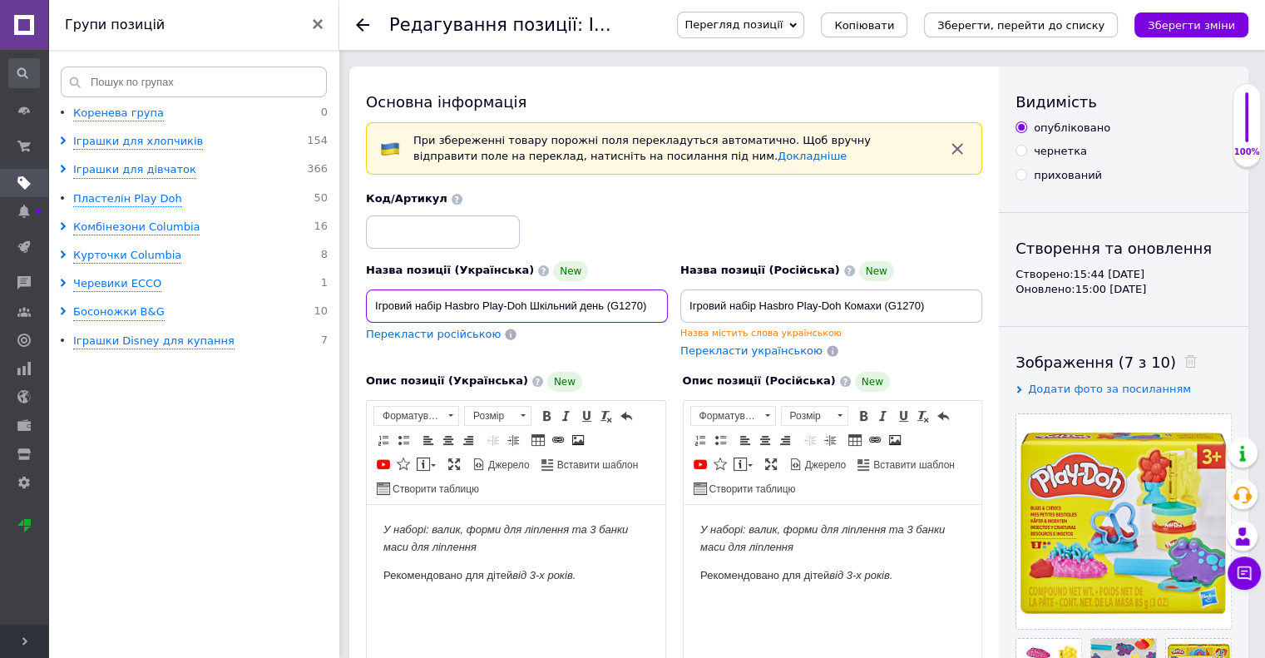
click at [641, 306] on input "Ігровий набір Hasbro Play-Doh Шкільний день (G1270)" at bounding box center [517, 305] width 302 height 33
drag, startPoint x: 656, startPoint y: 305, endPoint x: 373, endPoint y: 303, distance: 283.6
click at [373, 303] on input "Ігровий набір Hasbro Play-Doh Шкільний день (G1641)" at bounding box center [517, 305] width 302 height 33
type input "Ігровий набір Hasbro Play-Doh Шкільний день (G1641)"
drag, startPoint x: 689, startPoint y: 305, endPoint x: 957, endPoint y: 324, distance: 269.3
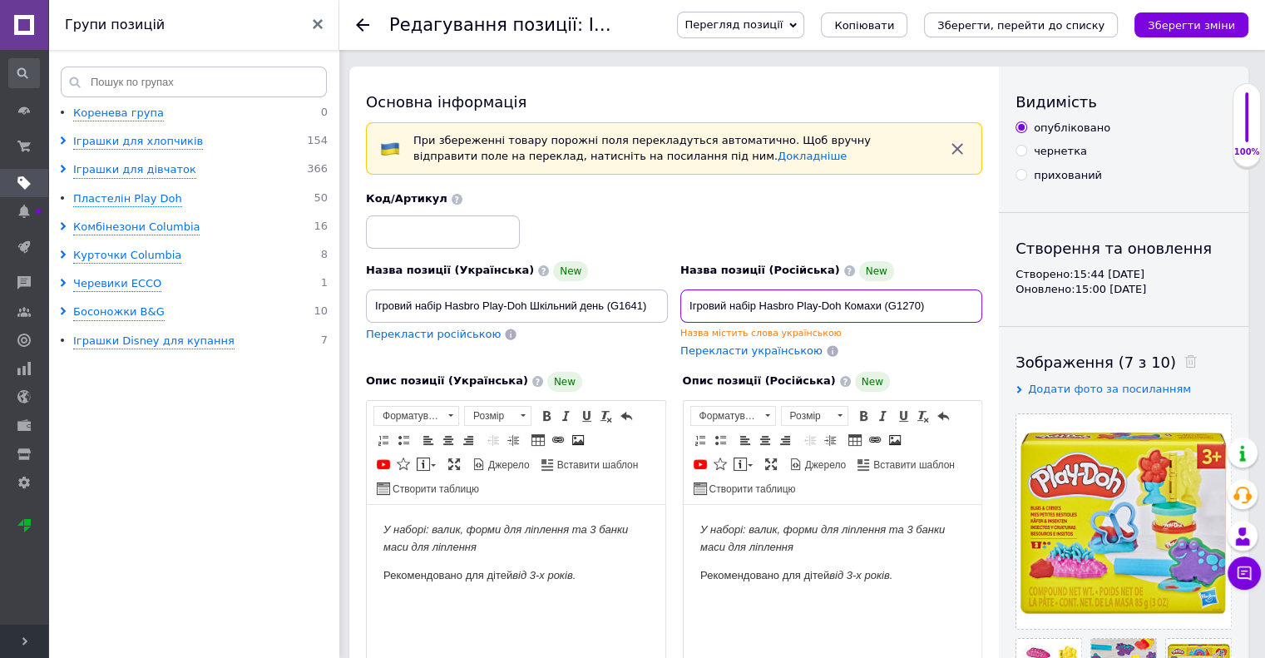
click at [957, 324] on div "Назва позиції (Російська) New Ігровий набір Hasbro Play-Doh Комахи (G1270) Назв…" at bounding box center [831, 300] width 302 height 78
paste input "кільний день (G1641"
type input "Ігровий набір Hasbro Play-Doh Шкільний день (G1641)"
click at [1184, 364] on use at bounding box center [1190, 361] width 12 height 12
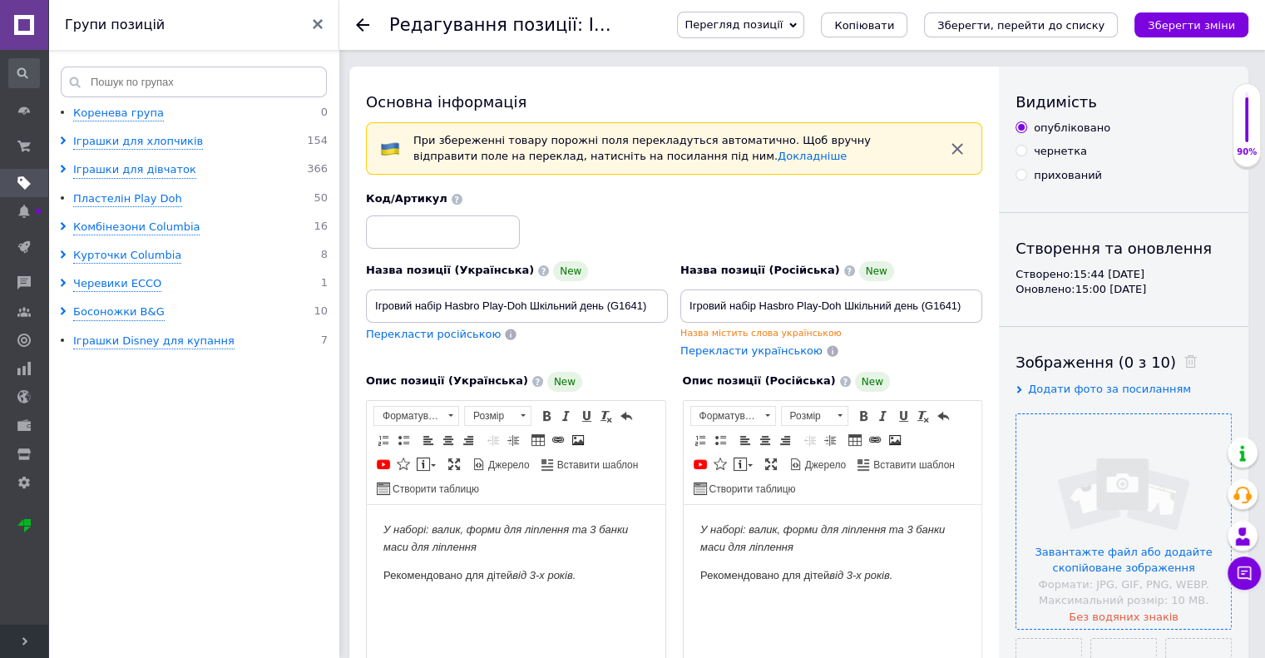
click at [1148, 452] on input "file" at bounding box center [1123, 521] width 215 height 215
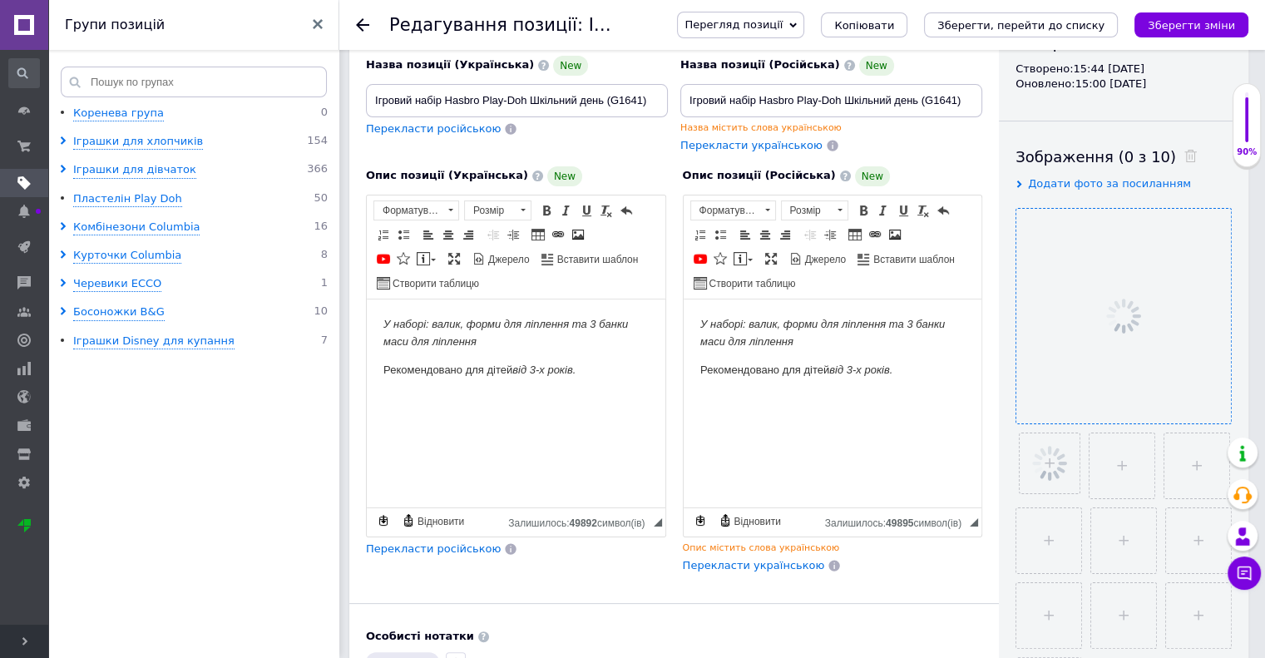
scroll to position [249, 0]
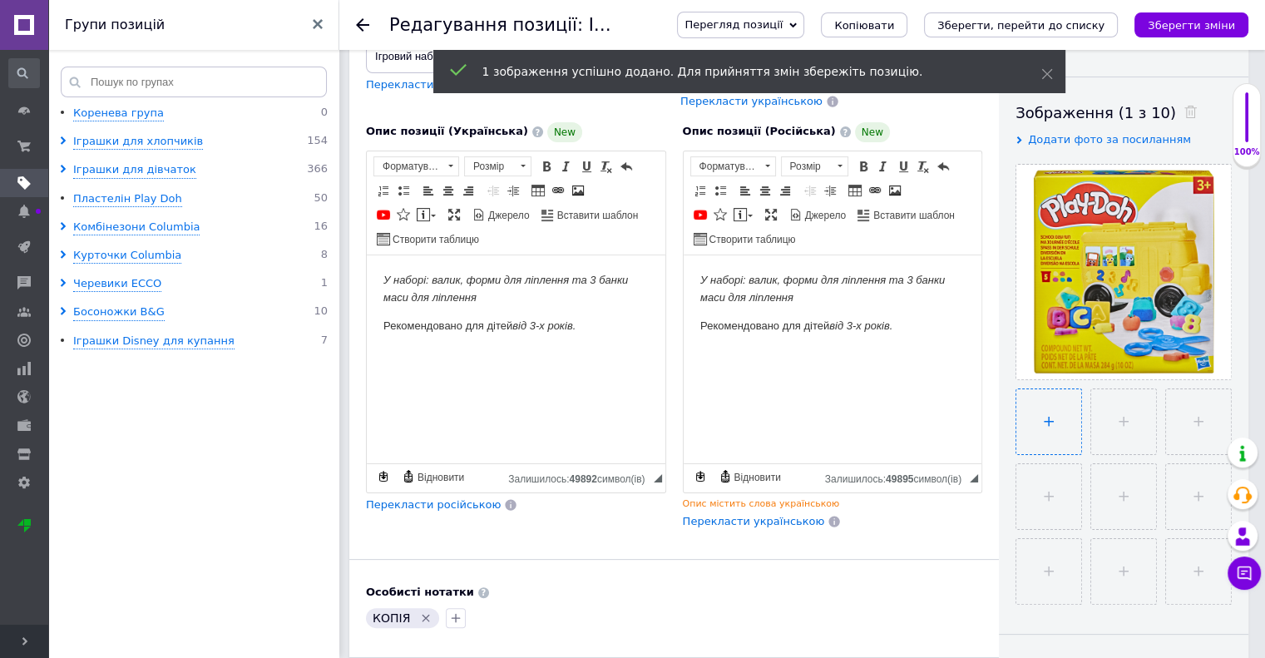
click at [1052, 422] on input "file" at bounding box center [1048, 421] width 65 height 65
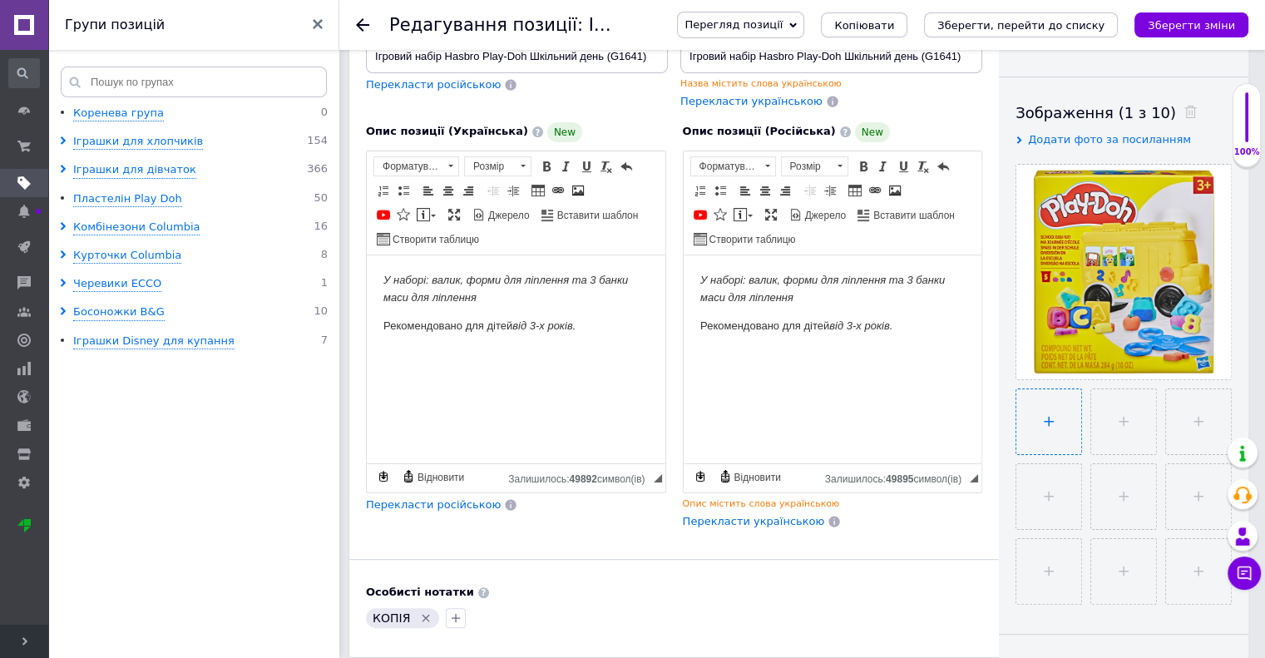
type input "C:\fakepath\G1641_LS_PD_[DATE]_FUN_BTF_04_2000px_300DPI (1).jpg"
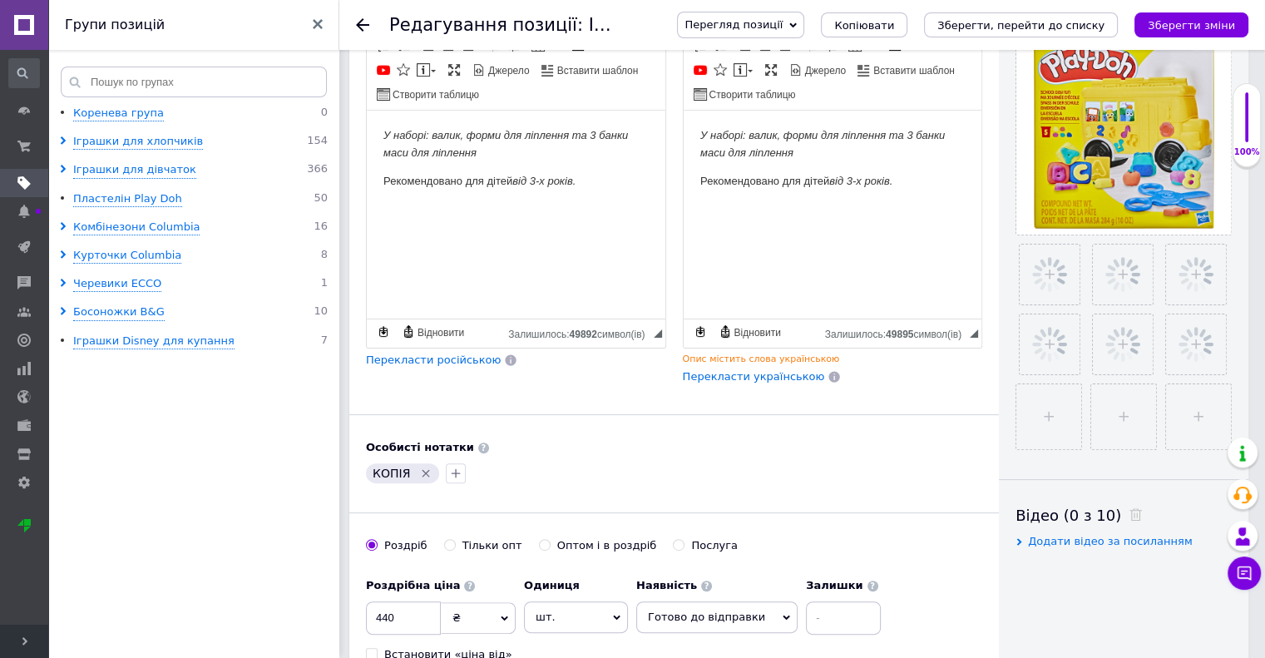
scroll to position [416, 0]
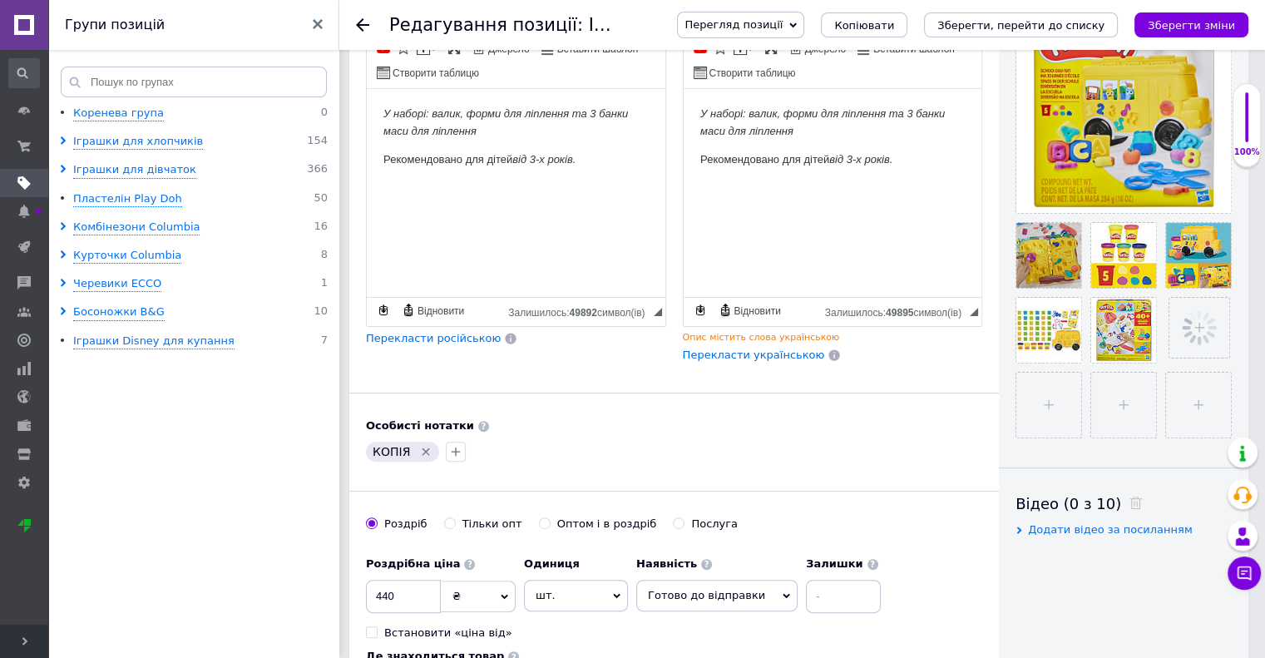
click at [423, 448] on icon "Видалити мітку" at bounding box center [425, 451] width 13 height 13
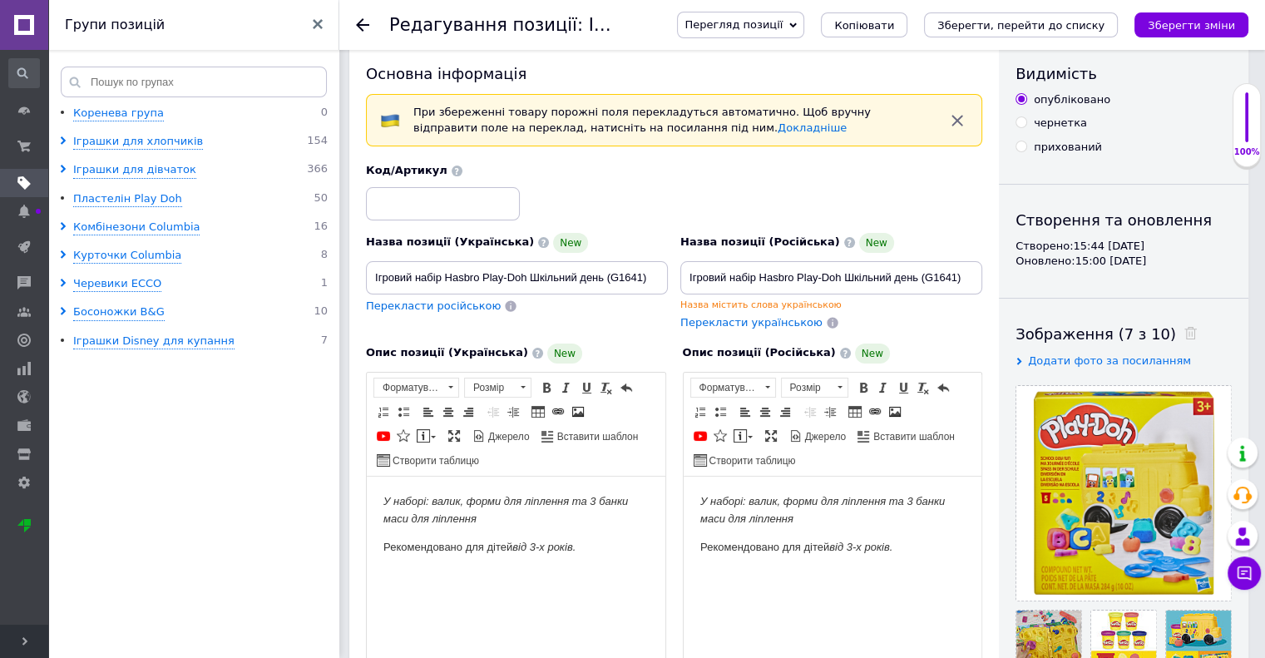
scroll to position [0, 0]
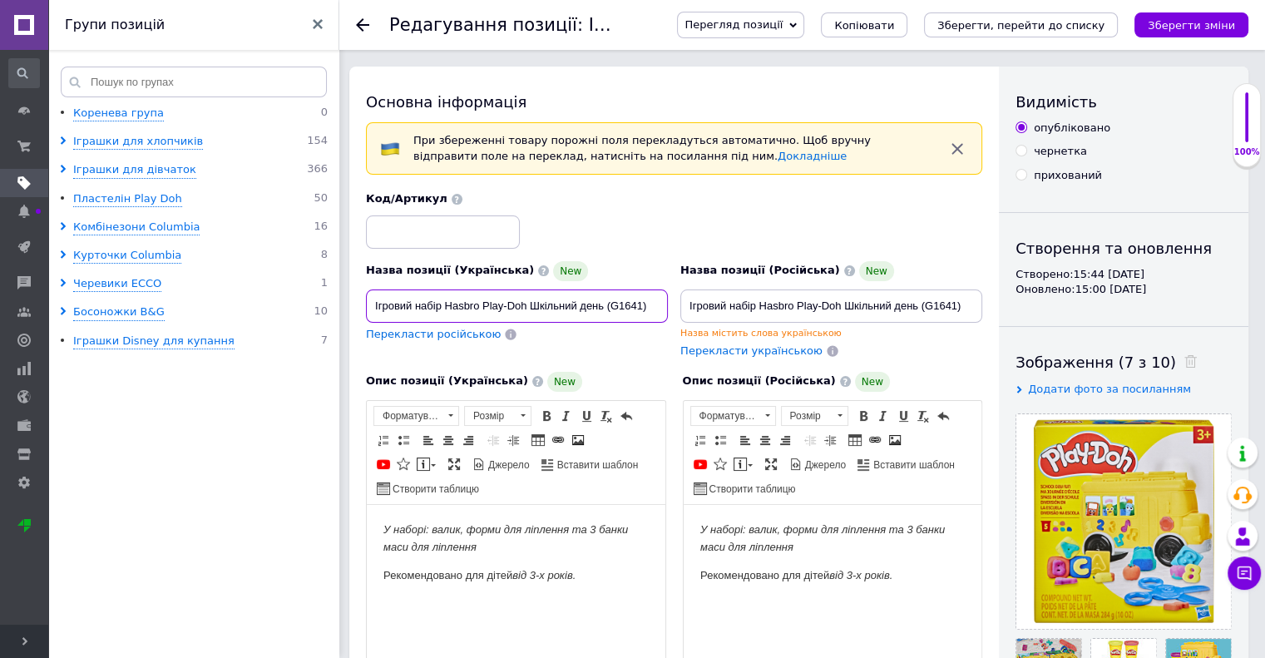
drag, startPoint x: 412, startPoint y: 299, endPoint x: 699, endPoint y: 311, distance: 286.3
click at [699, 311] on div "Назва позиції (Українська) New Ігровий набір Hasbro Play-Doh Шкільний день (G16…" at bounding box center [674, 275] width 629 height 180
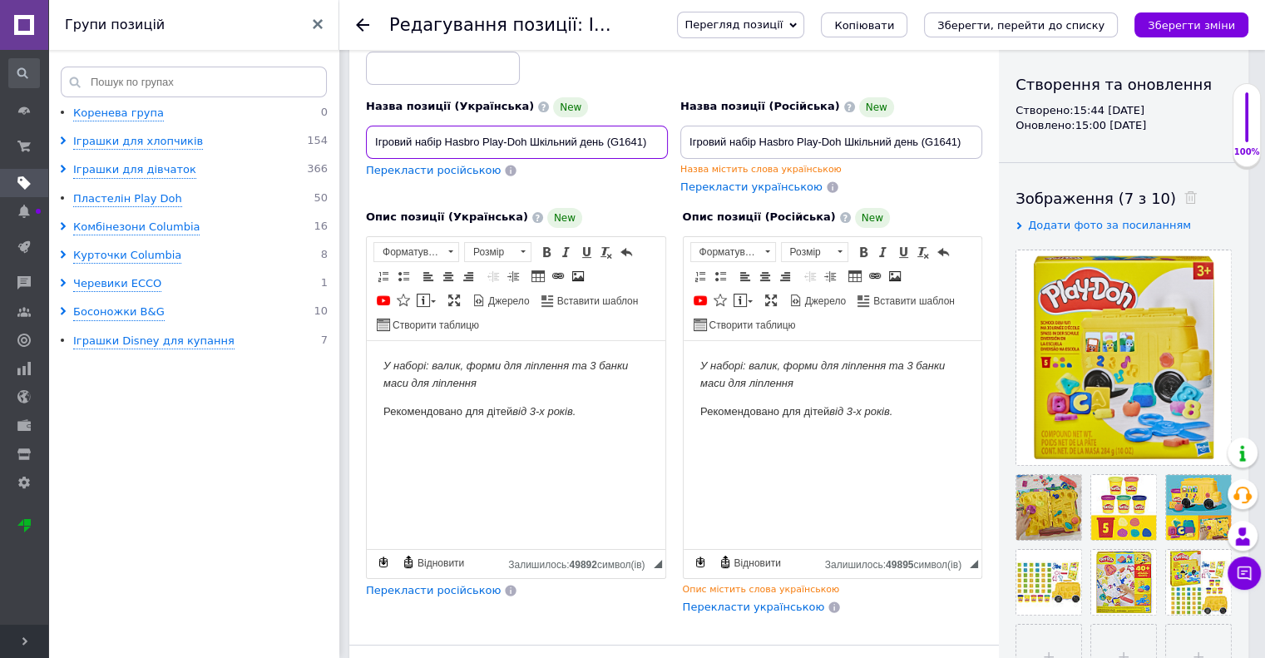
scroll to position [166, 0]
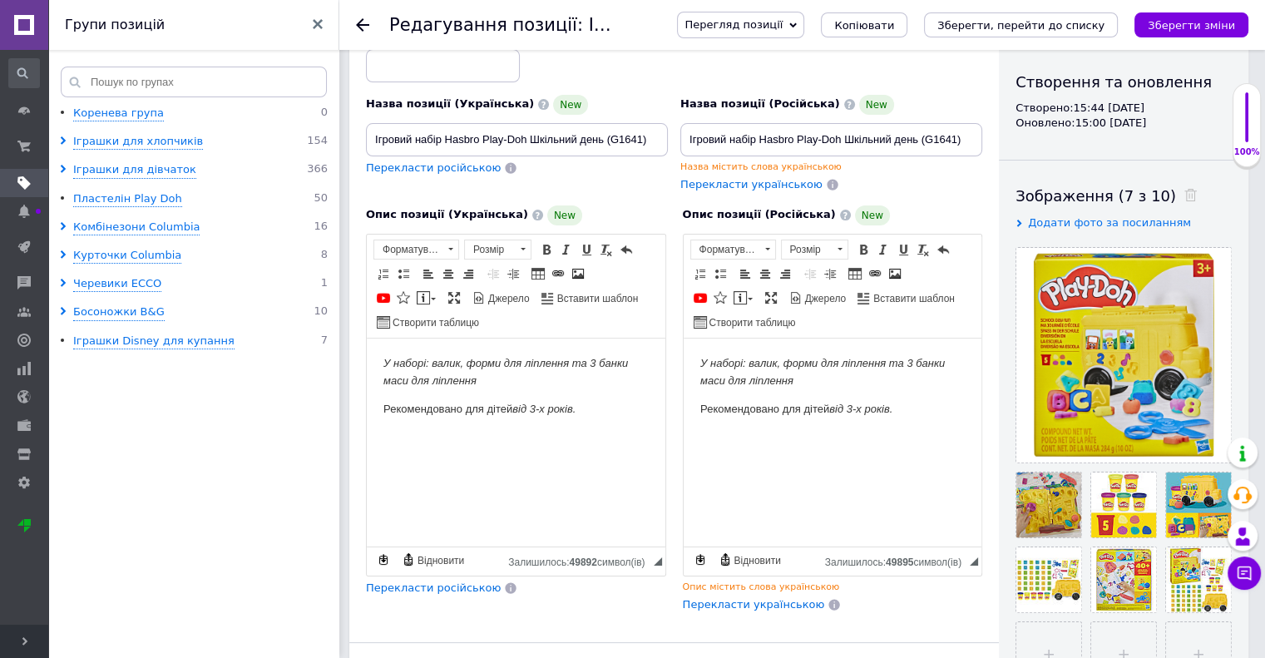
click at [595, 358] on em "У наборі: валик, форми для ліплення та 3 банки маси для ліплення" at bounding box center [505, 371] width 244 height 30
click at [615, 369] on p "У наборі: валик, форми для ліплення та 5 банки маси для ліплення" at bounding box center [515, 371] width 265 height 35
click at [636, 361] on p "У наборі: валик, форми для ліплення та 5 баноки маси для ліплення" at bounding box center [515, 371] width 265 height 35
click at [463, 360] on em "У наборі: валик, форми для ліплення та 5 банок маси для ліплення" at bounding box center [505, 371] width 244 height 30
click at [457, 359] on em "У наборі: валик, форми для ліплення та 5 банок маси для ліплення" at bounding box center [505, 371] width 244 height 30
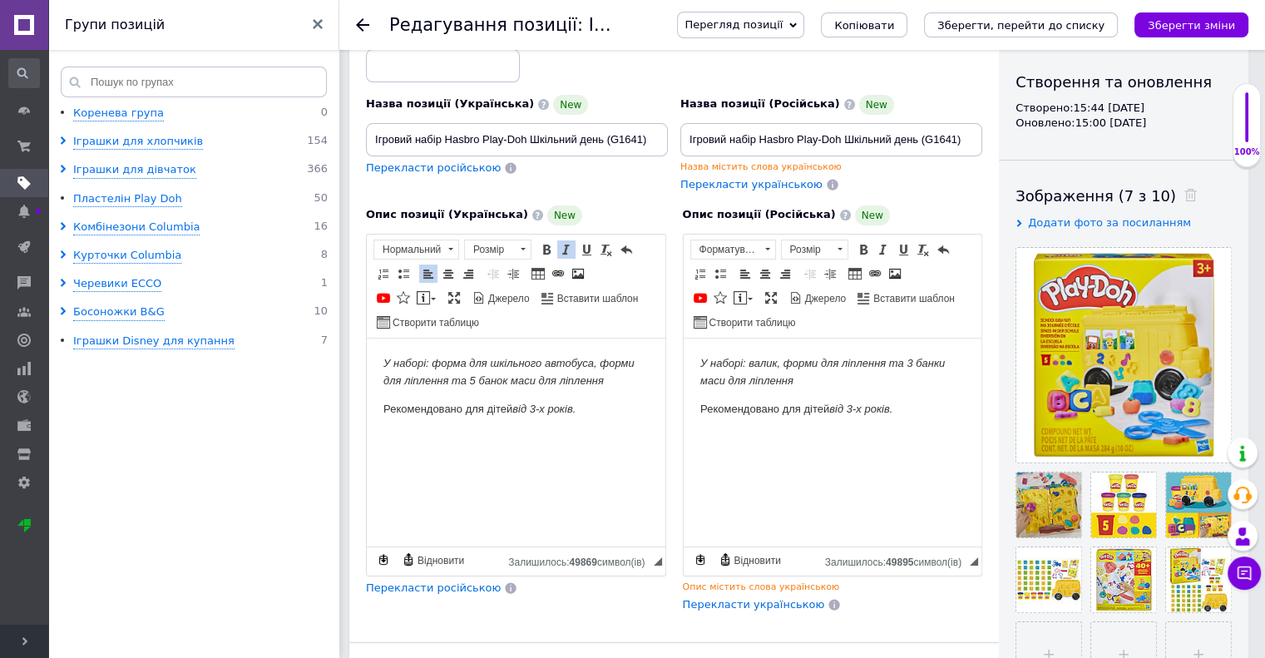
click at [447, 378] on em "У наборі: форма для шкільного автобуса, форми для ліплення та 5 банок маси для …" at bounding box center [508, 371] width 251 height 30
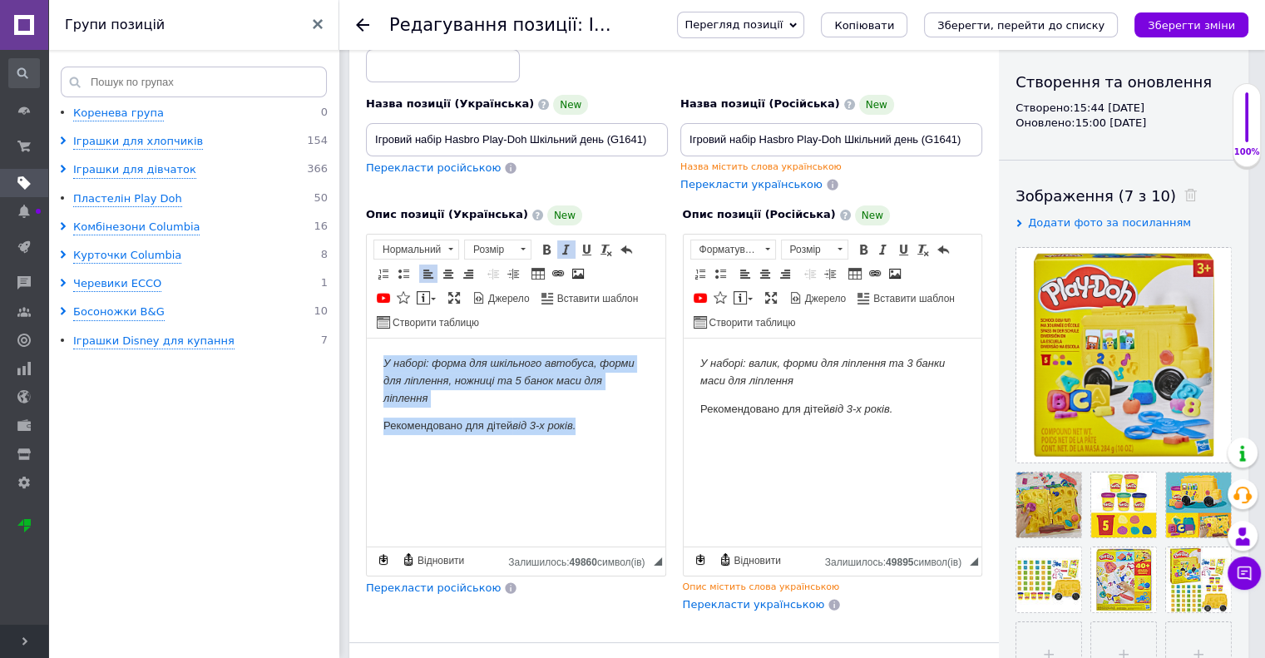
drag, startPoint x: 589, startPoint y: 427, endPoint x: 329, endPoint y: 361, distance: 267.8
click at [367, 361] on html "У наборі: форма для шкільного автобуса, форми для ліплення, ножниці та 5 банок …" at bounding box center [516, 408] width 299 height 141
copy body "У наборі: форма для шкільного автобуса, форми для ліплення, ножниці та 5 банок …"
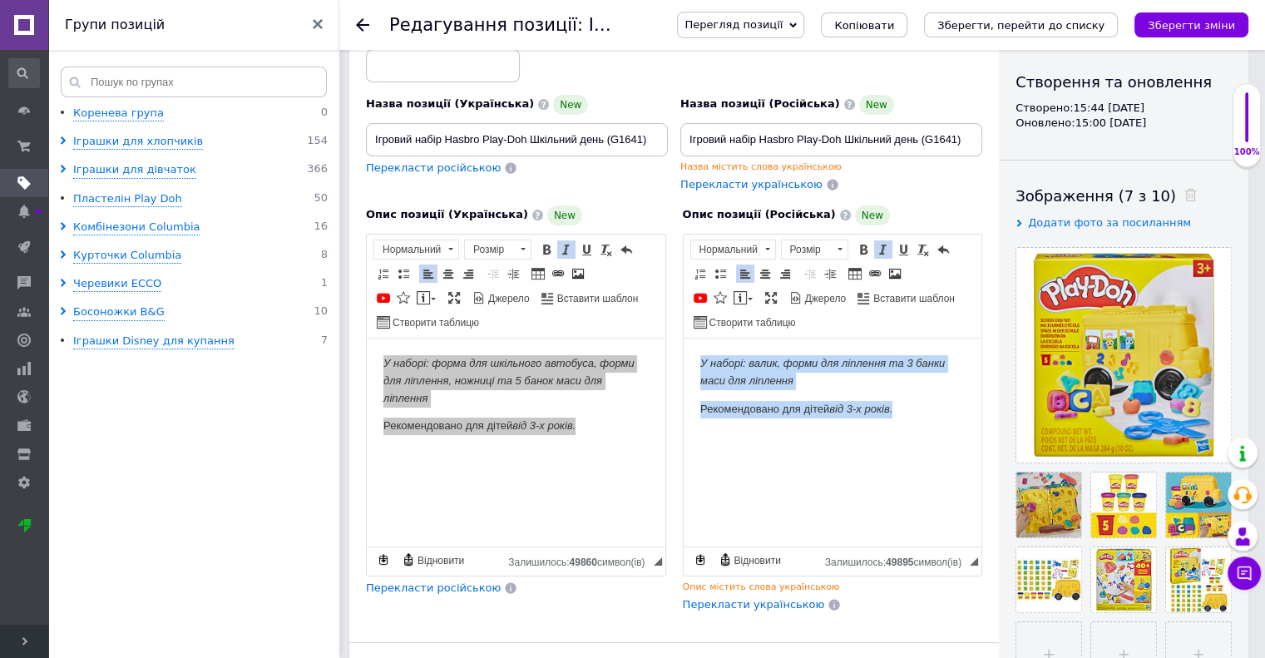
drag, startPoint x: 926, startPoint y: 402, endPoint x: 658, endPoint y: 359, distance: 271.1
click at [683, 359] on html "У наборі: валик, форми для ліплення та 3 банки маси для ліплення Рекомендовано …" at bounding box center [832, 386] width 299 height 96
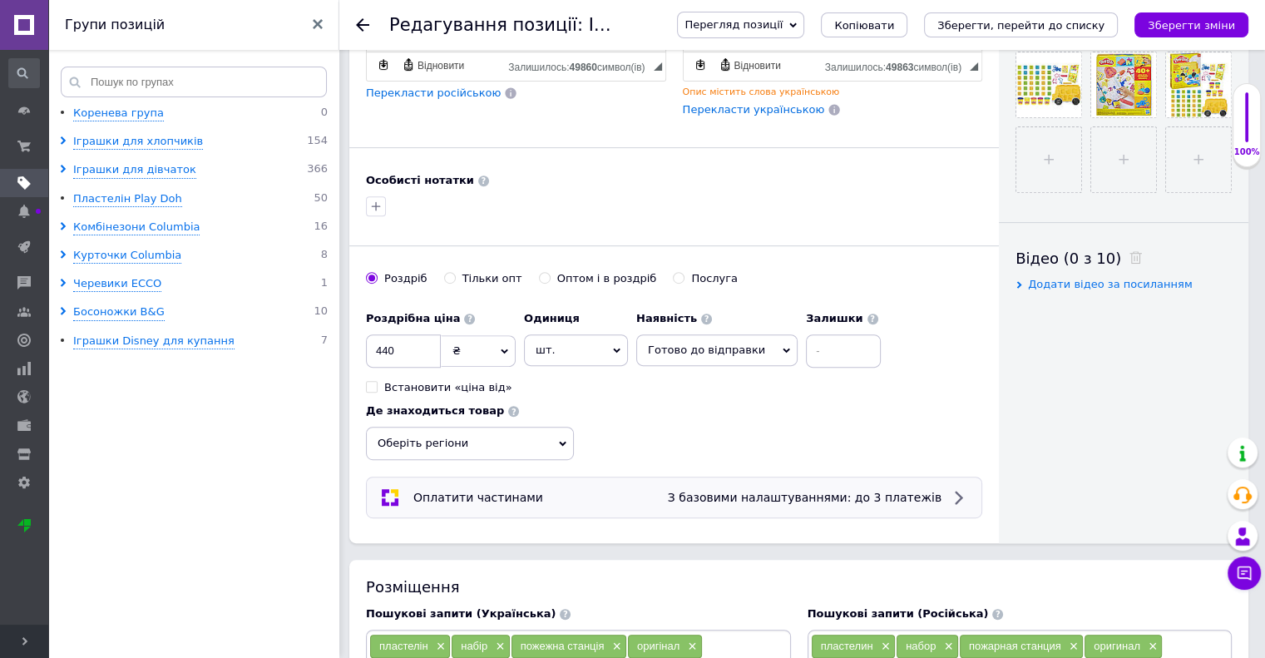
scroll to position [665, 0]
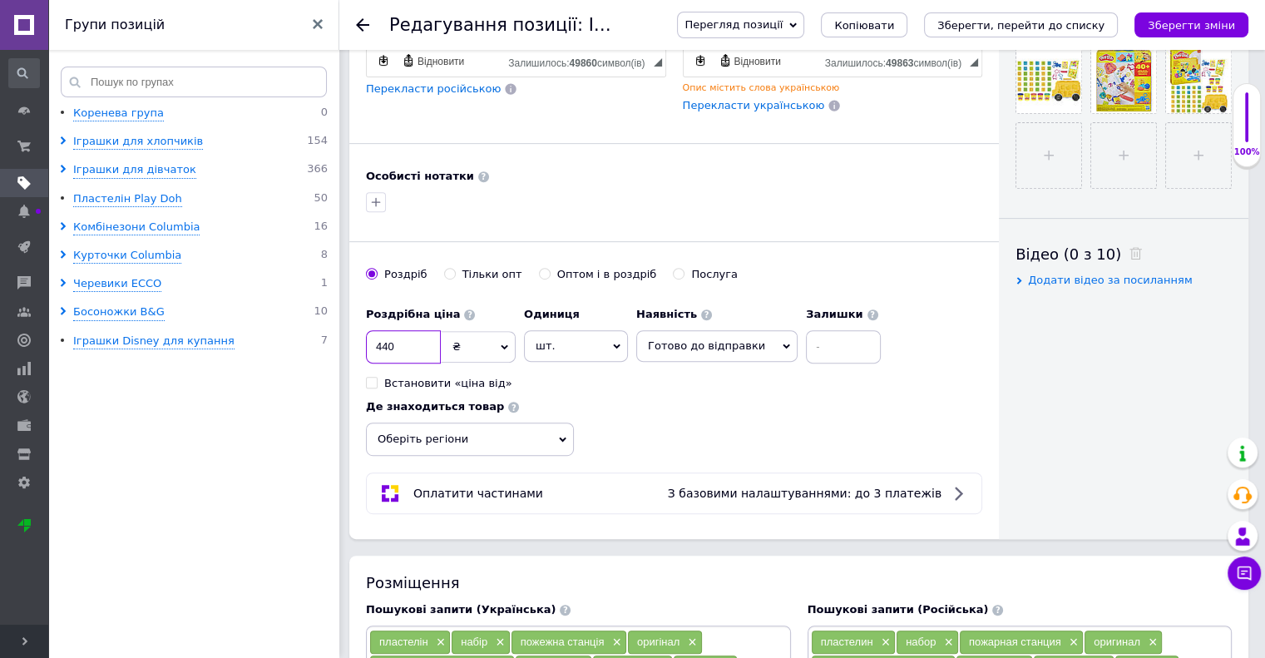
click at [411, 347] on input "440" at bounding box center [403, 346] width 75 height 33
drag, startPoint x: 406, startPoint y: 343, endPoint x: 359, endPoint y: 338, distance: 46.8
type input "1685"
click at [813, 335] on input at bounding box center [843, 346] width 75 height 33
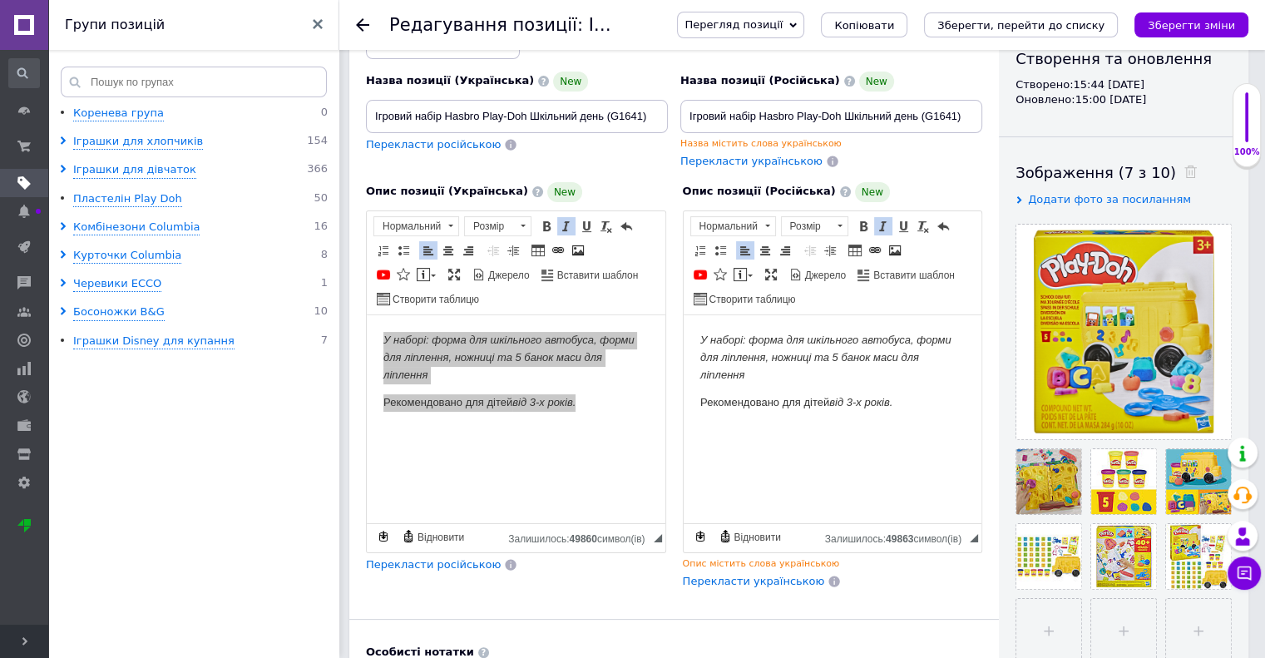
scroll to position [83, 0]
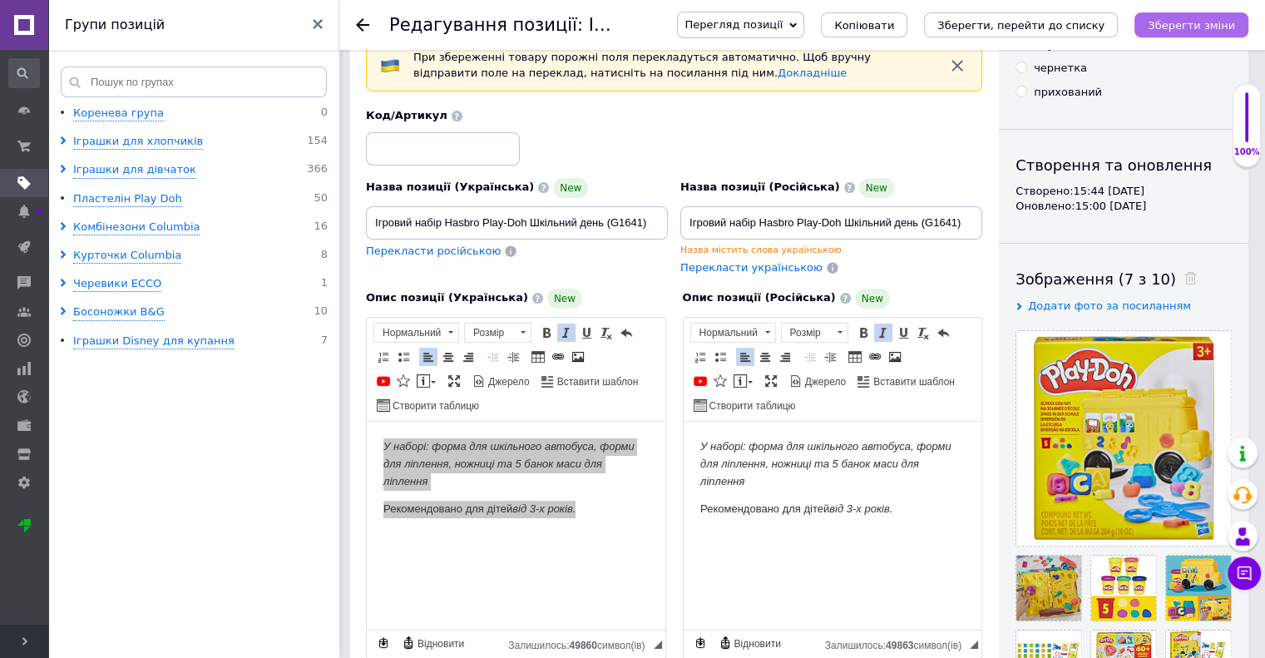
type input "2"
click at [1202, 25] on icon "Зберегти зміни" at bounding box center [1191, 25] width 87 height 12
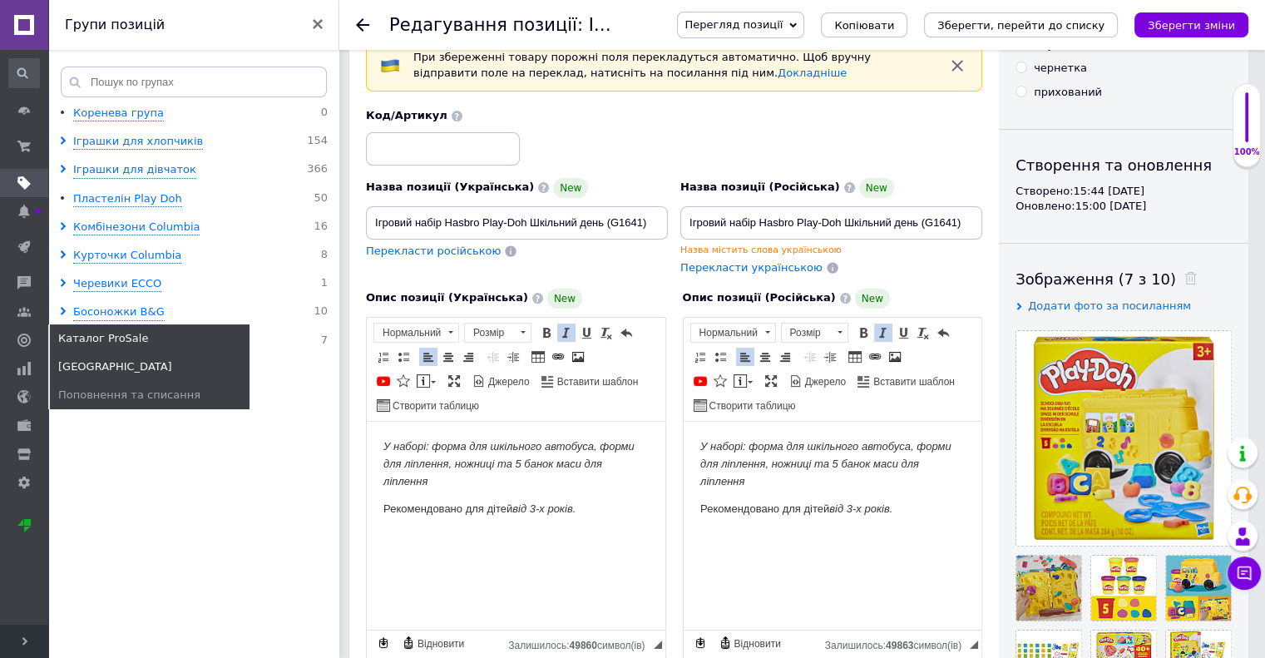
click at [73, 359] on span "[GEOGRAPHIC_DATA]" at bounding box center [115, 366] width 114 height 15
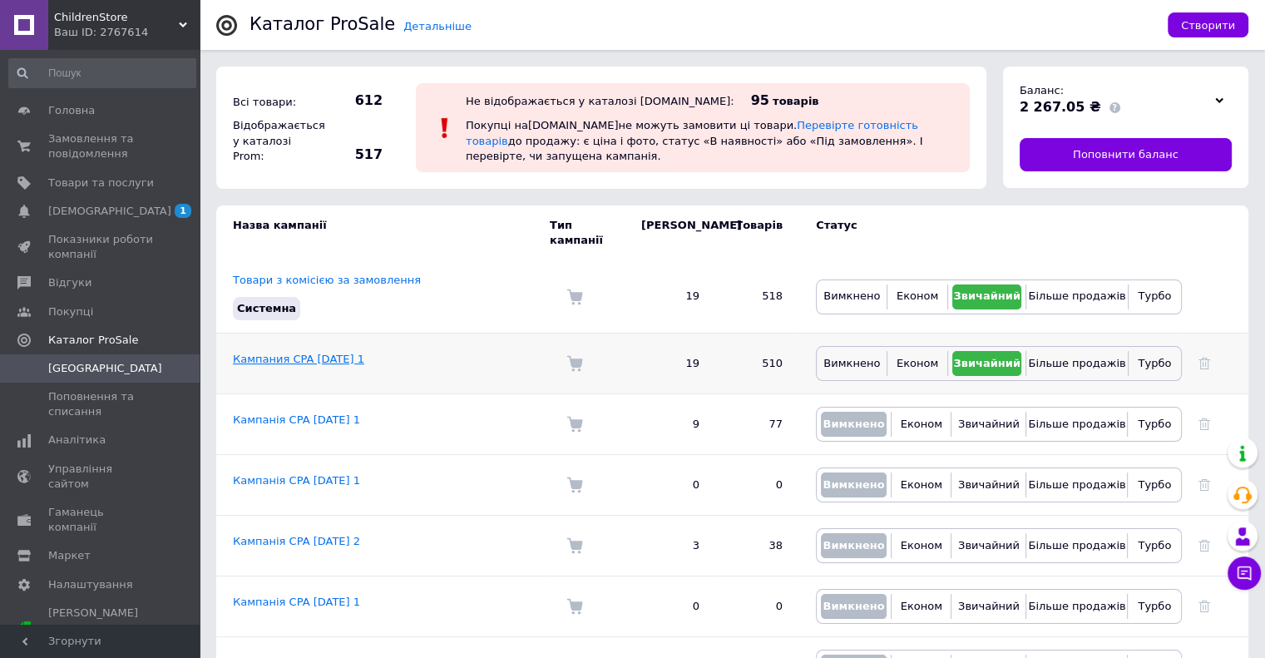
click at [299, 353] on link "Кампания CPA [DATE] 1" at bounding box center [298, 359] width 131 height 12
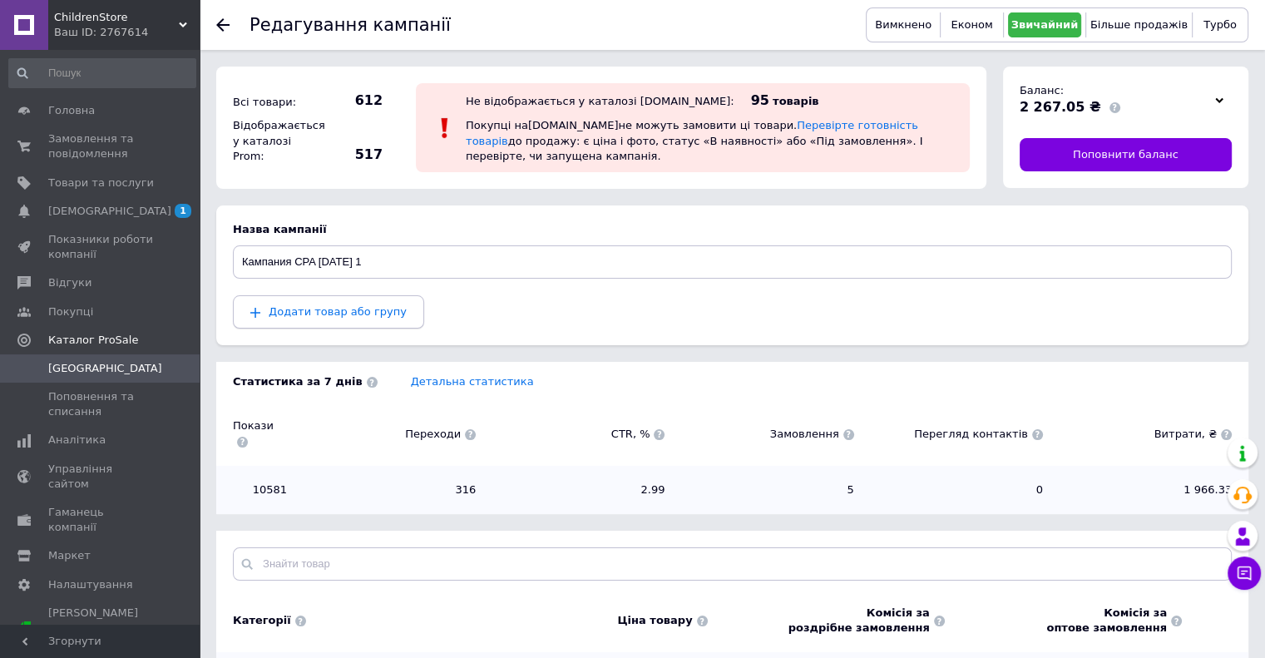
click at [315, 313] on span "Додати товар або групу" at bounding box center [338, 311] width 138 height 12
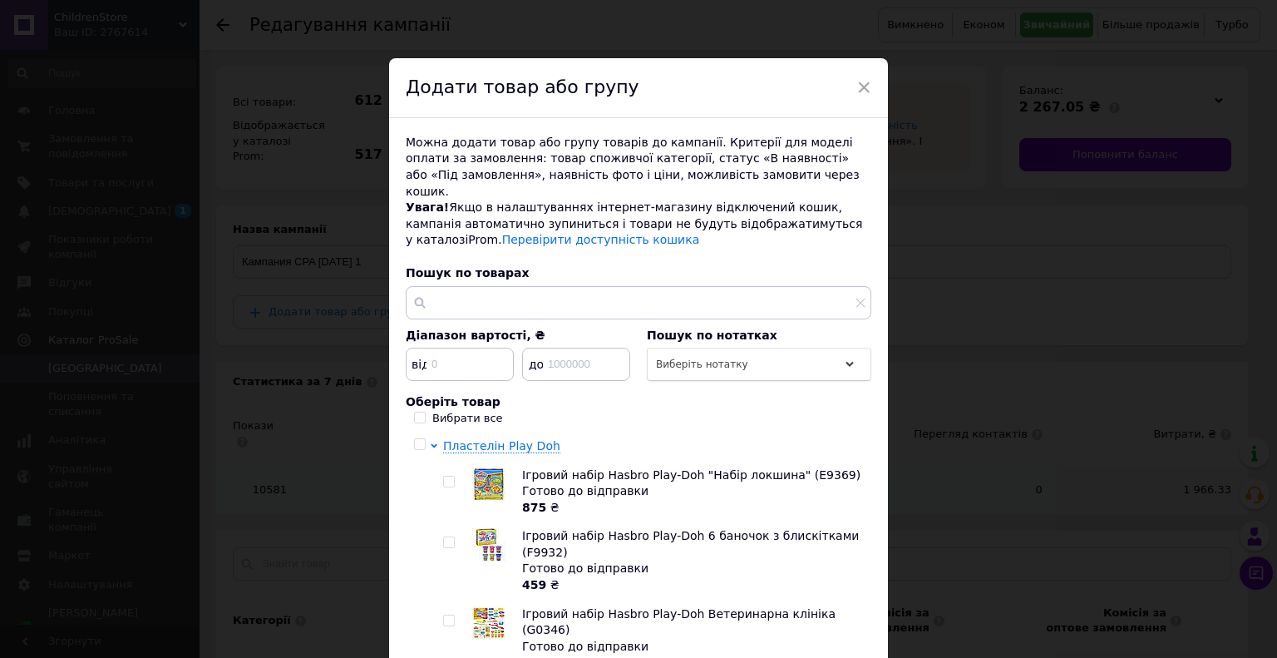
click at [417, 412] on input "Вибрати все" at bounding box center [419, 417] width 11 height 11
checkbox input "true"
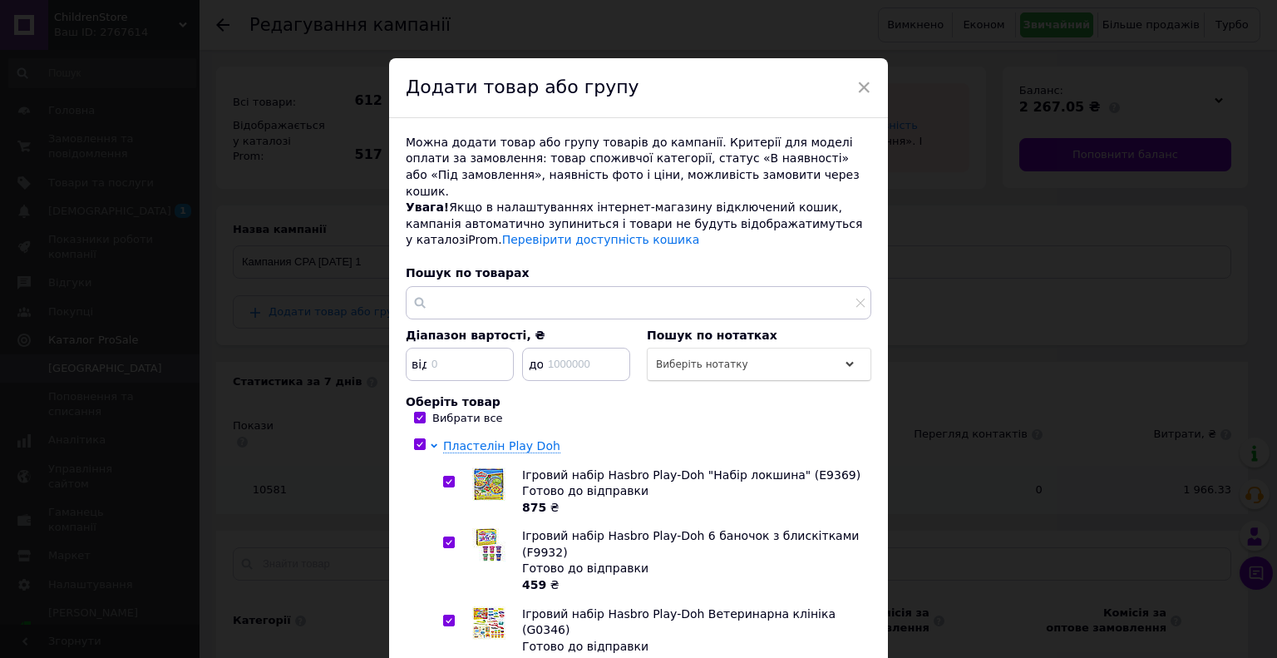
checkbox input "true"
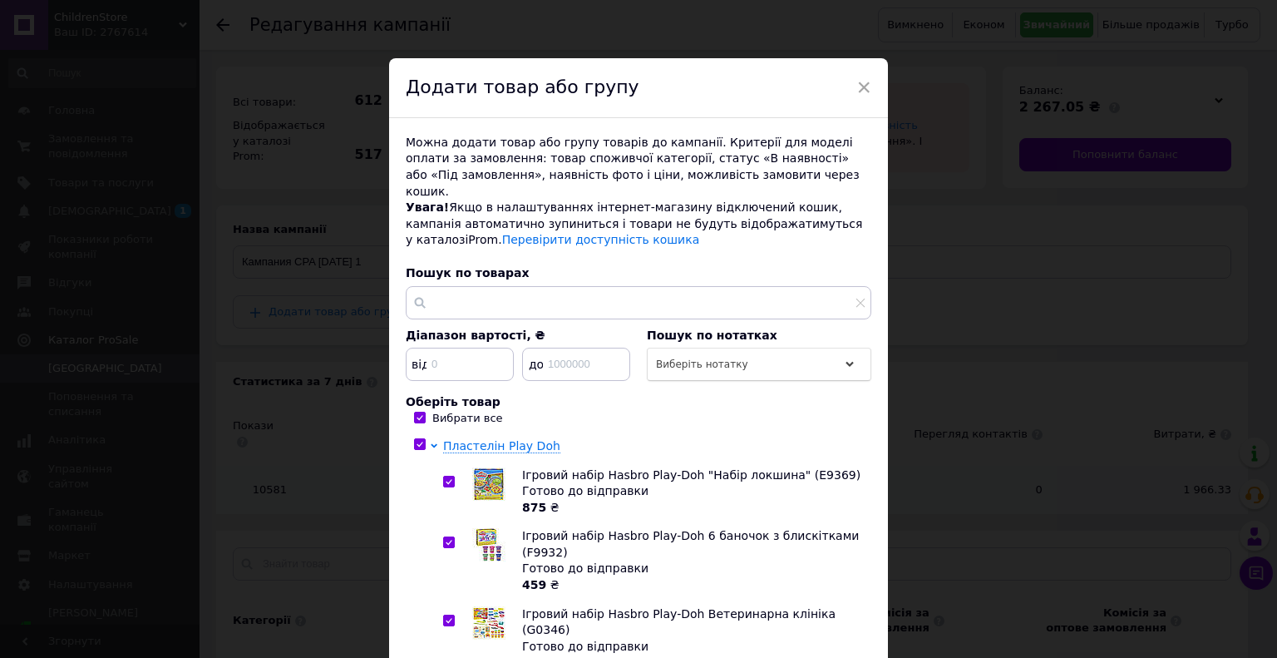
checkbox input "true"
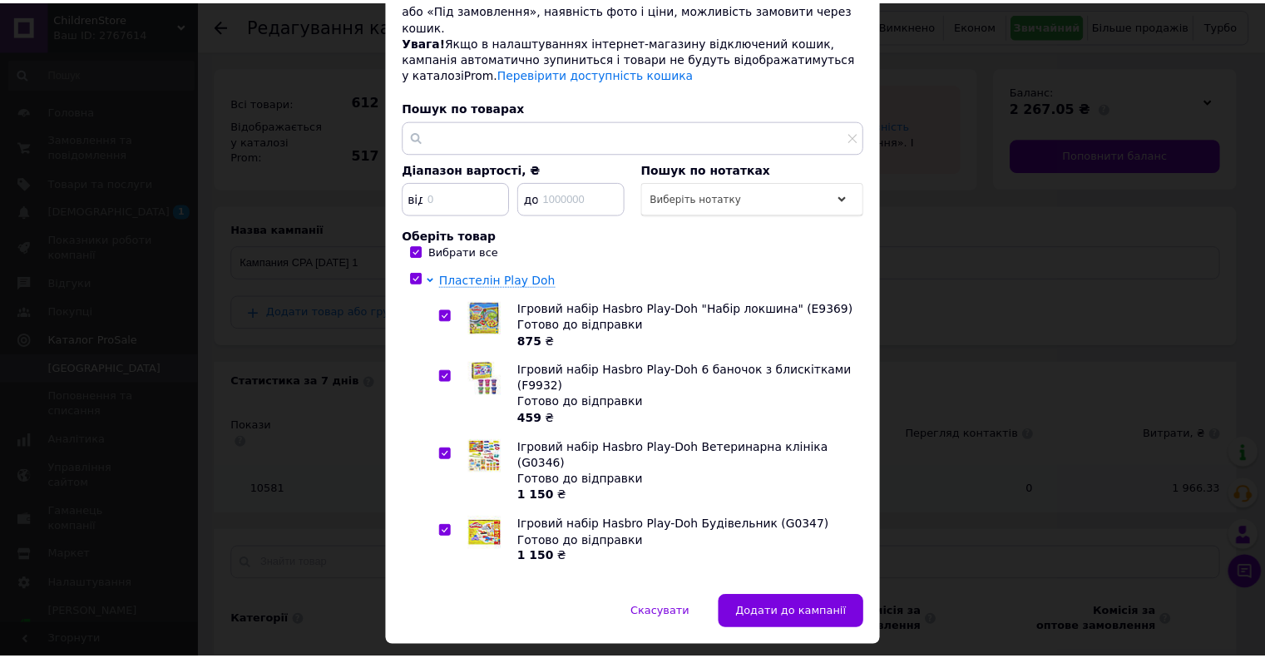
scroll to position [195, 0]
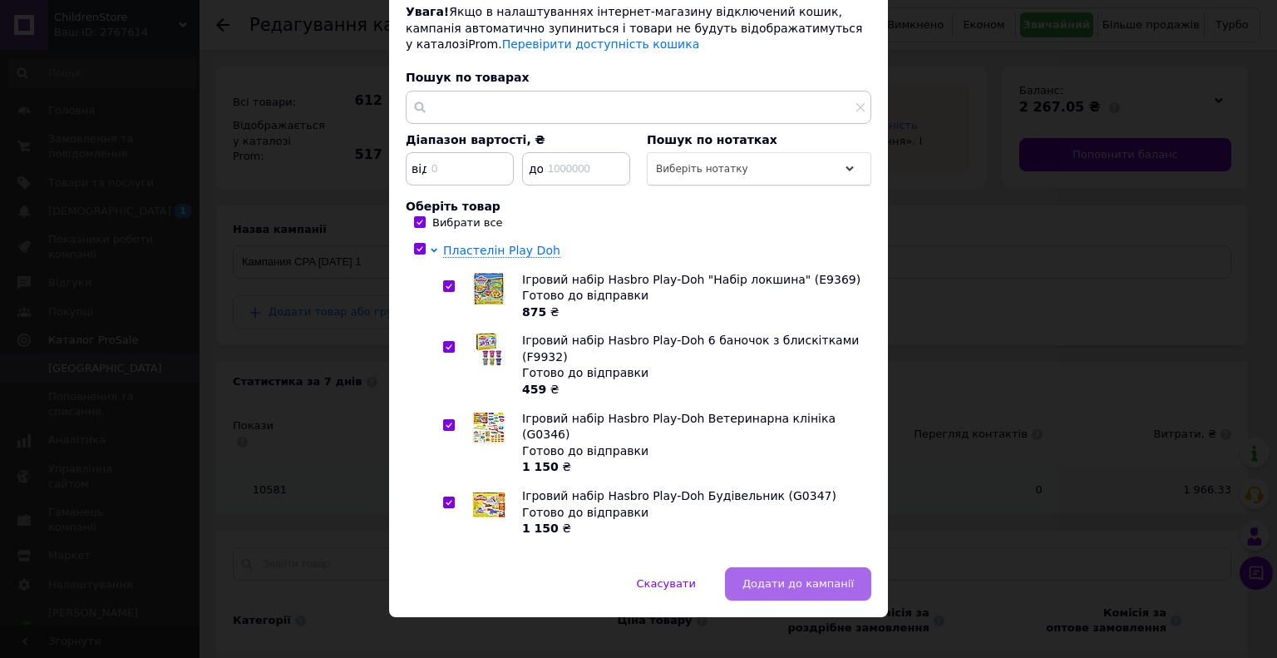
click at [789, 577] on span "Додати до кампанії" at bounding box center [798, 583] width 111 height 12
